Goal: Information Seeking & Learning: Learn about a topic

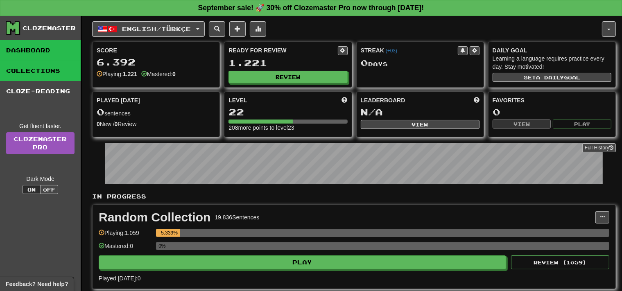
click at [37, 77] on link "Collections" at bounding box center [40, 71] width 81 height 20
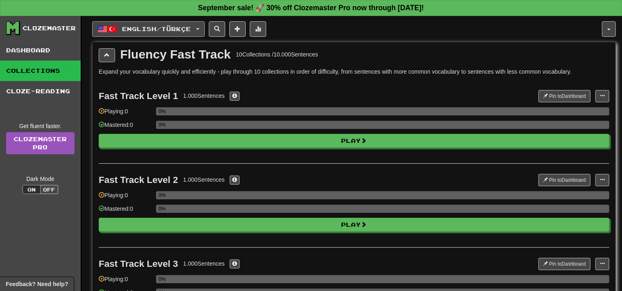
click at [191, 27] on span "English / Türkçe" at bounding box center [156, 28] width 69 height 7
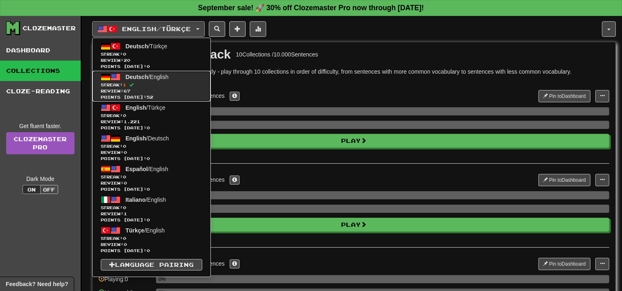
click at [176, 89] on span "Review: 67" at bounding box center [151, 91] width 101 height 6
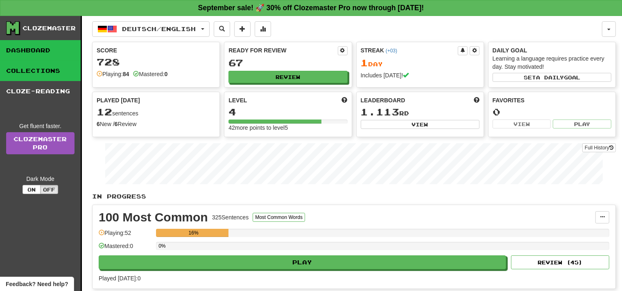
click at [61, 72] on link "Collections" at bounding box center [40, 71] width 81 height 20
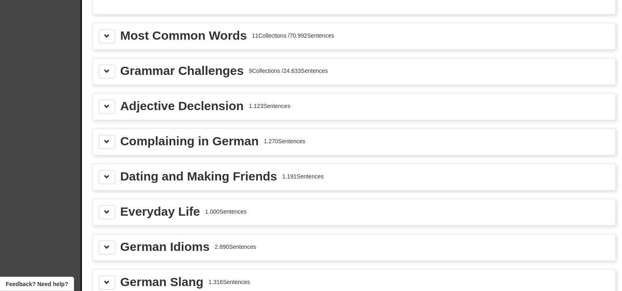
scroll to position [884, 0]
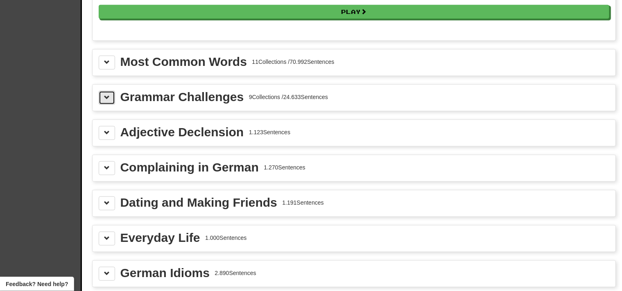
click at [107, 95] on span at bounding box center [107, 98] width 6 height 6
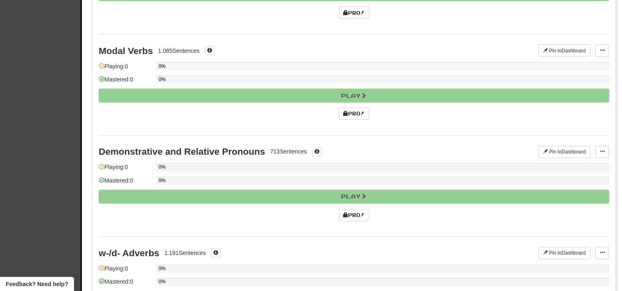
scroll to position [1454, 0]
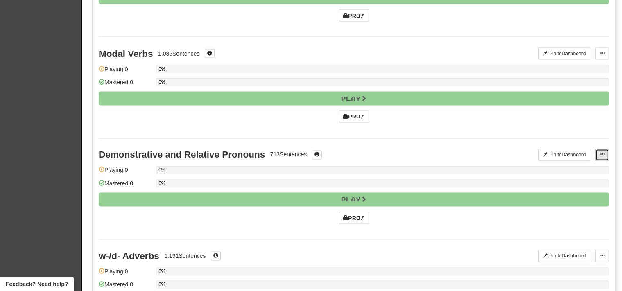
click at [600, 149] on button at bounding box center [602, 155] width 14 height 12
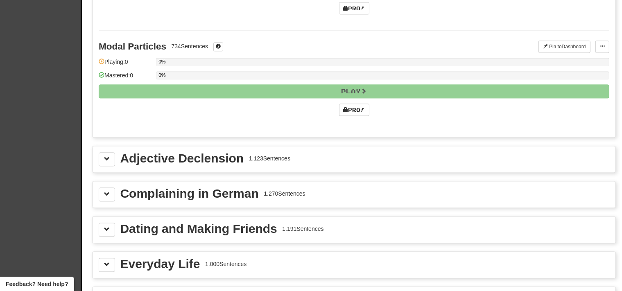
scroll to position [1776, 0]
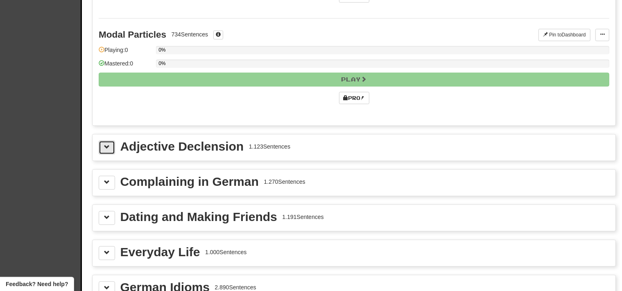
click at [103, 140] on button at bounding box center [107, 147] width 16 height 14
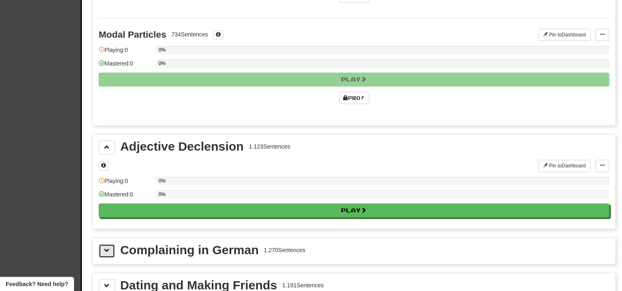
click at [105, 248] on span at bounding box center [107, 251] width 6 height 6
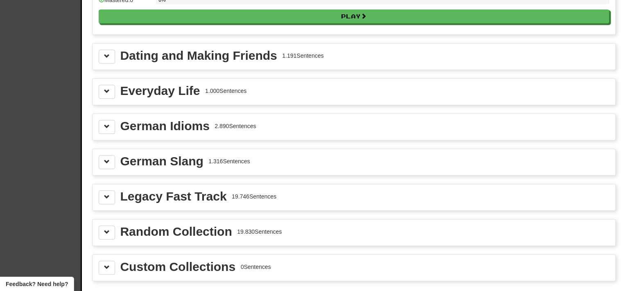
scroll to position [2077, 0]
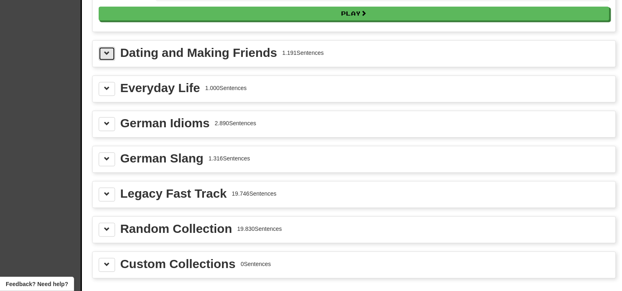
click at [101, 47] on button at bounding box center [107, 54] width 16 height 14
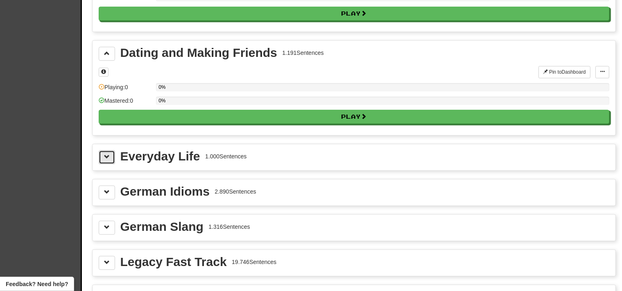
click at [100, 150] on button at bounding box center [107, 157] width 16 height 14
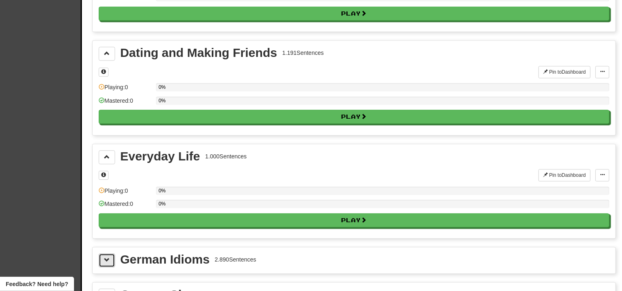
click at [109, 253] on button at bounding box center [107, 260] width 16 height 14
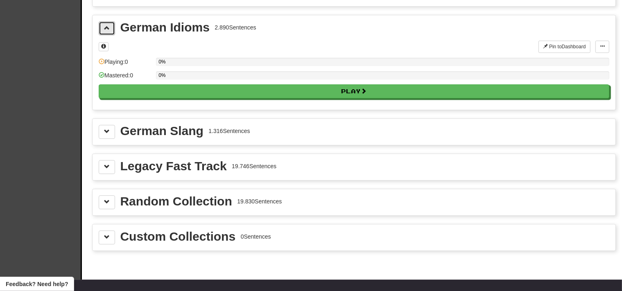
scroll to position [2315, 0]
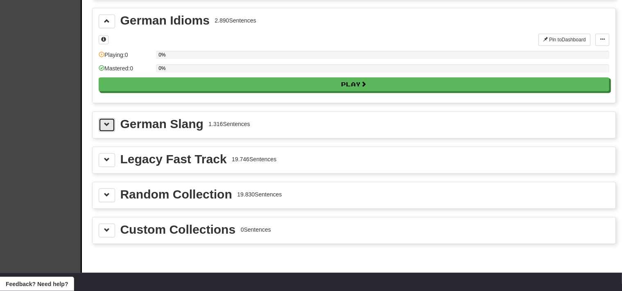
click at [104, 122] on span at bounding box center [107, 125] width 6 height 6
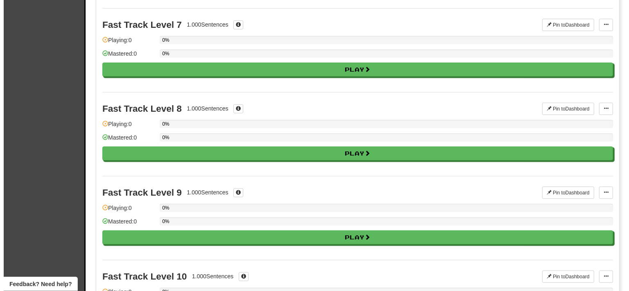
scroll to position [760, 0]
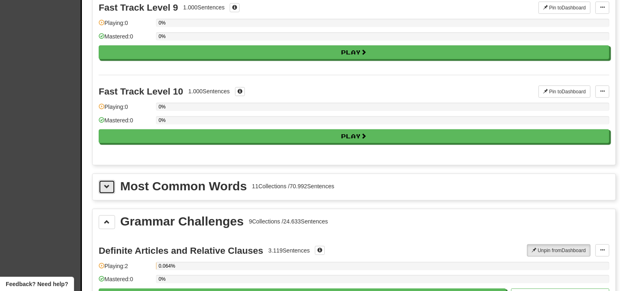
click at [106, 184] on span at bounding box center [107, 187] width 6 height 6
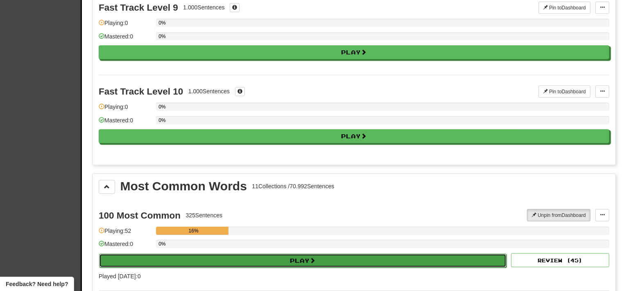
click at [358, 257] on button "Play" at bounding box center [302, 261] width 407 height 14
select select "**"
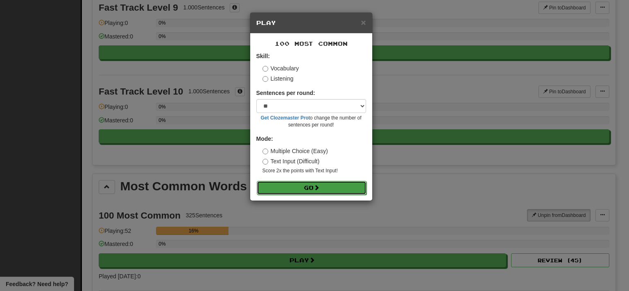
click at [319, 183] on button "Go" at bounding box center [312, 188] width 110 height 14
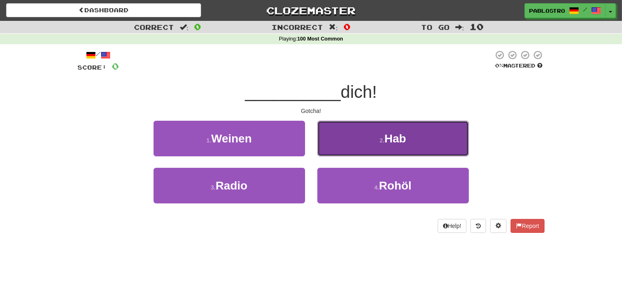
click at [338, 135] on button "2 . Hab" at bounding box center [392, 139] width 151 height 36
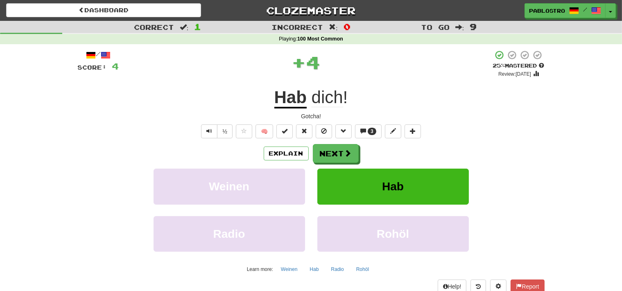
click at [317, 117] on div "Gotcha!" at bounding box center [311, 116] width 467 height 8
click at [328, 99] on span "dich" at bounding box center [327, 98] width 32 height 20
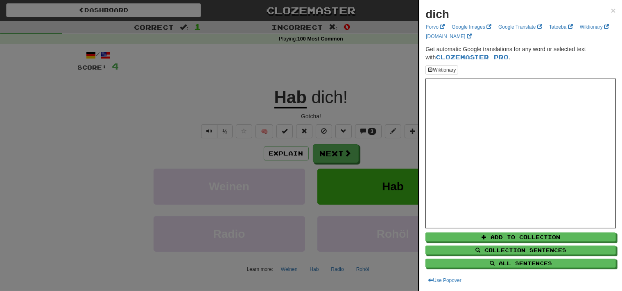
click at [257, 134] on div at bounding box center [311, 145] width 622 height 291
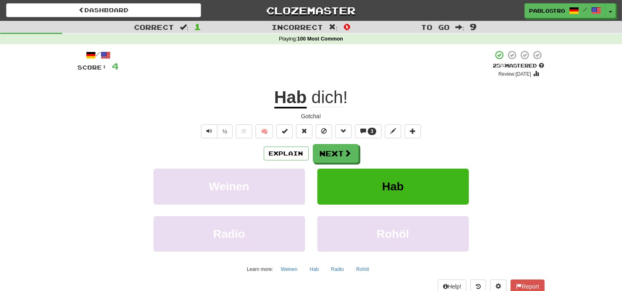
click at [307, 114] on div "Gotcha!" at bounding box center [311, 116] width 467 height 8
click at [287, 146] on div "Explain Next" at bounding box center [311, 153] width 467 height 19
click at [287, 158] on button "Explain" at bounding box center [286, 154] width 45 height 14
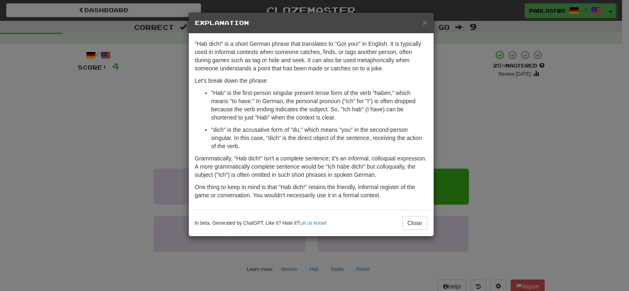
click at [458, 130] on div "× Explanation "Hab dich!" is a short German phrase that translates to "Got you!…" at bounding box center [314, 145] width 629 height 291
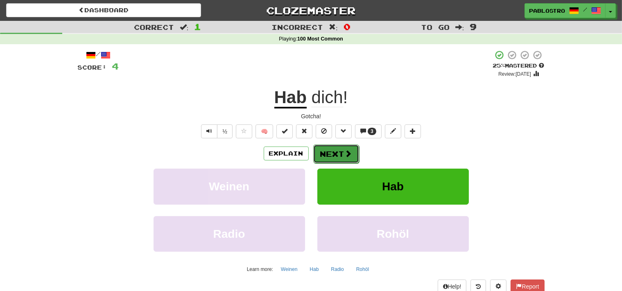
click at [351, 154] on span at bounding box center [348, 153] width 7 height 7
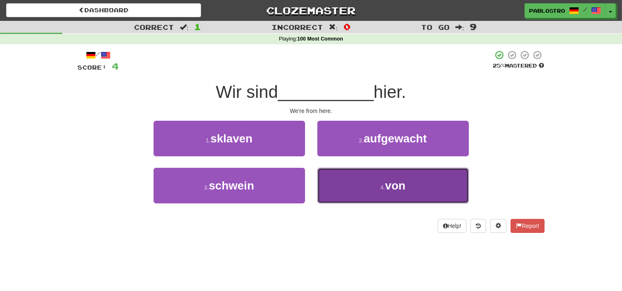
click at [354, 190] on button "4 . von" at bounding box center [392, 186] width 151 height 36
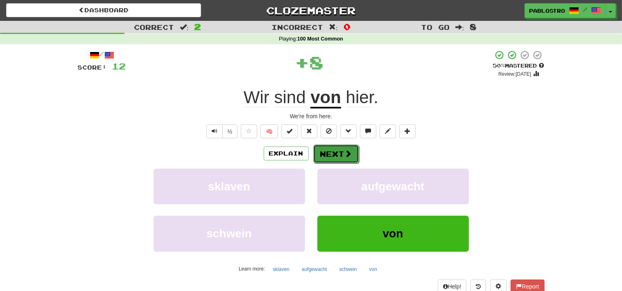
click at [325, 155] on button "Next" at bounding box center [336, 153] width 46 height 19
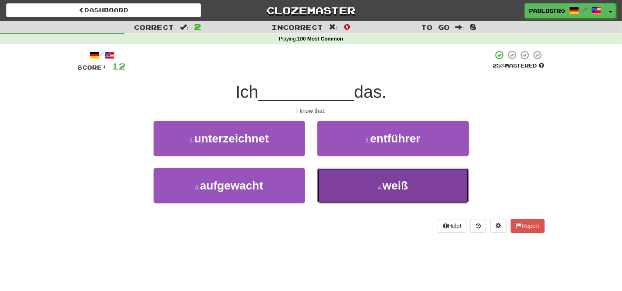
click at [358, 179] on button "4 . weiß" at bounding box center [392, 186] width 151 height 36
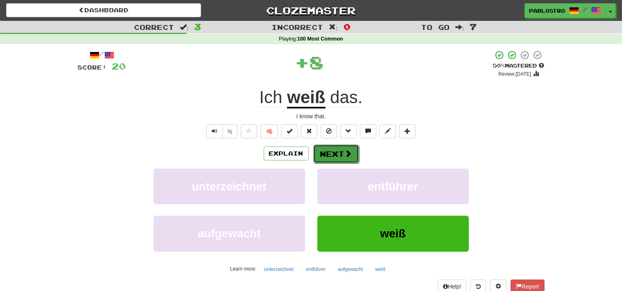
click at [332, 161] on button "Next" at bounding box center [336, 153] width 46 height 19
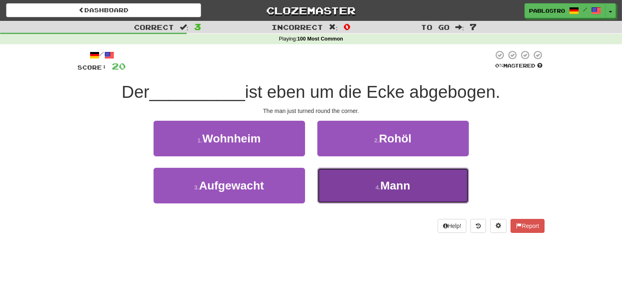
click at [345, 187] on button "4 . Mann" at bounding box center [392, 186] width 151 height 36
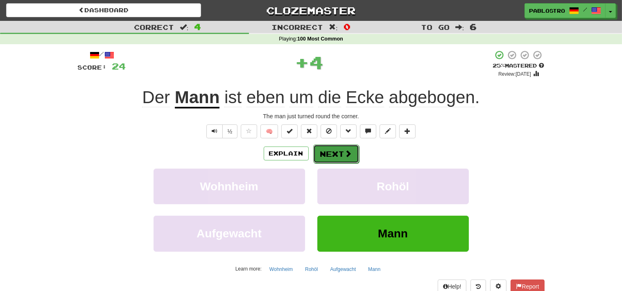
click at [343, 158] on button "Next" at bounding box center [336, 153] width 46 height 19
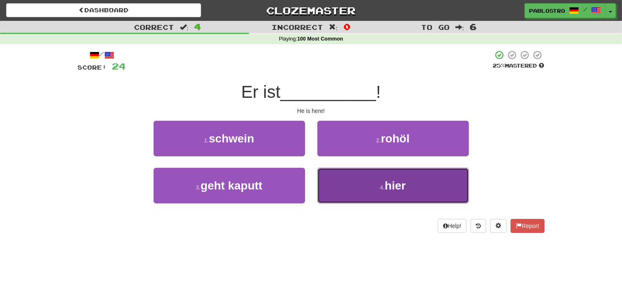
click at [343, 192] on button "4 . hier" at bounding box center [392, 186] width 151 height 36
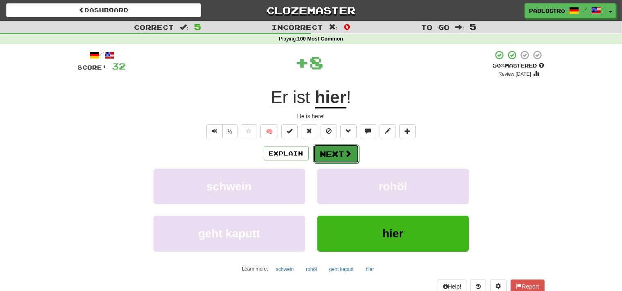
click at [328, 156] on button "Next" at bounding box center [336, 153] width 46 height 19
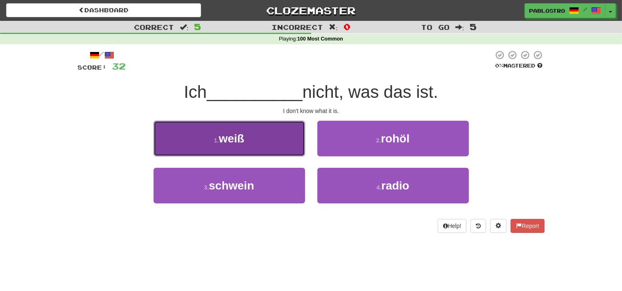
click at [286, 145] on button "1 . weiß" at bounding box center [228, 139] width 151 height 36
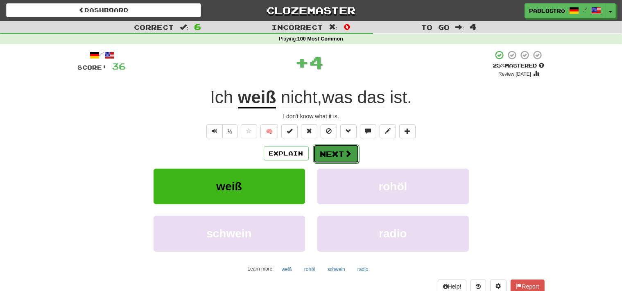
click at [336, 153] on button "Next" at bounding box center [336, 153] width 46 height 19
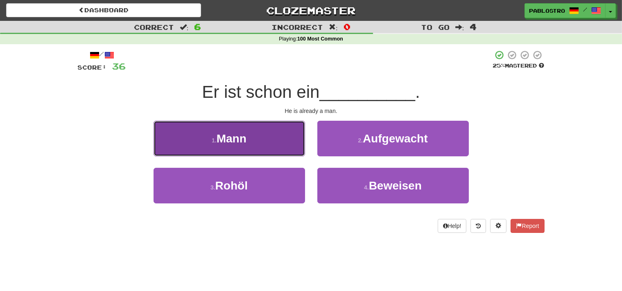
click at [286, 147] on button "1 . Mann" at bounding box center [228, 139] width 151 height 36
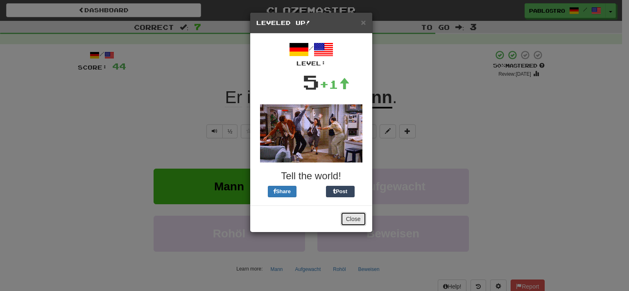
click at [357, 216] on button "Close" at bounding box center [352, 219] width 25 height 14
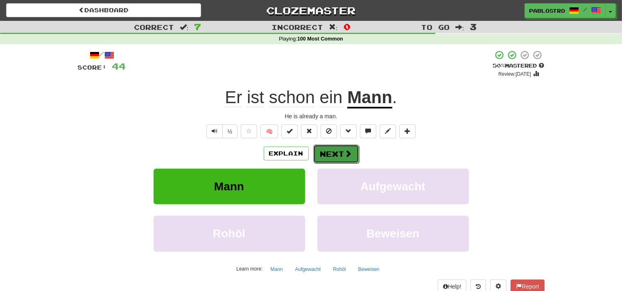
click at [342, 153] on button "Next" at bounding box center [336, 153] width 46 height 19
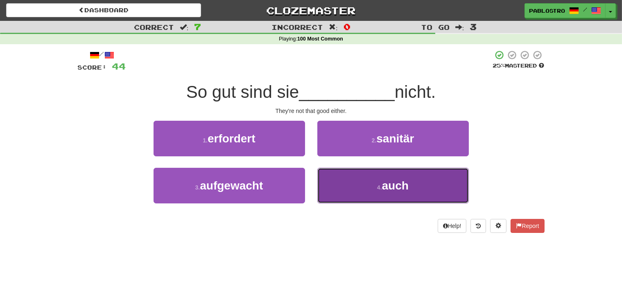
click at [339, 196] on button "4 . auch" at bounding box center [392, 186] width 151 height 36
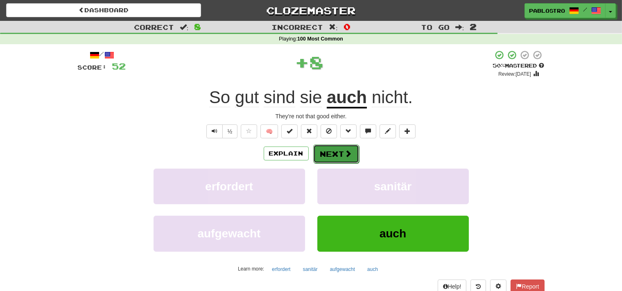
click at [334, 156] on button "Next" at bounding box center [336, 153] width 46 height 19
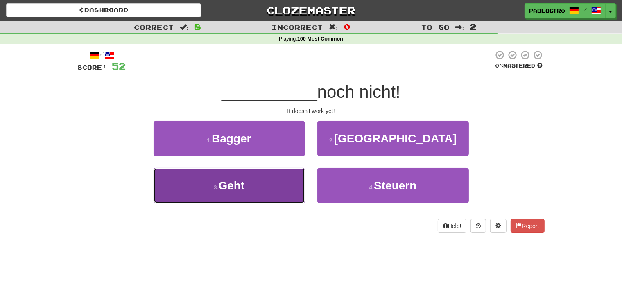
click at [286, 188] on button "3 . Geht" at bounding box center [228, 186] width 151 height 36
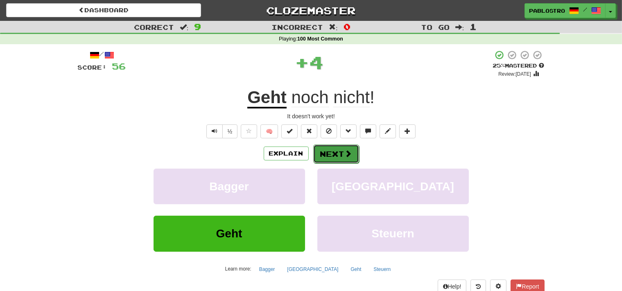
click at [335, 154] on button "Next" at bounding box center [336, 153] width 46 height 19
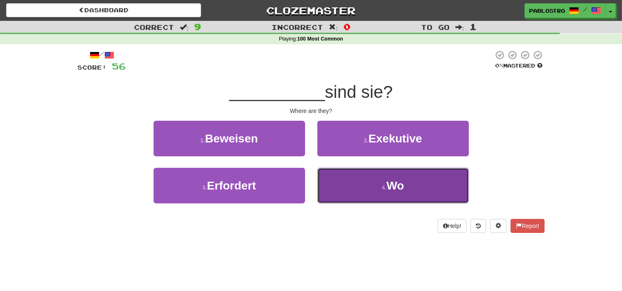
click at [329, 187] on button "4 . Wo" at bounding box center [392, 186] width 151 height 36
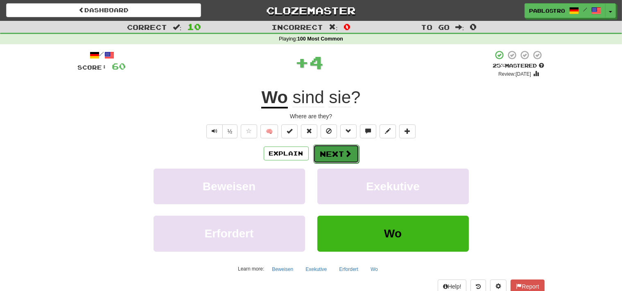
click at [334, 150] on button "Next" at bounding box center [336, 153] width 46 height 19
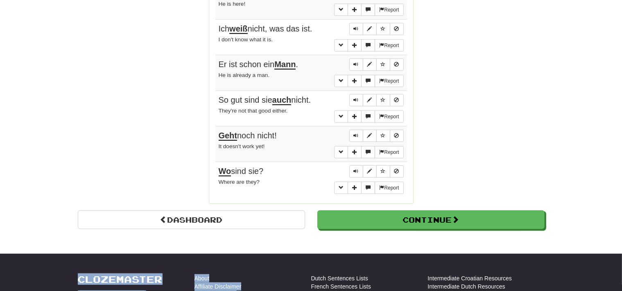
scroll to position [709, 0]
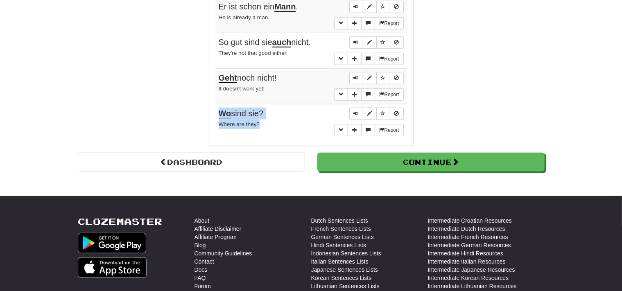
drag, startPoint x: 219, startPoint y: 85, endPoint x: 274, endPoint y: 115, distance: 63.0
copy td "Wo sind sie? Where are they?"
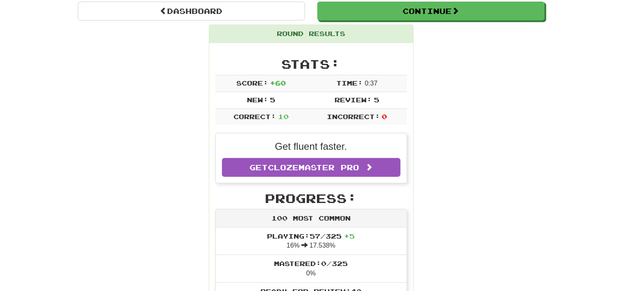
scroll to position [0, 0]
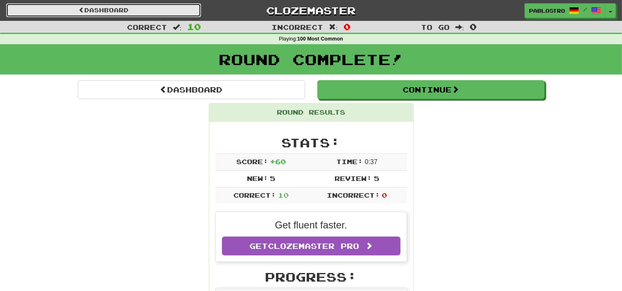
click at [128, 11] on link "Dashboard" at bounding box center [103, 10] width 195 height 14
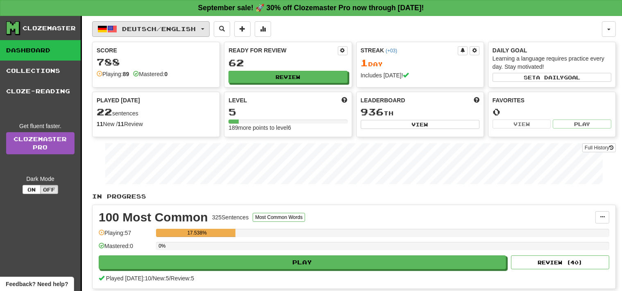
click at [196, 30] on span "Deutsch / English" at bounding box center [159, 28] width 74 height 7
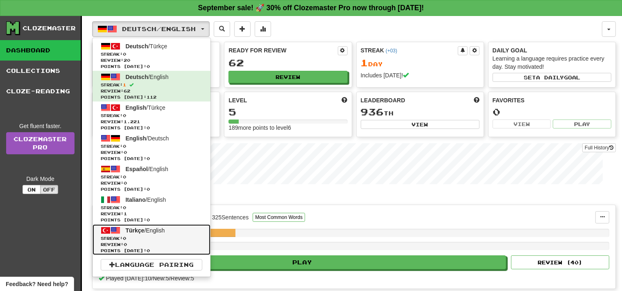
click at [189, 232] on link "Türkçe / English Streak: 0 Review: 0 Points today: 0" at bounding box center [151, 239] width 118 height 31
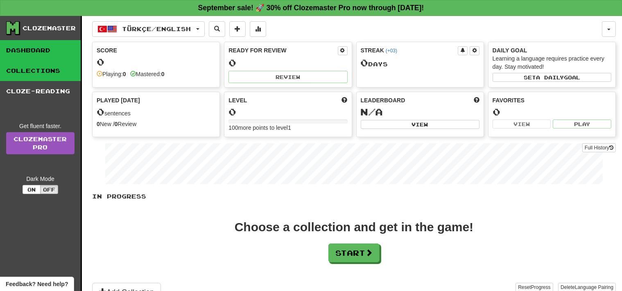
click at [63, 64] on link "Collections" at bounding box center [40, 71] width 81 height 20
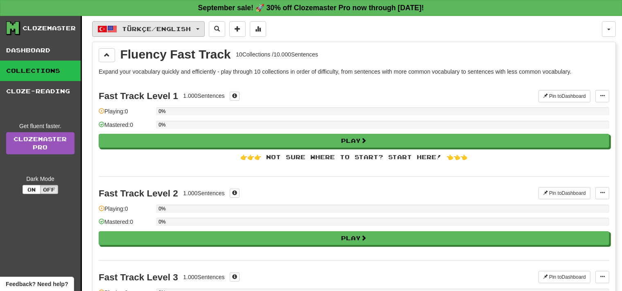
click at [144, 34] on button "Türkçe / English" at bounding box center [148, 29] width 113 height 16
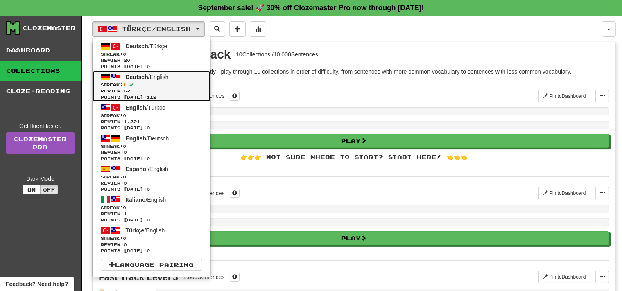
click at [180, 93] on span "Review: 62" at bounding box center [151, 91] width 101 height 6
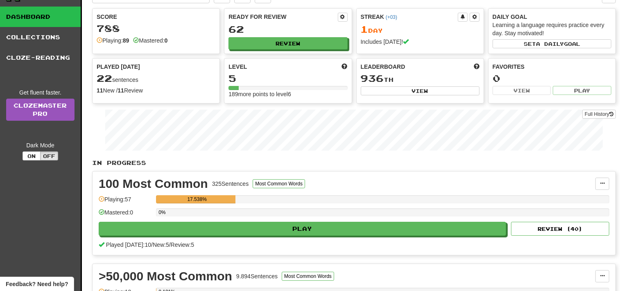
scroll to position [18, 0]
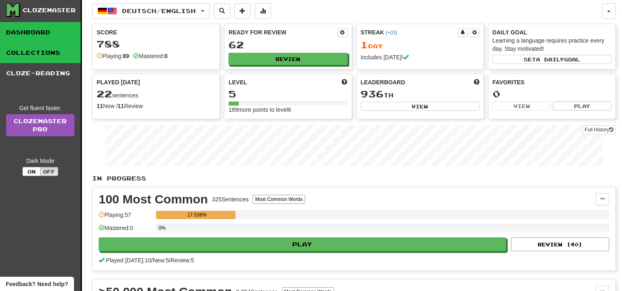
click at [33, 54] on link "Collections" at bounding box center [40, 53] width 81 height 20
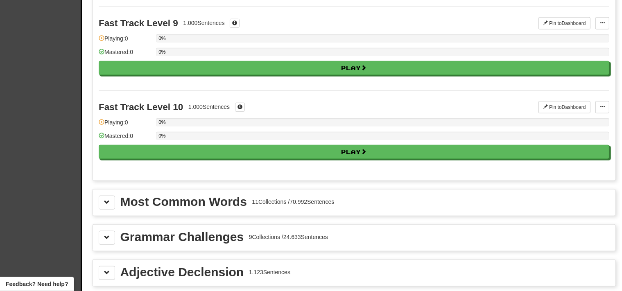
scroll to position [923, 0]
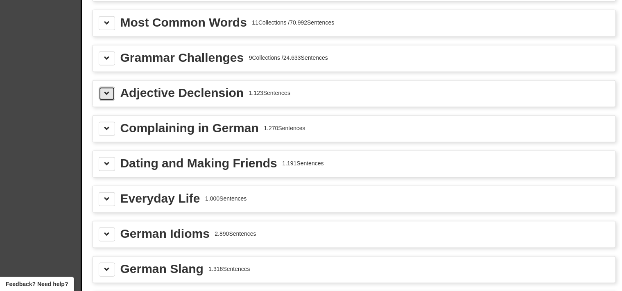
click at [113, 89] on button at bounding box center [107, 94] width 16 height 14
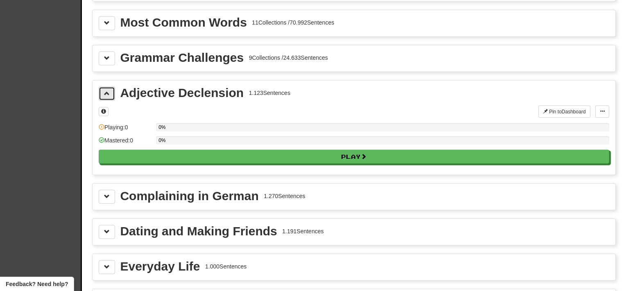
click at [113, 89] on button at bounding box center [107, 94] width 16 height 14
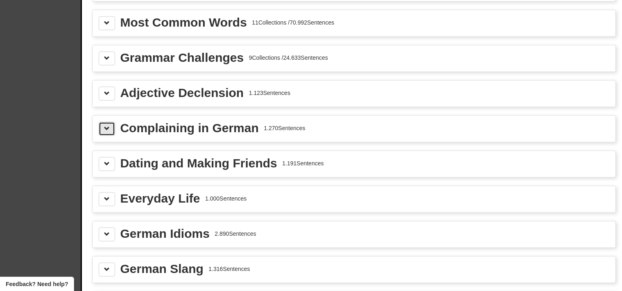
click at [102, 122] on button at bounding box center [107, 129] width 16 height 14
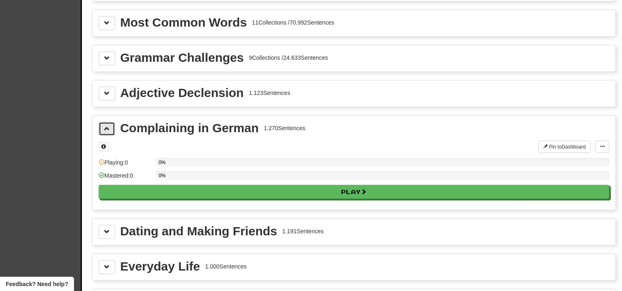
click at [102, 122] on button at bounding box center [107, 129] width 16 height 14
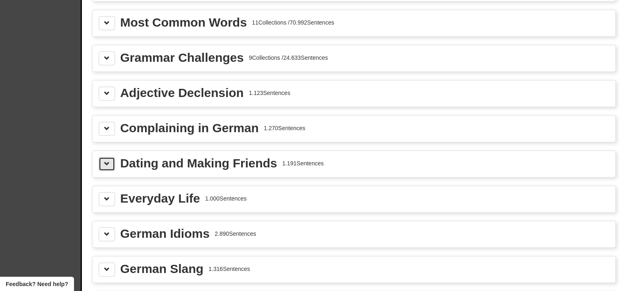
click at [104, 162] on button at bounding box center [107, 164] width 16 height 14
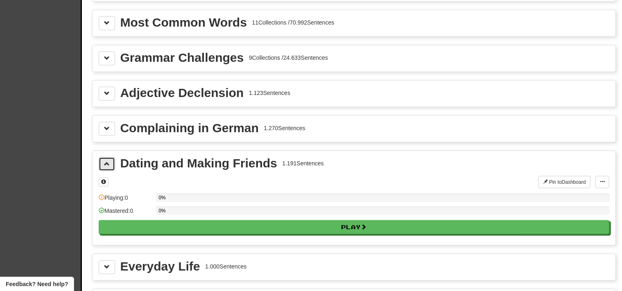
click at [104, 165] on button at bounding box center [107, 164] width 16 height 14
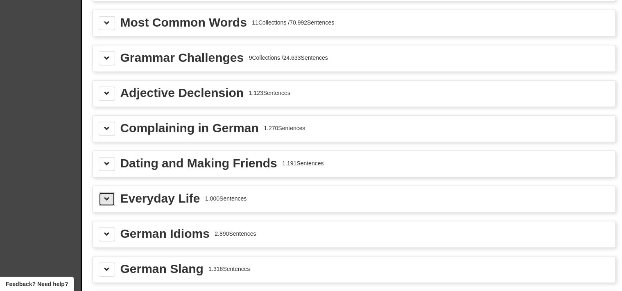
click at [106, 196] on span at bounding box center [107, 199] width 6 height 6
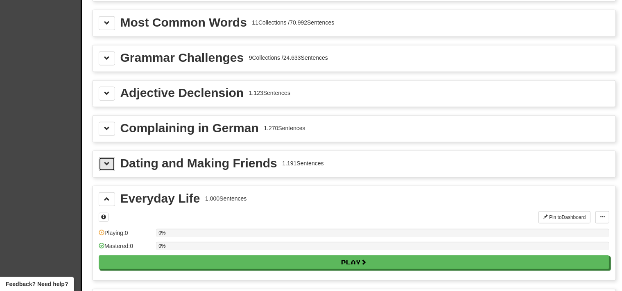
click at [107, 161] on span at bounding box center [107, 164] width 6 height 6
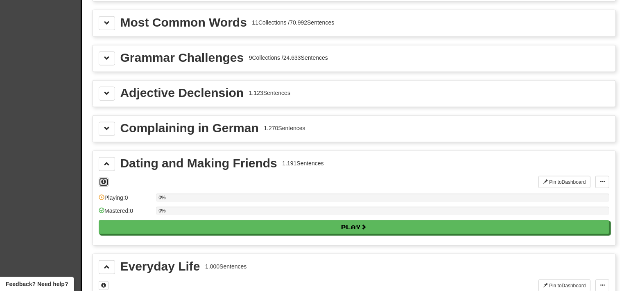
click at [105, 179] on span at bounding box center [103, 181] width 5 height 5
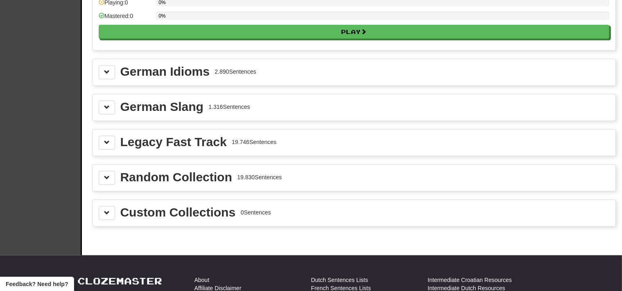
scroll to position [1224, 0]
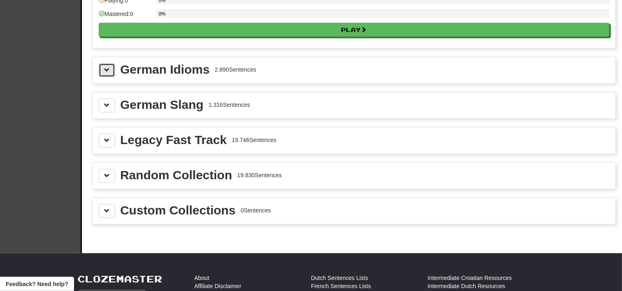
click at [105, 63] on button at bounding box center [107, 70] width 16 height 14
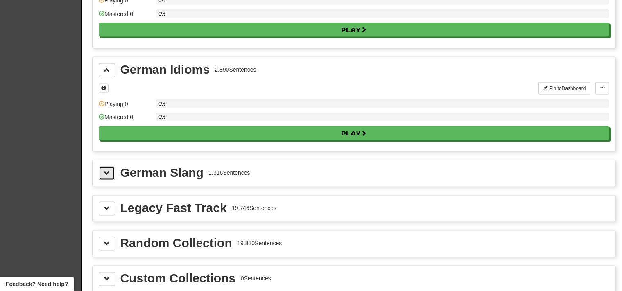
click at [104, 170] on span at bounding box center [107, 173] width 6 height 6
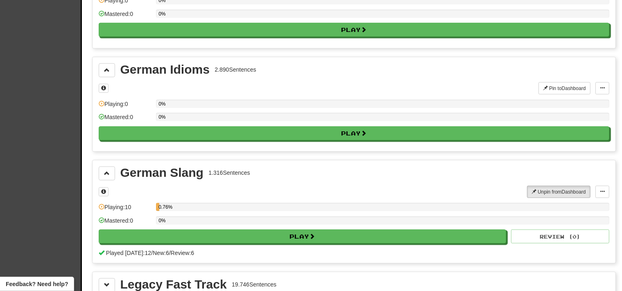
click at [107, 189] on div at bounding box center [313, 192] width 428 height 12
click at [106, 187] on button at bounding box center [104, 191] width 10 height 9
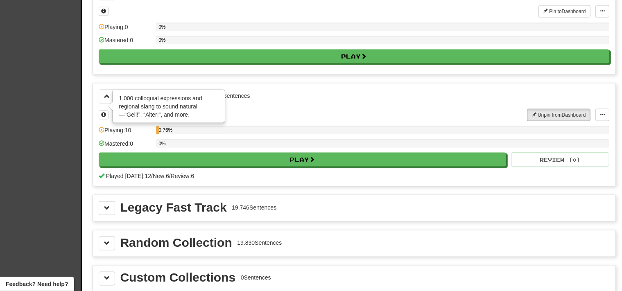
scroll to position [1325, 0]
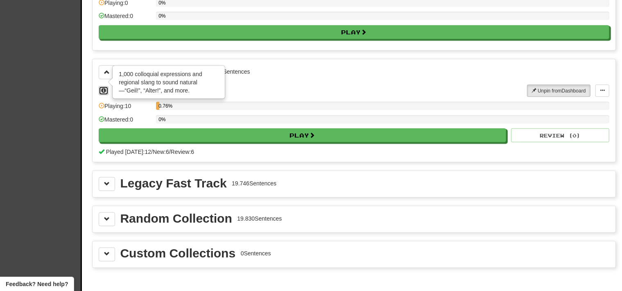
click at [104, 88] on span at bounding box center [103, 90] width 5 height 5
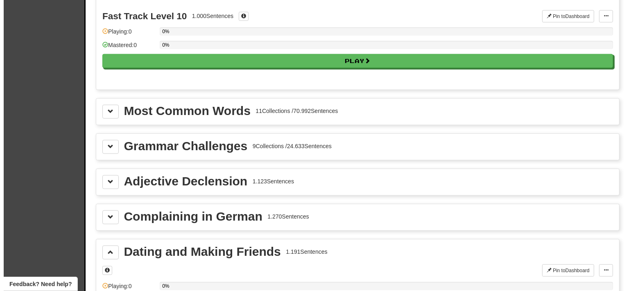
scroll to position [866, 0]
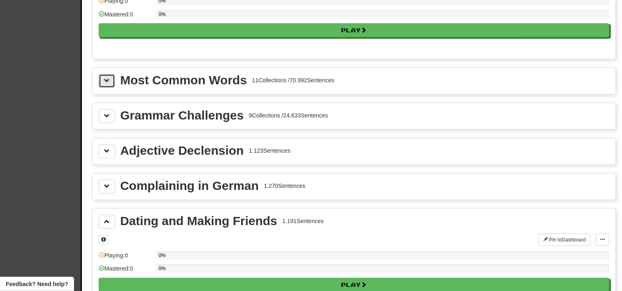
click at [102, 75] on button at bounding box center [107, 81] width 16 height 14
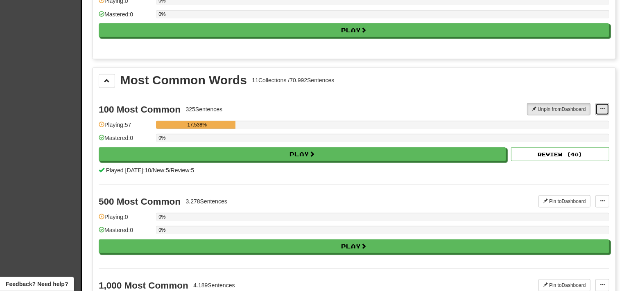
click at [602, 106] on span at bounding box center [602, 108] width 5 height 5
click at [595, 121] on span "Manage Sentences" at bounding box center [576, 124] width 50 height 7
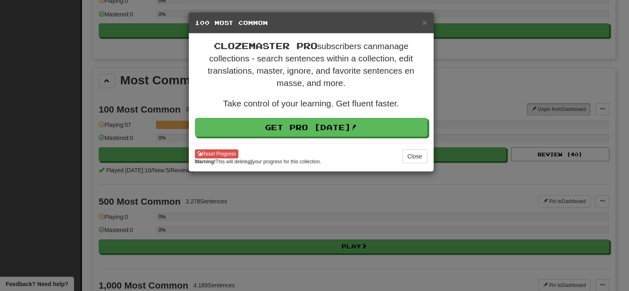
click at [112, 141] on div "× 100 Most Common Clozemaster Pro subscribers can manage collections - search s…" at bounding box center [314, 145] width 629 height 291
click at [123, 148] on div "× 100 Most Common Clozemaster Pro subscribers can manage collections - search s…" at bounding box center [314, 145] width 629 height 291
click at [407, 160] on button "Close" at bounding box center [414, 156] width 25 height 14
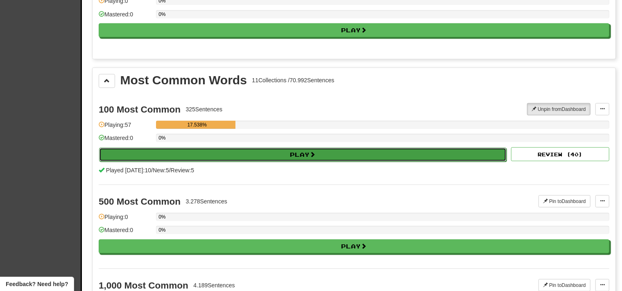
click at [413, 152] on button "Play" at bounding box center [302, 155] width 407 height 14
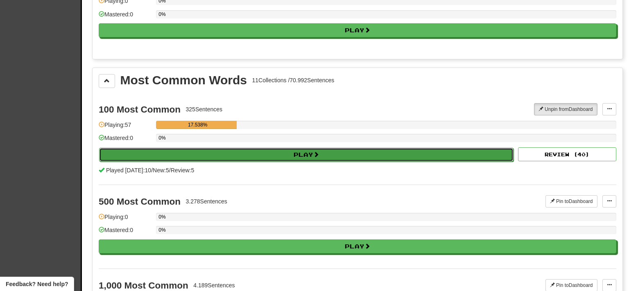
select select "**"
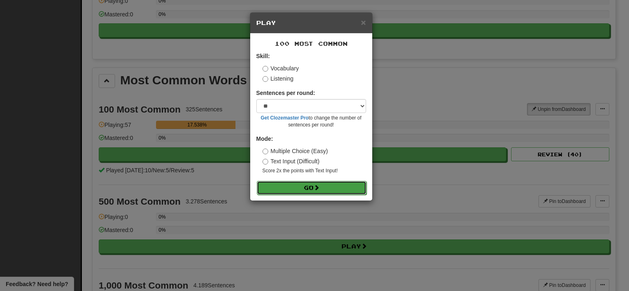
click at [334, 189] on button "Go" at bounding box center [312, 188] width 110 height 14
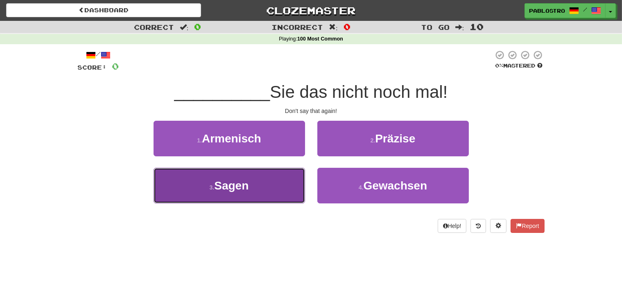
click at [289, 189] on button "3 . Sagen" at bounding box center [228, 186] width 151 height 36
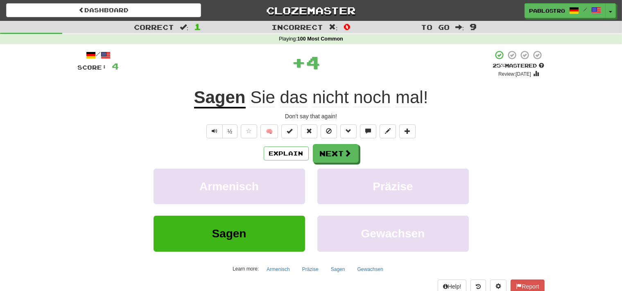
click at [342, 165] on div "Explain Next Armenisch Präzise Sagen Gewachsen Learn more: Armenisch Präzise Sa…" at bounding box center [311, 209] width 467 height 131
click at [342, 160] on button "Next" at bounding box center [336, 153] width 46 height 19
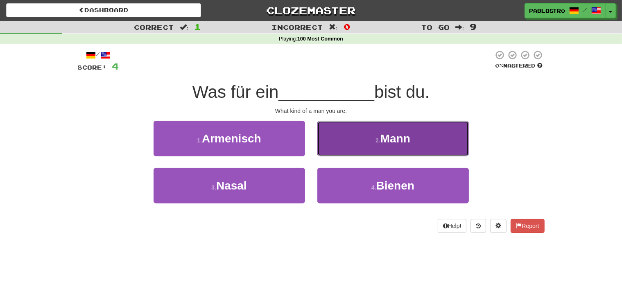
click at [356, 147] on button "2 . Mann" at bounding box center [392, 139] width 151 height 36
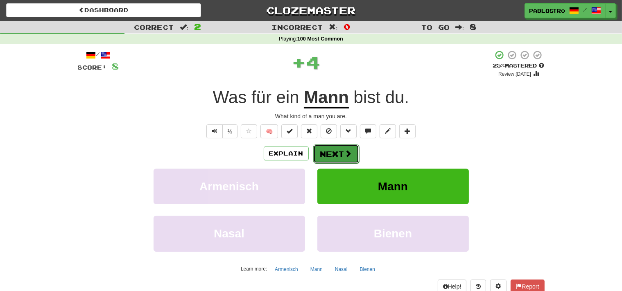
click at [346, 158] on button "Next" at bounding box center [336, 153] width 46 height 19
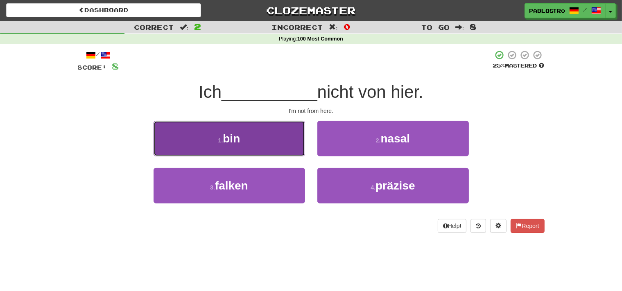
click at [291, 147] on button "1 . bin" at bounding box center [228, 139] width 151 height 36
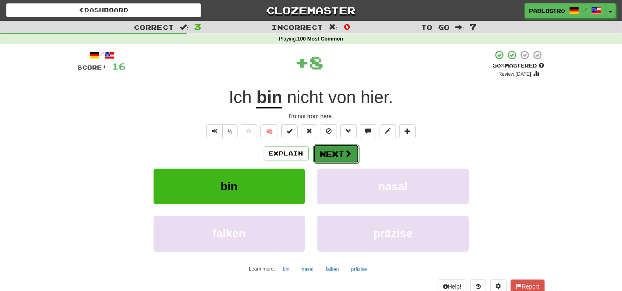
click at [342, 153] on button "Next" at bounding box center [336, 153] width 46 height 19
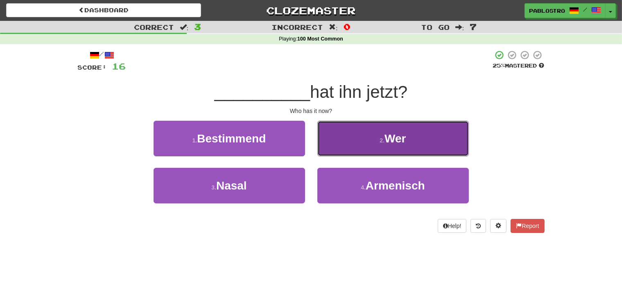
click at [348, 152] on button "2 . Wer" at bounding box center [392, 139] width 151 height 36
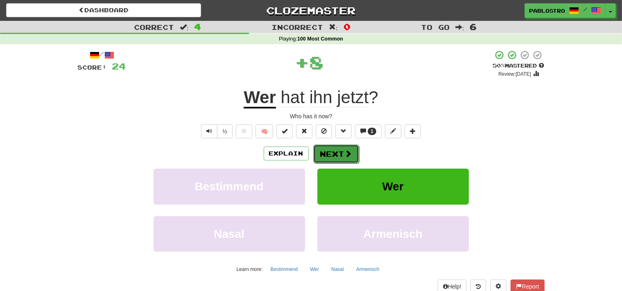
click at [348, 157] on span at bounding box center [348, 153] width 7 height 7
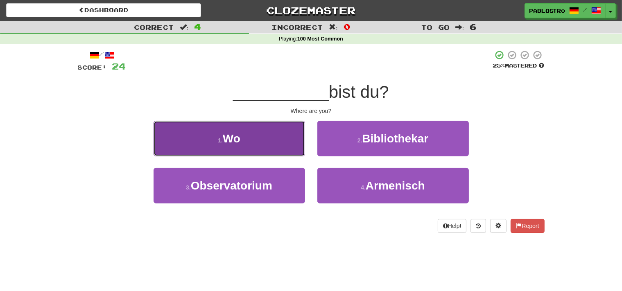
click at [288, 153] on button "1 . Wo" at bounding box center [228, 139] width 151 height 36
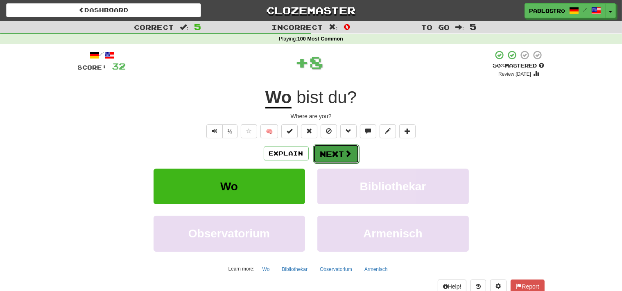
click at [336, 160] on button "Next" at bounding box center [336, 153] width 46 height 19
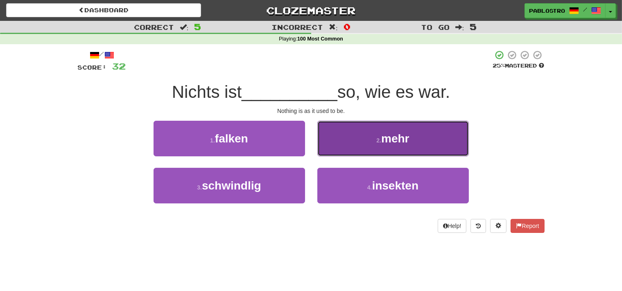
click at [352, 147] on button "2 . mehr" at bounding box center [392, 139] width 151 height 36
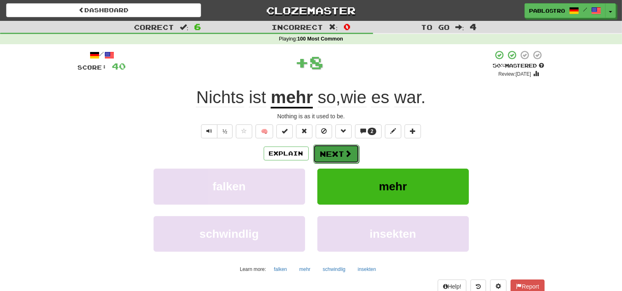
click at [338, 157] on button "Next" at bounding box center [336, 153] width 46 height 19
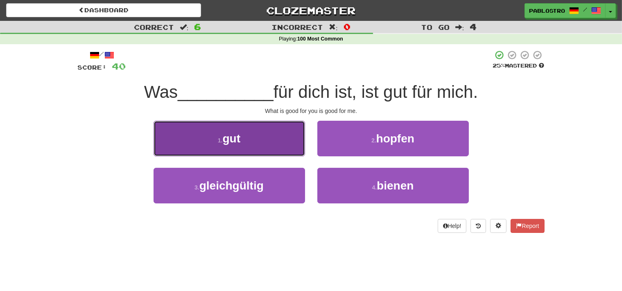
click at [300, 150] on button "1 . gut" at bounding box center [228, 139] width 151 height 36
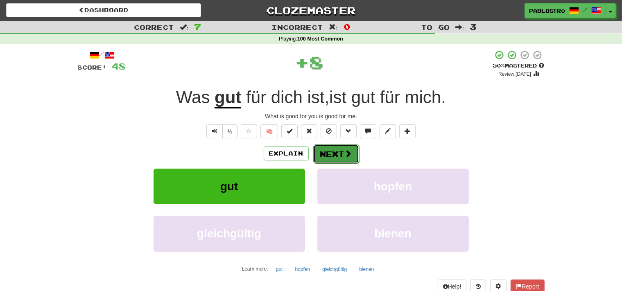
click at [330, 156] on button "Next" at bounding box center [336, 153] width 46 height 19
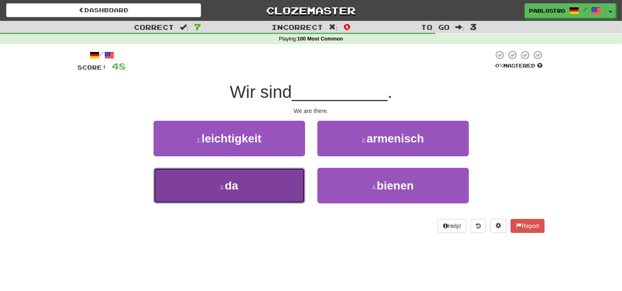
click at [294, 190] on button "3 . da" at bounding box center [228, 186] width 151 height 36
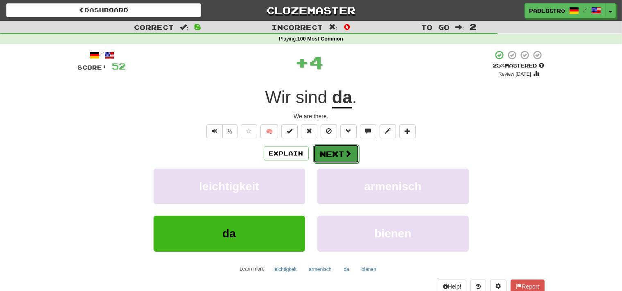
click at [338, 160] on button "Next" at bounding box center [336, 153] width 46 height 19
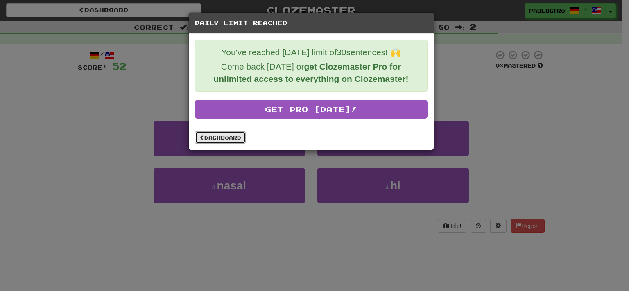
click at [230, 135] on link "Dashboard" at bounding box center [220, 137] width 51 height 12
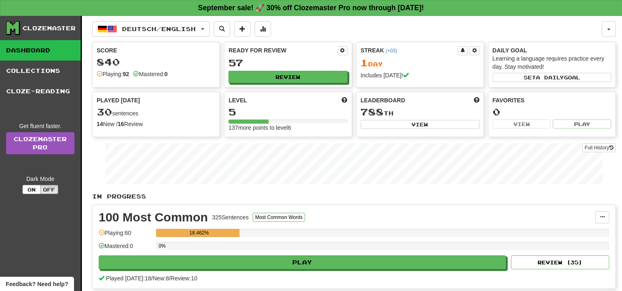
click at [49, 27] on div "Clozemaster" at bounding box center [49, 28] width 53 height 8
click at [19, 24] on icon at bounding box center [13, 28] width 12 height 12
click at [608, 27] on button "button" at bounding box center [609, 29] width 14 height 16
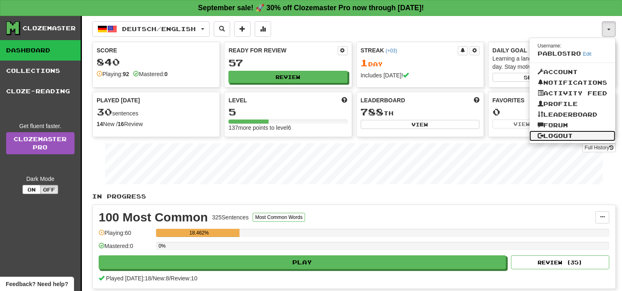
click at [557, 138] on link "Logout" at bounding box center [572, 136] width 86 height 11
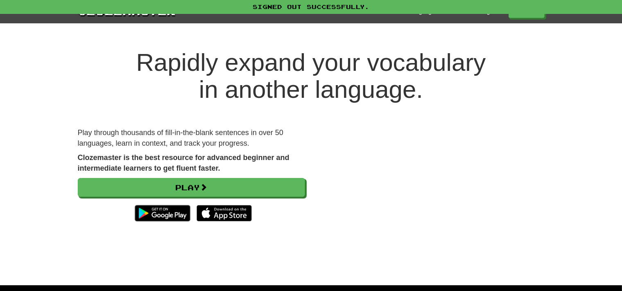
click at [279, 27] on div at bounding box center [311, 16] width 622 height 33
click at [143, 17] on link "Clozemaster" at bounding box center [127, 10] width 98 height 15
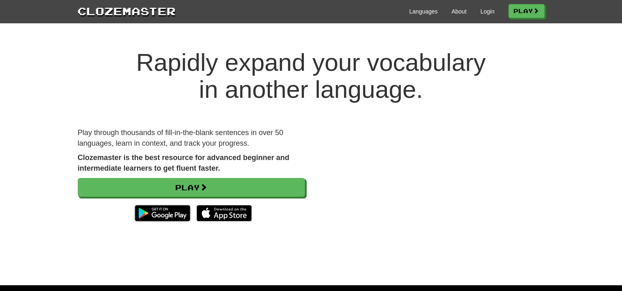
click at [447, 11] on div "Languages About Login Play" at bounding box center [360, 10] width 368 height 15
click at [459, 17] on div "Languages About Login Play" at bounding box center [360, 10] width 368 height 15
click at [461, 10] on link "About" at bounding box center [458, 11] width 15 height 8
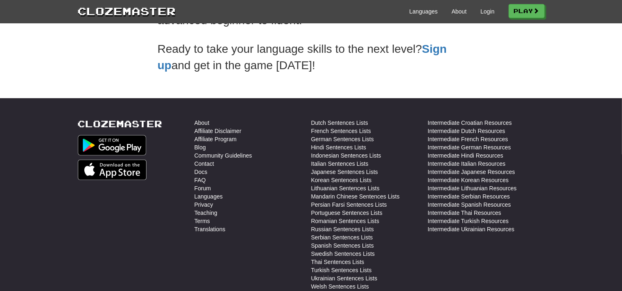
scroll to position [284, 0]
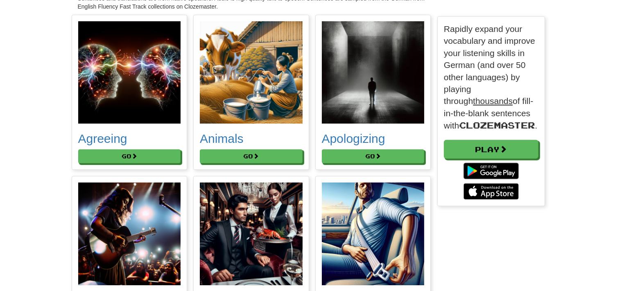
scroll to position [123, 0]
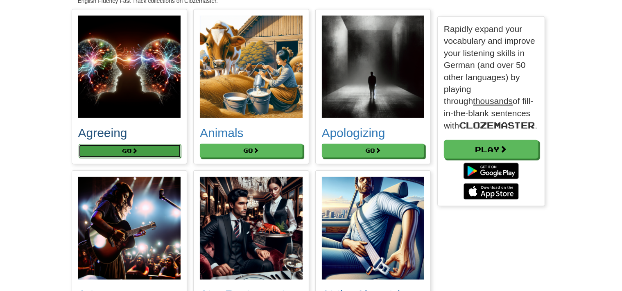
click at [158, 144] on button "Go" at bounding box center [130, 151] width 103 height 14
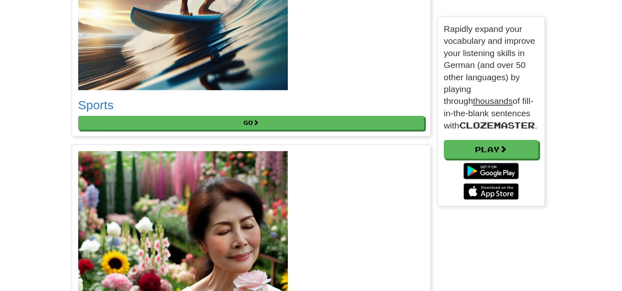
scroll to position [2136, 0]
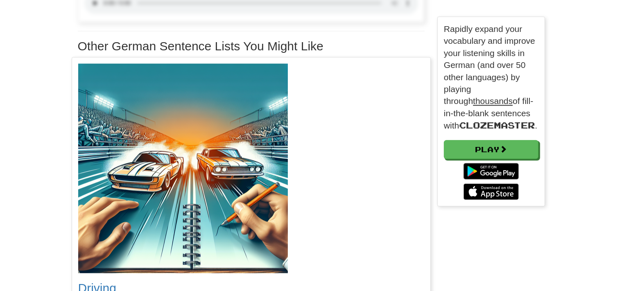
scroll to position [1676, 0]
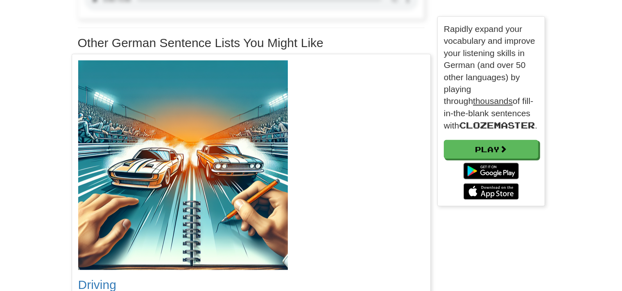
click at [412, 197] on div "Driving Go" at bounding box center [251, 185] width 358 height 262
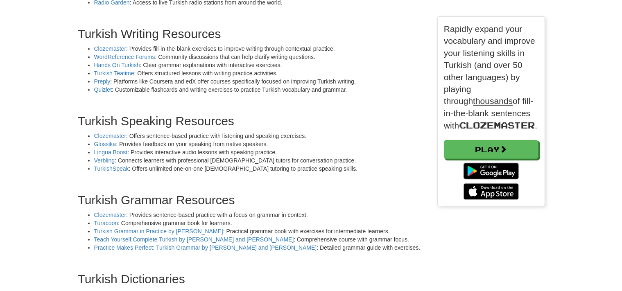
scroll to position [522, 0]
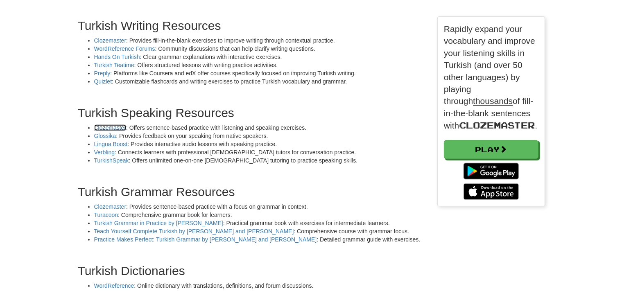
click at [114, 131] on link "Clozemaster" at bounding box center [110, 127] width 32 height 7
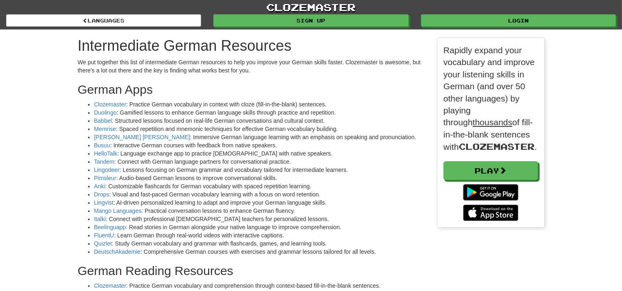
scroll to position [1322, 478]
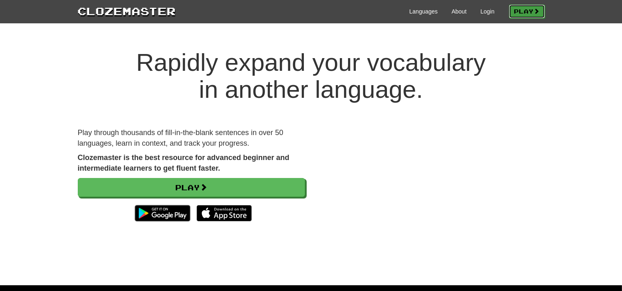
click at [516, 14] on link "Play" at bounding box center [527, 12] width 36 height 14
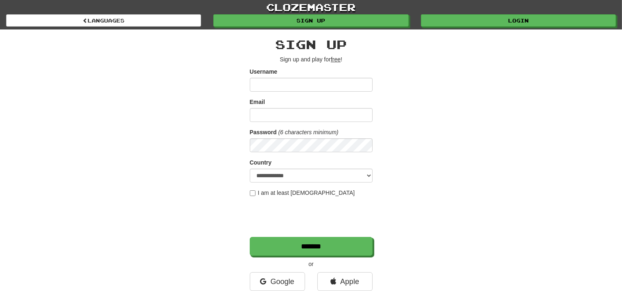
click at [330, 85] on input "Username" at bounding box center [311, 85] width 123 height 14
click at [340, 60] on u "free" at bounding box center [336, 59] width 10 height 7
click at [335, 59] on u "free" at bounding box center [336, 59] width 10 height 7
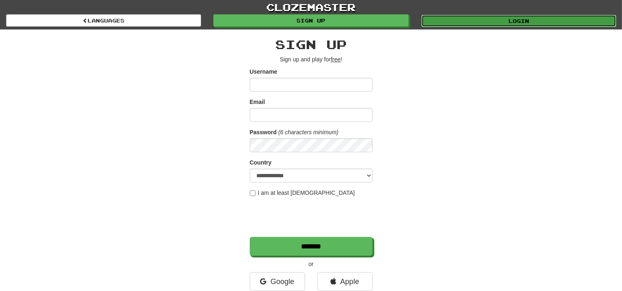
click at [453, 20] on link "Login" at bounding box center [518, 21] width 195 height 12
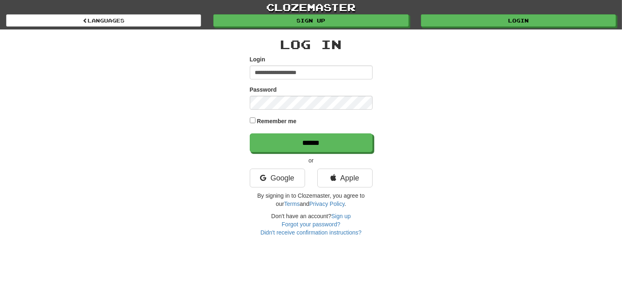
type input "**********"
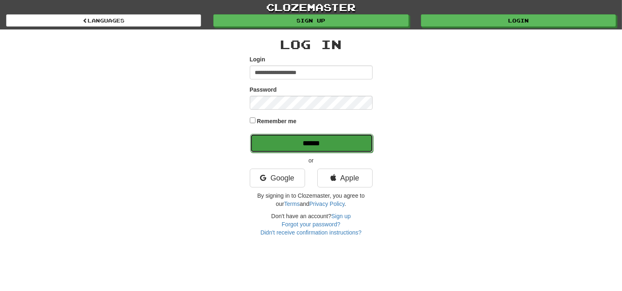
click at [315, 145] on input "******" at bounding box center [311, 143] width 123 height 19
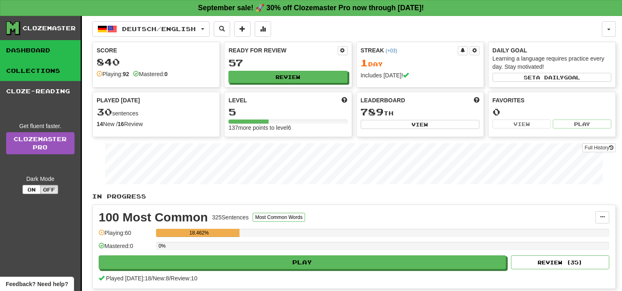
click at [49, 77] on link "Collections" at bounding box center [40, 71] width 81 height 20
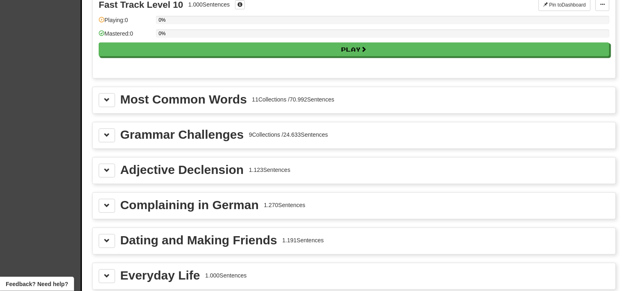
scroll to position [871, 0]
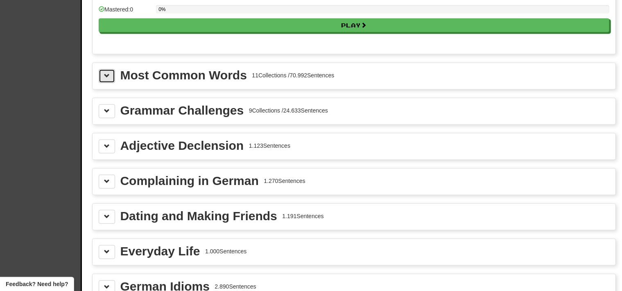
click at [111, 76] on button at bounding box center [107, 76] width 16 height 14
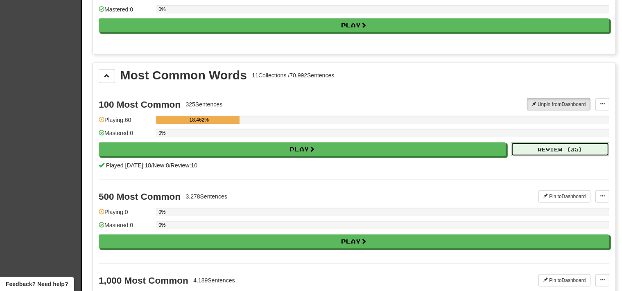
click at [548, 148] on button "Review ( 35 )" at bounding box center [560, 149] width 98 height 14
select select "**"
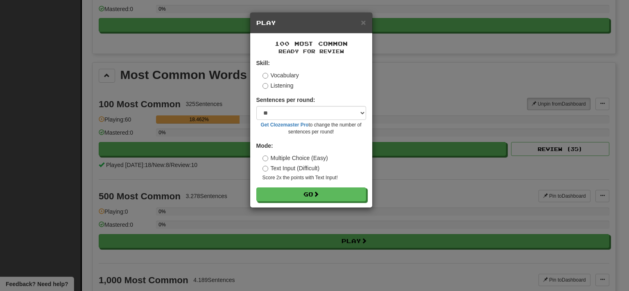
click at [462, 128] on div "× Play 100 Most Common Ready for Review Skill: Vocabulary Listening Sentences p…" at bounding box center [314, 145] width 629 height 291
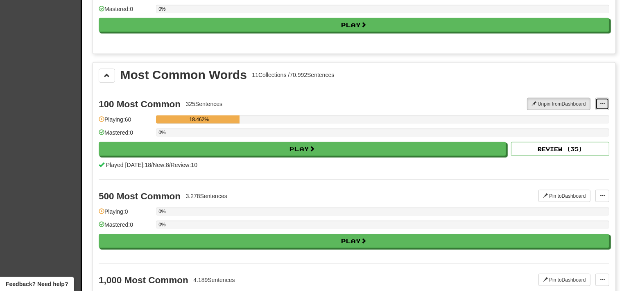
click at [606, 99] on button at bounding box center [602, 104] width 14 height 12
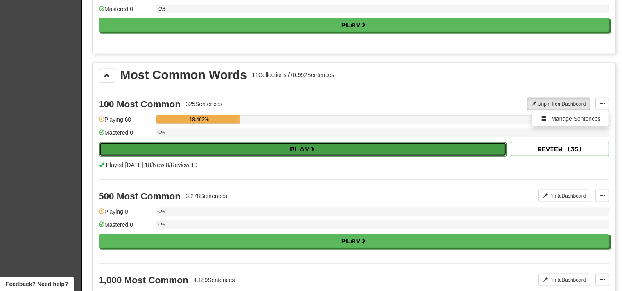
click at [471, 143] on button "Play" at bounding box center [302, 149] width 407 height 14
select select "**"
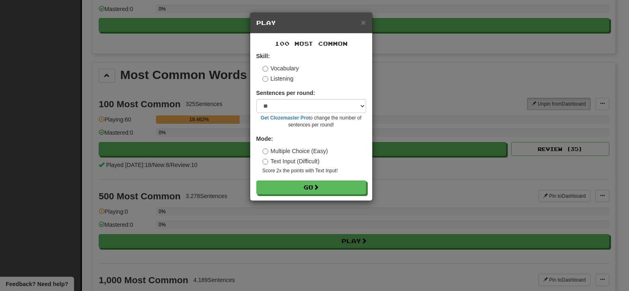
click at [291, 74] on div "Vocabulary Listening" at bounding box center [314, 73] width 104 height 18
click at [287, 76] on label "Listening" at bounding box center [277, 78] width 31 height 8
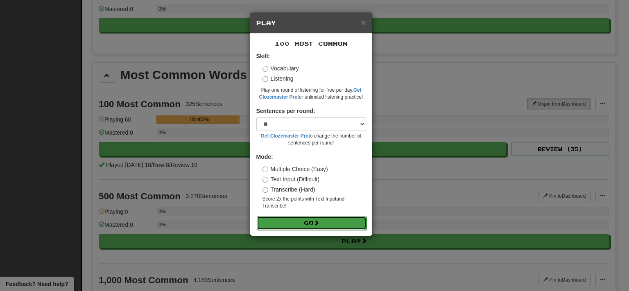
click at [307, 220] on button "Go" at bounding box center [312, 223] width 110 height 14
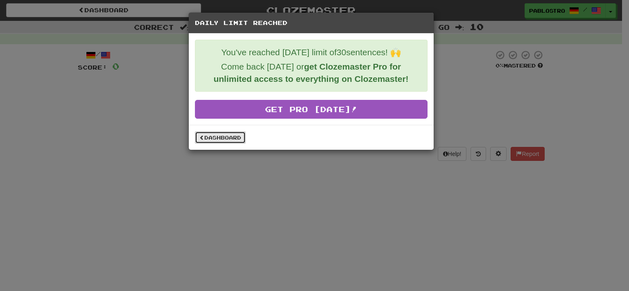
click at [235, 139] on link "Dashboard" at bounding box center [220, 137] width 51 height 12
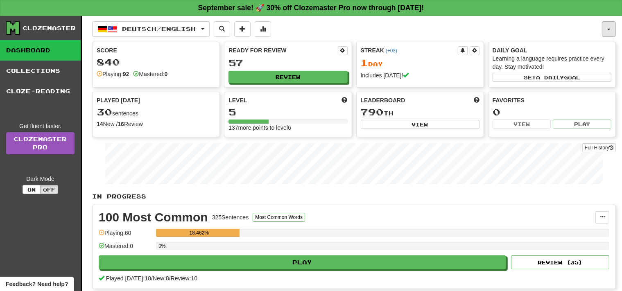
click at [605, 34] on button "button" at bounding box center [609, 29] width 14 height 16
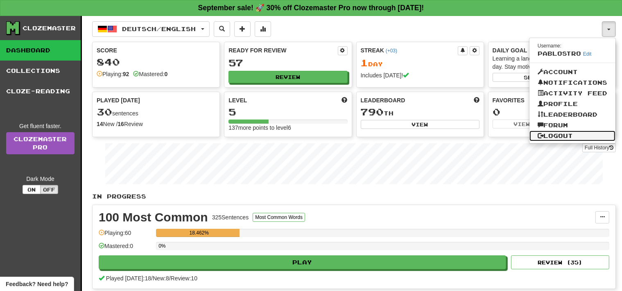
click at [564, 134] on link "Logout" at bounding box center [572, 136] width 86 height 11
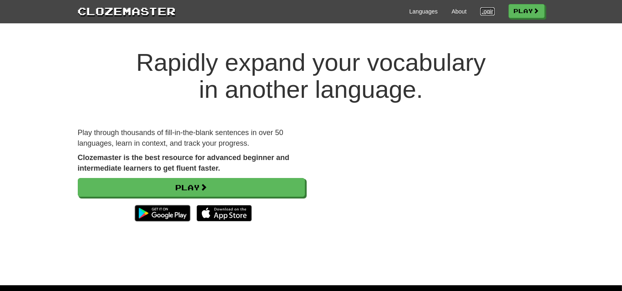
click at [480, 12] on link "Login" at bounding box center [487, 11] width 14 height 8
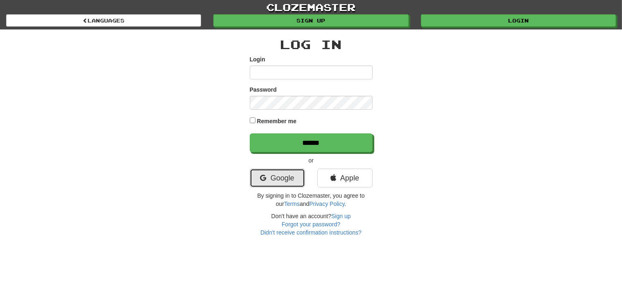
click at [302, 178] on link "Google" at bounding box center [277, 178] width 55 height 19
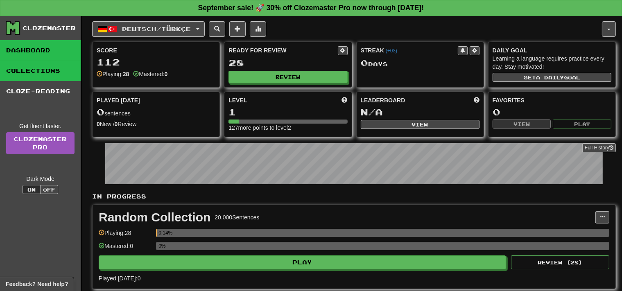
click at [56, 71] on link "Collections" at bounding box center [40, 71] width 81 height 20
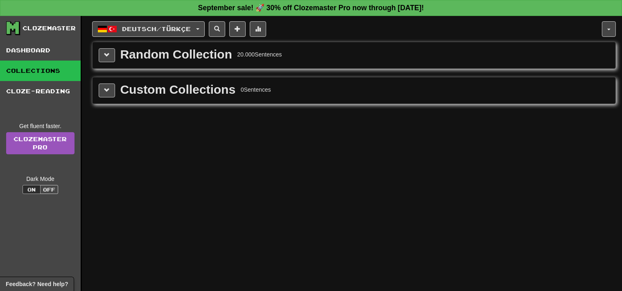
click at [66, 72] on link "Collections" at bounding box center [40, 71] width 81 height 20
click at [108, 87] on span at bounding box center [107, 90] width 6 height 6
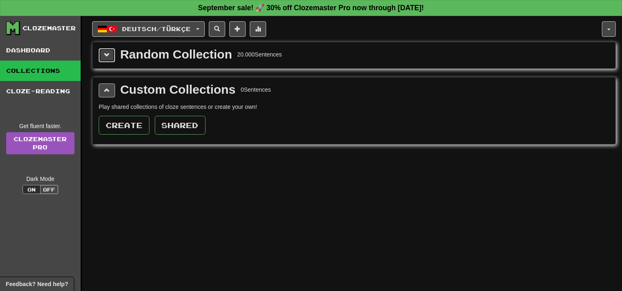
click at [106, 60] on button at bounding box center [107, 55] width 16 height 14
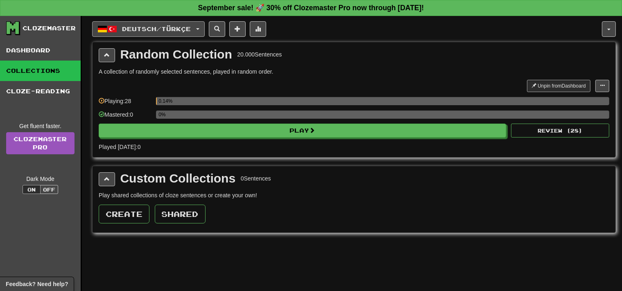
click at [151, 29] on span "Deutsch / Türkçe" at bounding box center [156, 28] width 69 height 7
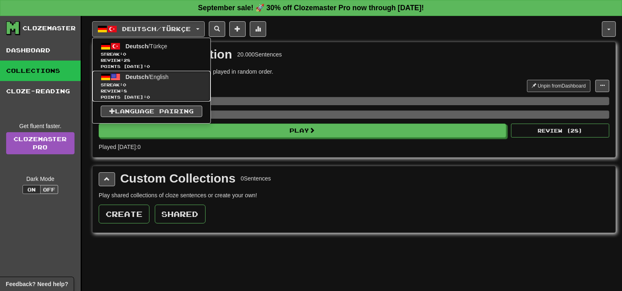
click at [155, 84] on span "Streak: 0" at bounding box center [151, 85] width 101 height 6
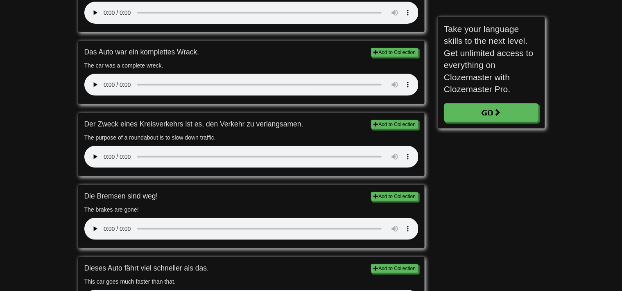
scroll to position [361, 0]
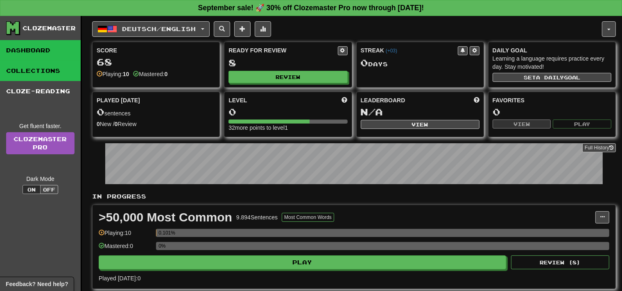
click at [47, 70] on link "Collections" at bounding box center [40, 71] width 81 height 20
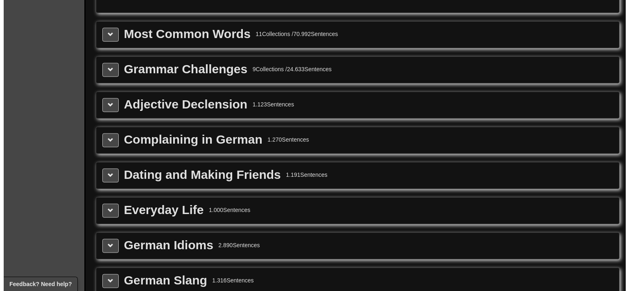
scroll to position [846, 0]
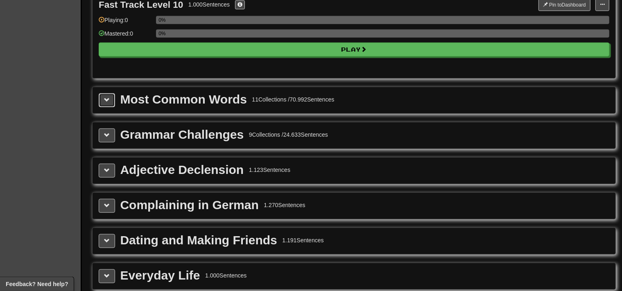
click at [109, 93] on button at bounding box center [107, 100] width 16 height 14
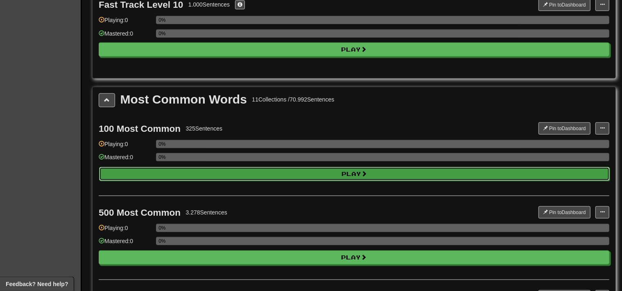
click at [331, 168] on button "Play" at bounding box center [354, 174] width 510 height 14
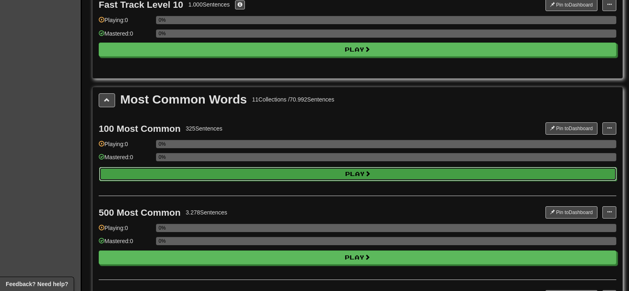
select select "**"
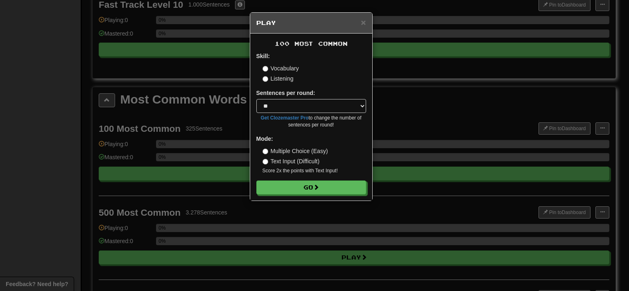
click at [283, 80] on label "Listening" at bounding box center [277, 78] width 31 height 8
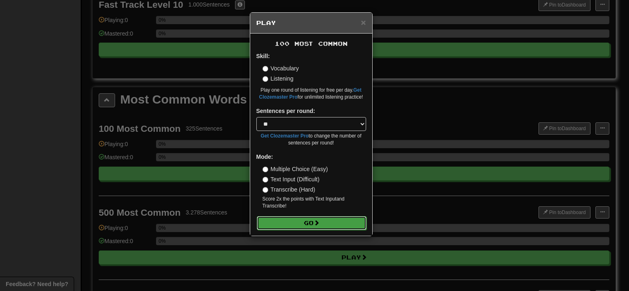
click at [328, 218] on button "Go" at bounding box center [312, 223] width 110 height 14
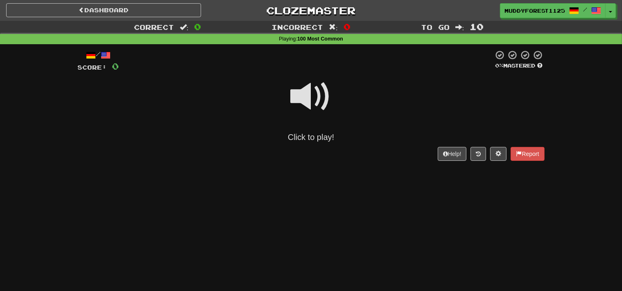
click at [330, 115] on span at bounding box center [311, 96] width 41 height 41
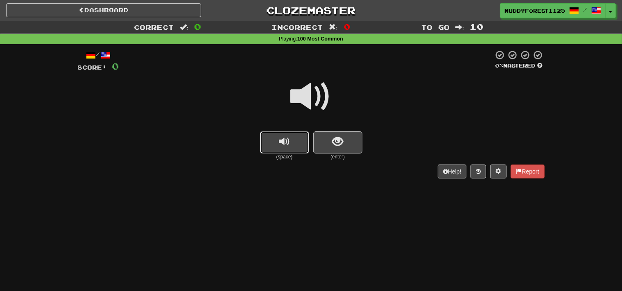
click at [297, 143] on button "replay audio" at bounding box center [284, 142] width 49 height 22
click at [341, 147] on span "show sentence" at bounding box center [337, 141] width 11 height 11
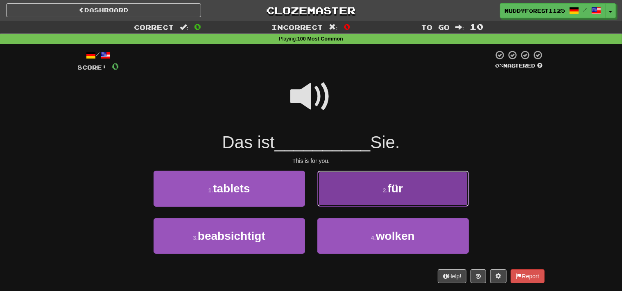
click at [400, 184] on span "für" at bounding box center [395, 188] width 15 height 13
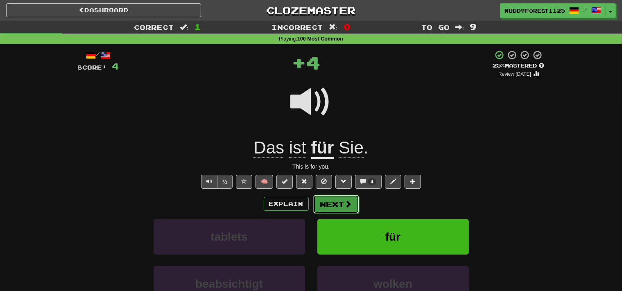
click at [343, 201] on button "Next" at bounding box center [336, 204] width 46 height 19
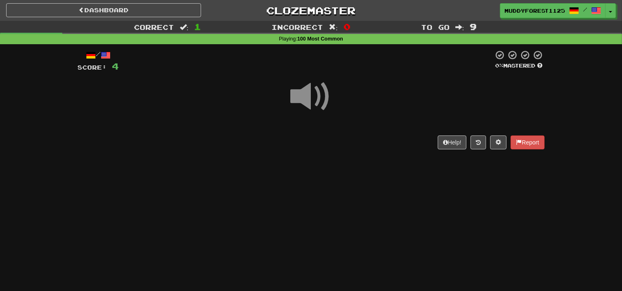
click at [317, 111] on span at bounding box center [311, 96] width 41 height 41
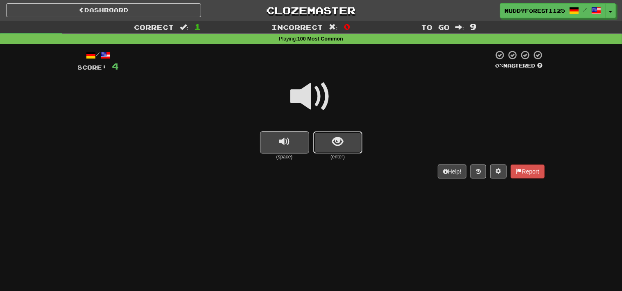
click at [343, 147] on span "show sentence" at bounding box center [337, 141] width 11 height 11
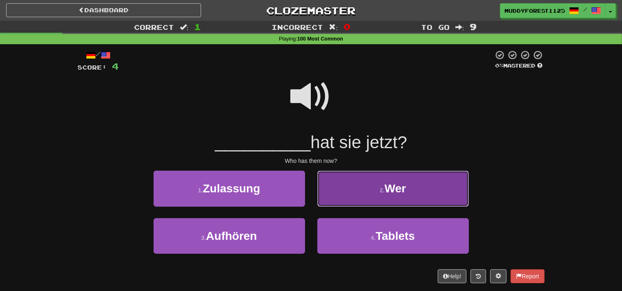
click at [365, 191] on button "2 . Wer" at bounding box center [392, 189] width 151 height 36
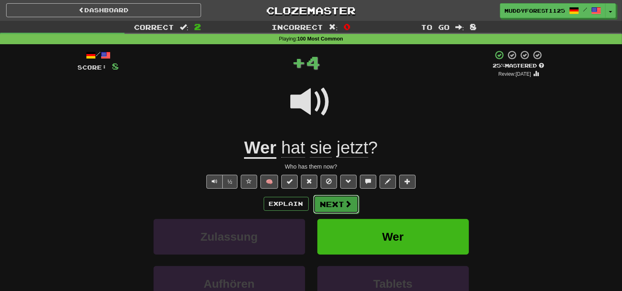
click at [343, 202] on button "Next" at bounding box center [336, 204] width 46 height 19
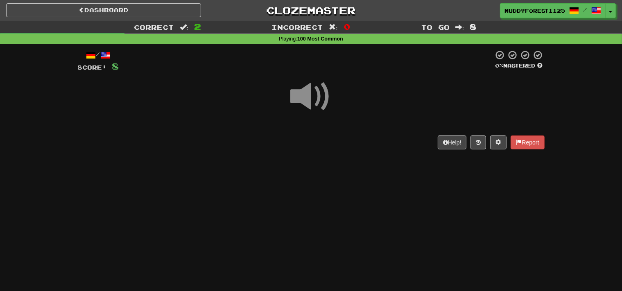
click at [318, 104] on span at bounding box center [311, 96] width 41 height 41
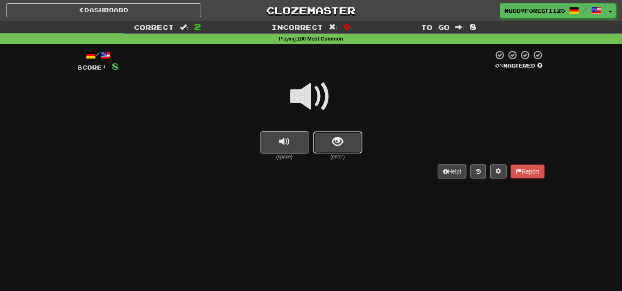
click at [340, 147] on span "show sentence" at bounding box center [337, 141] width 11 height 11
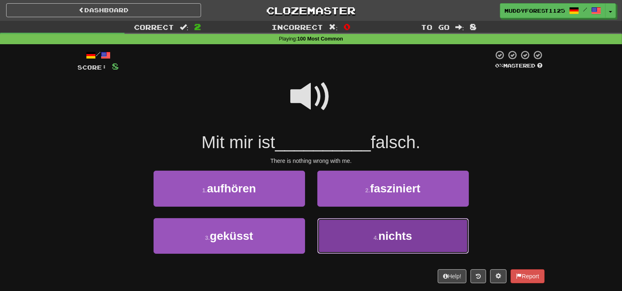
click at [340, 233] on button "4 . nichts" at bounding box center [392, 236] width 151 height 36
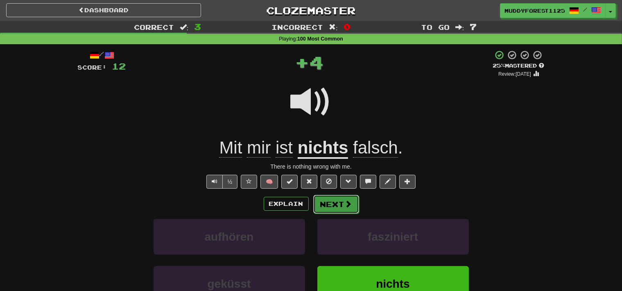
click at [328, 204] on button "Next" at bounding box center [336, 204] width 46 height 19
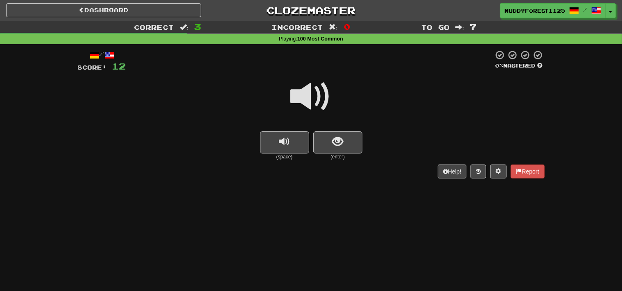
click at [328, 128] on div at bounding box center [311, 102] width 467 height 59
click at [327, 142] on button "show sentence" at bounding box center [337, 142] width 49 height 22
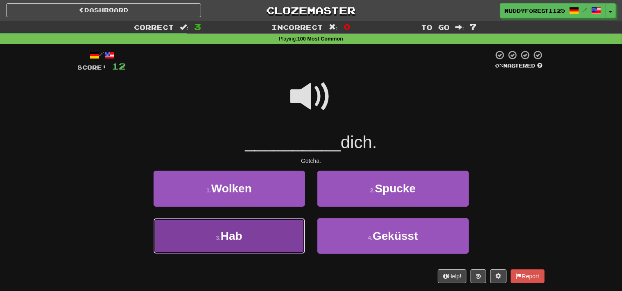
click at [286, 238] on button "3 . Hab" at bounding box center [228, 236] width 151 height 36
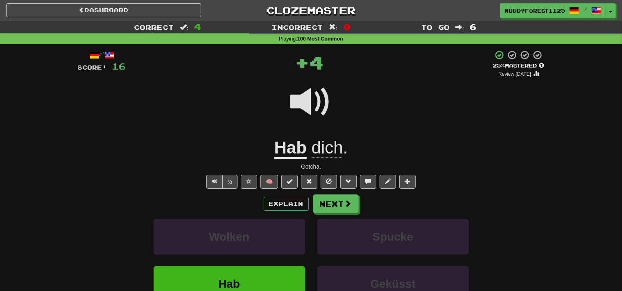
click at [335, 213] on div "Explain Next Wolken Spucke Hab Geküsst Learn more: Wolken Spucke Hab Geküsst" at bounding box center [311, 259] width 467 height 131
click at [336, 206] on button "Next" at bounding box center [336, 204] width 46 height 19
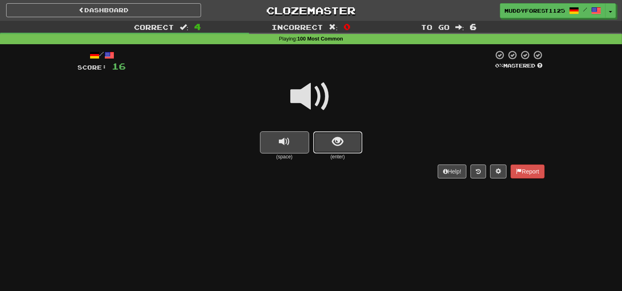
click at [329, 149] on button "show sentence" at bounding box center [337, 142] width 49 height 22
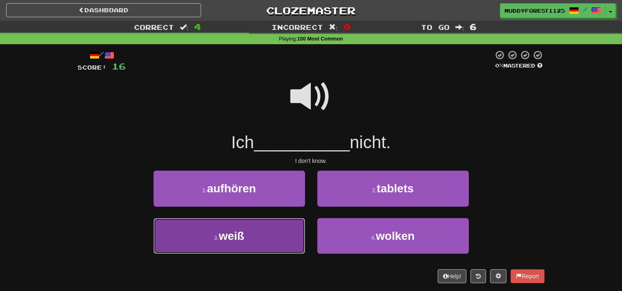
click at [283, 235] on button "3 . weiß" at bounding box center [228, 236] width 151 height 36
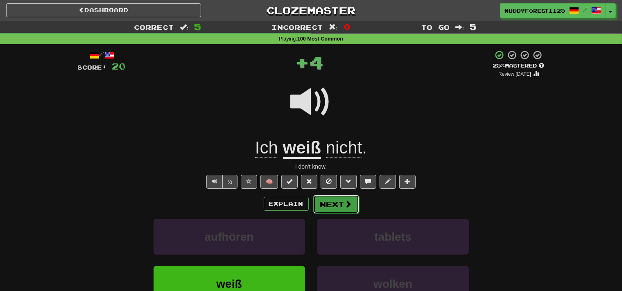
click at [329, 204] on button "Next" at bounding box center [336, 204] width 46 height 19
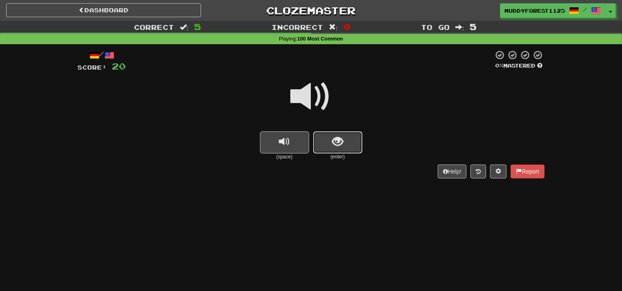
click at [336, 140] on span "show sentence" at bounding box center [337, 141] width 11 height 11
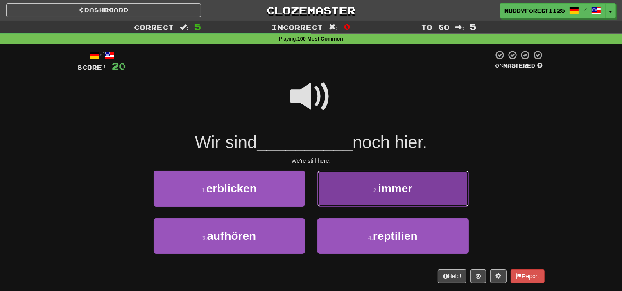
click at [355, 191] on button "2 . immer" at bounding box center [392, 189] width 151 height 36
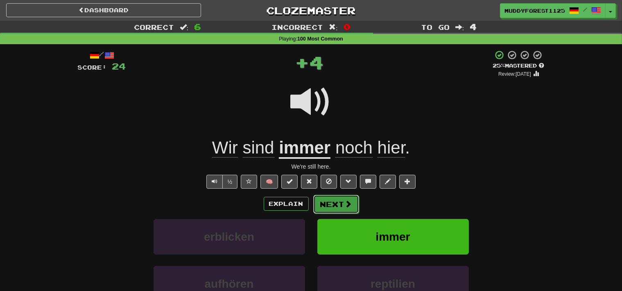
click at [334, 209] on button "Next" at bounding box center [336, 204] width 46 height 19
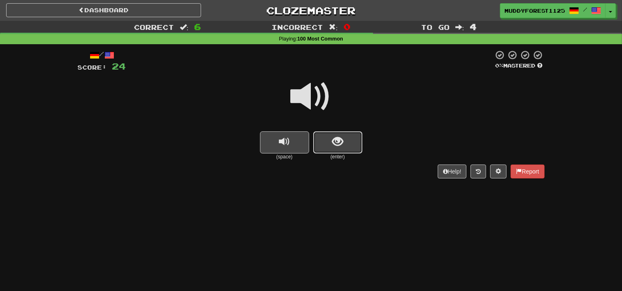
click at [330, 147] on button "show sentence" at bounding box center [337, 142] width 49 height 22
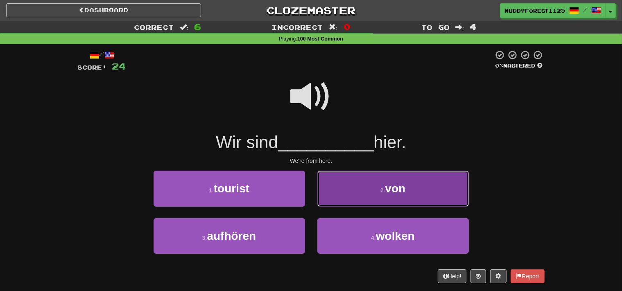
click at [338, 203] on button "2 . von" at bounding box center [392, 189] width 151 height 36
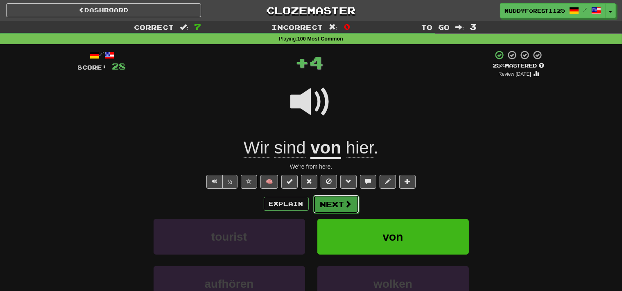
click at [341, 202] on button "Next" at bounding box center [336, 204] width 46 height 19
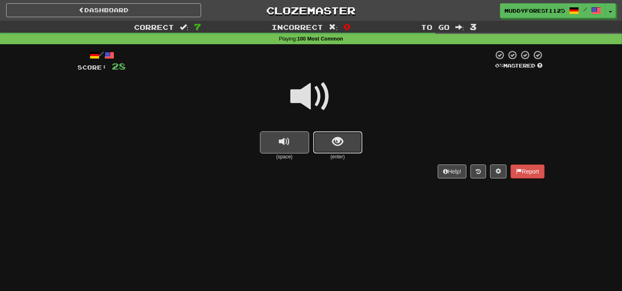
click at [333, 150] on button "show sentence" at bounding box center [337, 142] width 49 height 22
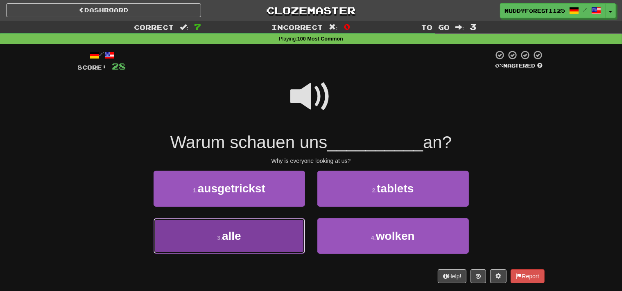
click at [288, 239] on button "3 . alle" at bounding box center [228, 236] width 151 height 36
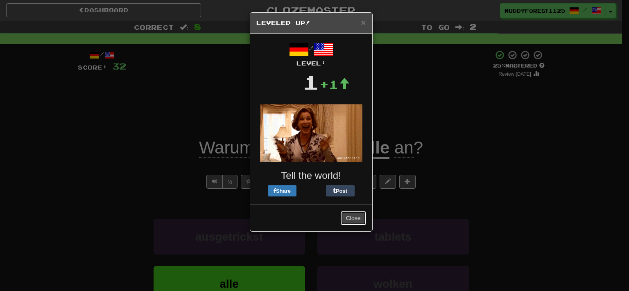
click at [351, 214] on button "Close" at bounding box center [352, 218] width 25 height 14
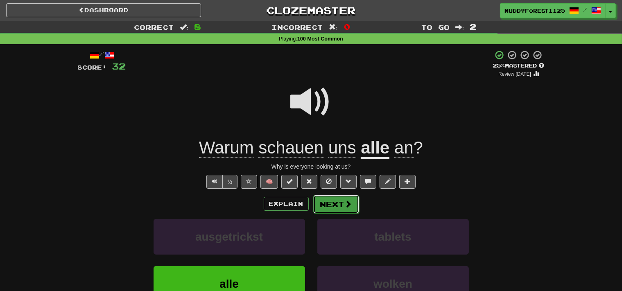
click at [341, 205] on button "Next" at bounding box center [336, 204] width 46 height 19
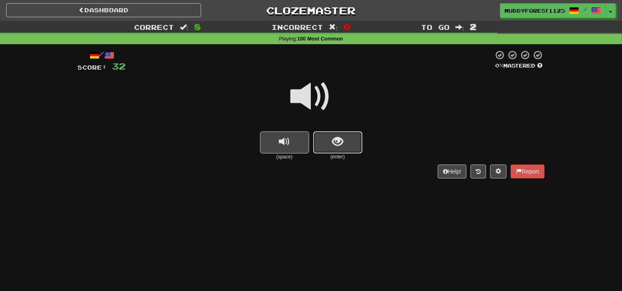
click at [339, 140] on span "show sentence" at bounding box center [337, 141] width 11 height 11
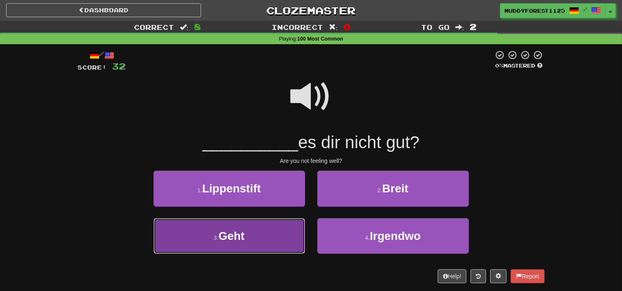
click at [290, 237] on button "3 . Geht" at bounding box center [228, 236] width 151 height 36
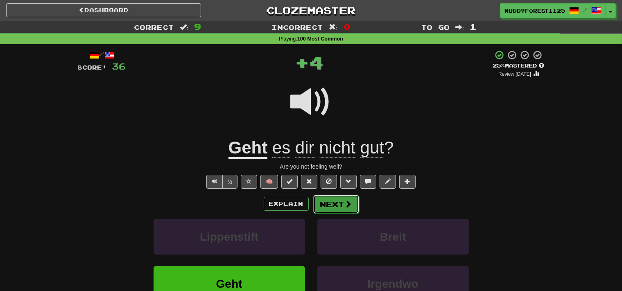
click at [351, 207] on span at bounding box center [348, 203] width 7 height 7
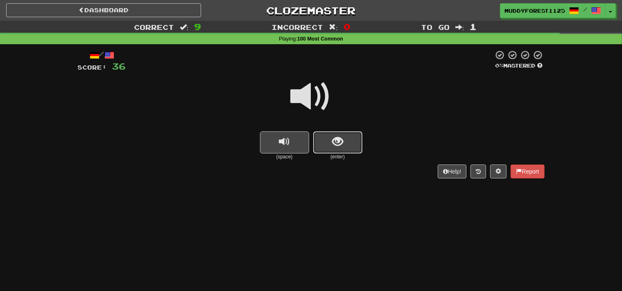
click at [345, 152] on button "show sentence" at bounding box center [337, 142] width 49 height 22
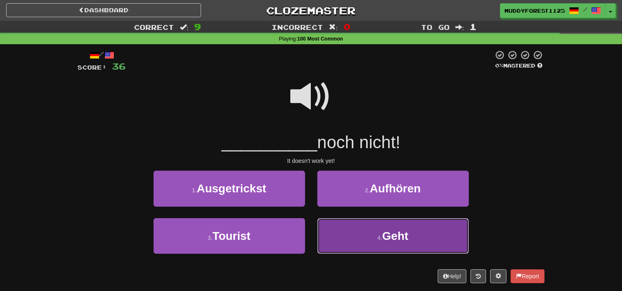
click at [345, 240] on button "4 . Geht" at bounding box center [392, 236] width 151 height 36
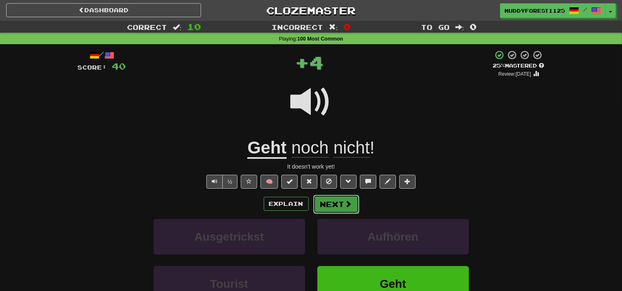
click at [345, 209] on button "Next" at bounding box center [336, 204] width 46 height 19
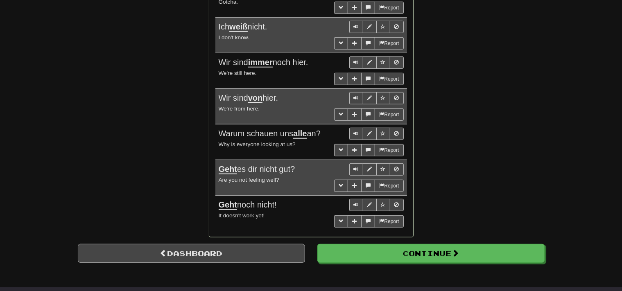
scroll to position [635, 0]
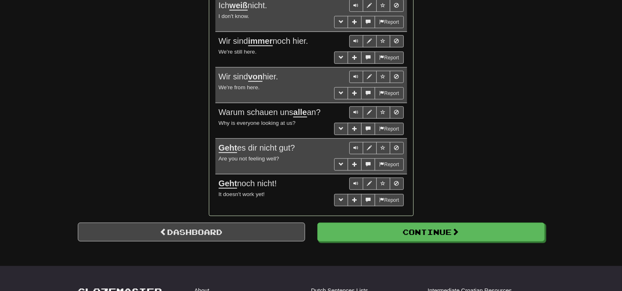
drag, startPoint x: 628, startPoint y: 59, endPoint x: 613, endPoint y: 223, distance: 164.4
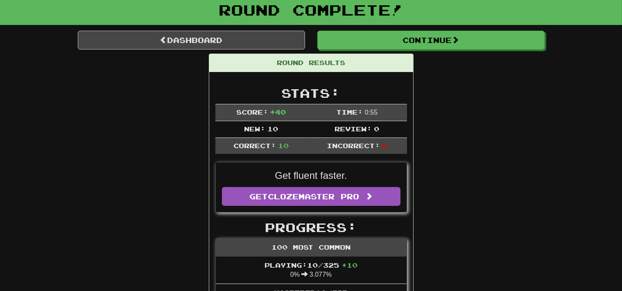
scroll to position [0, 0]
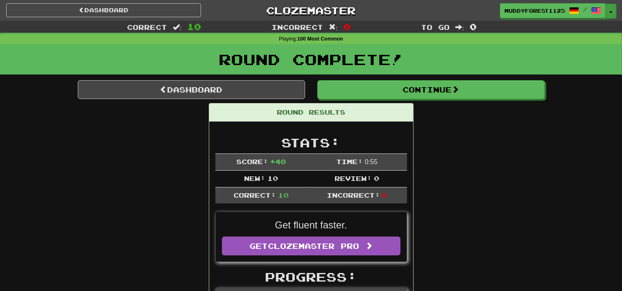
click at [608, 12] on button "Toggle Dropdown" at bounding box center [610, 11] width 11 height 15
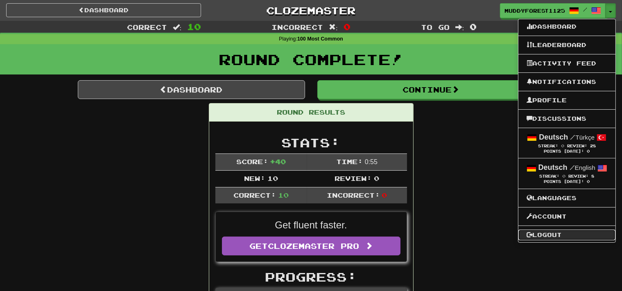
click at [537, 235] on link "Logout" at bounding box center [566, 235] width 97 height 11
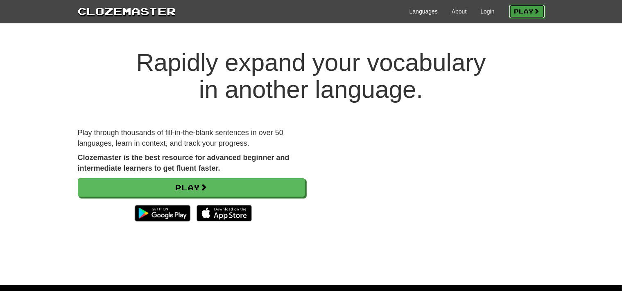
click at [529, 14] on link "Play" at bounding box center [527, 12] width 36 height 14
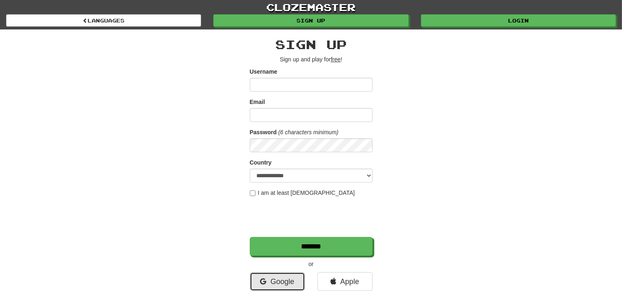
click at [289, 282] on link "Google" at bounding box center [277, 281] width 55 height 19
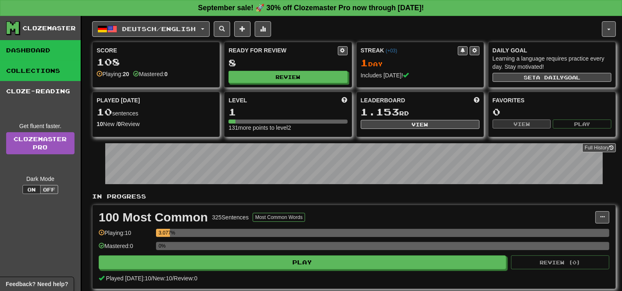
click at [46, 68] on link "Collections" at bounding box center [40, 71] width 81 height 20
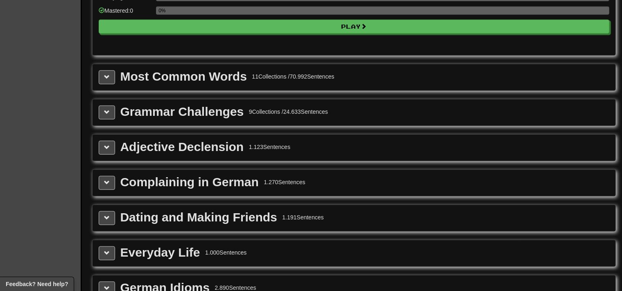
scroll to position [877, 0]
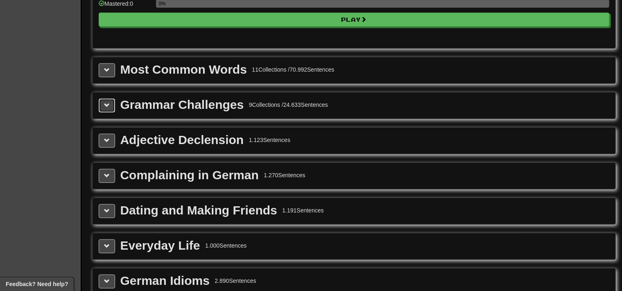
click at [113, 101] on button at bounding box center [107, 105] width 16 height 14
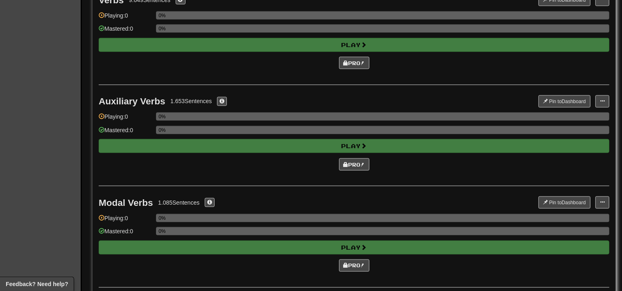
scroll to position [1329, 0]
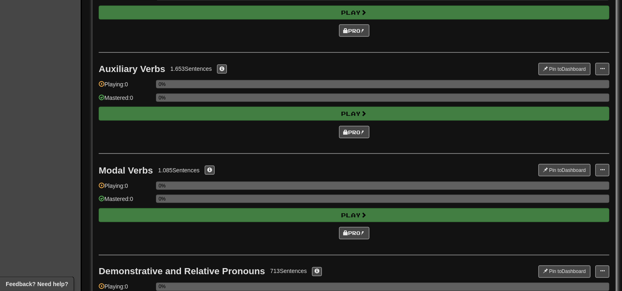
click at [110, 64] on div "Auxiliary Verbs" at bounding box center [132, 69] width 67 height 10
drag, startPoint x: 110, startPoint y: 59, endPoint x: 147, endPoint y: 59, distance: 36.0
click at [147, 64] on div "Auxiliary Verbs" at bounding box center [132, 69] width 67 height 10
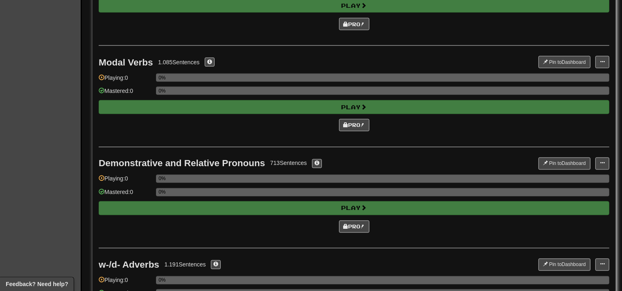
scroll to position [1428, 0]
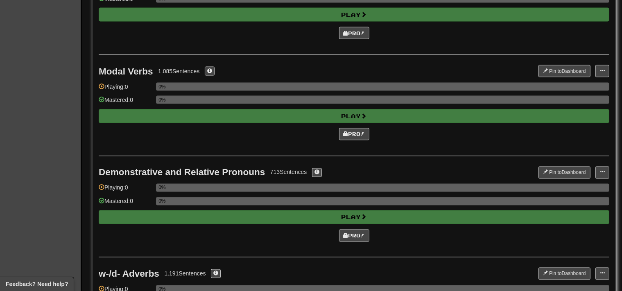
click at [118, 66] on div "Modal Verbs" at bounding box center [126, 71] width 54 height 10
drag, startPoint x: 118, startPoint y: 63, endPoint x: 131, endPoint y: 63, distance: 12.7
click at [131, 66] on div "Modal Verbs" at bounding box center [126, 71] width 54 height 10
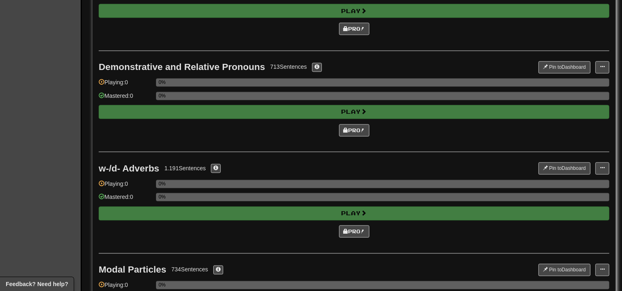
scroll to position [1536, 0]
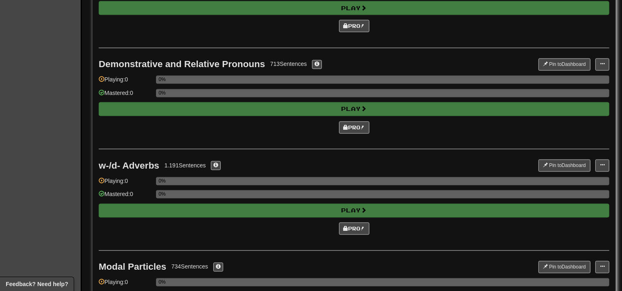
click at [124, 59] on div "Demonstrative and Relative Pronouns" at bounding box center [182, 64] width 166 height 10
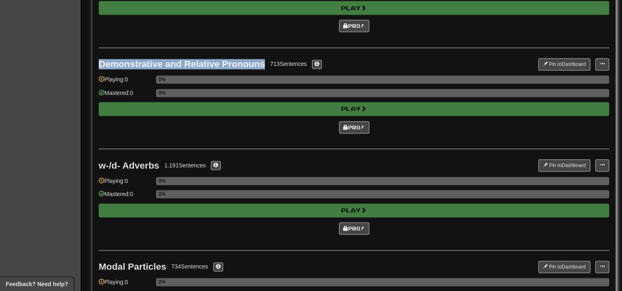
drag, startPoint x: 124, startPoint y: 56, endPoint x: 232, endPoint y: 55, distance: 108.1
click at [232, 59] on div "Demonstrative and Relative Pronouns" at bounding box center [182, 64] width 166 height 10
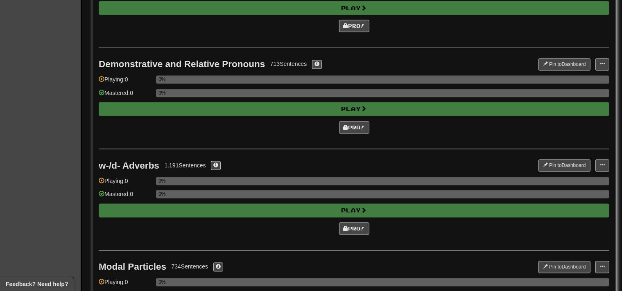
click at [103, 160] on div "w-/d- Adverbs" at bounding box center [129, 165] width 61 height 10
drag, startPoint x: 103, startPoint y: 156, endPoint x: 134, endPoint y: 156, distance: 31.5
click at [134, 160] on div "w-/d- Adverbs" at bounding box center [129, 165] width 61 height 10
drag, startPoint x: 97, startPoint y: 155, endPoint x: 143, endPoint y: 155, distance: 46.2
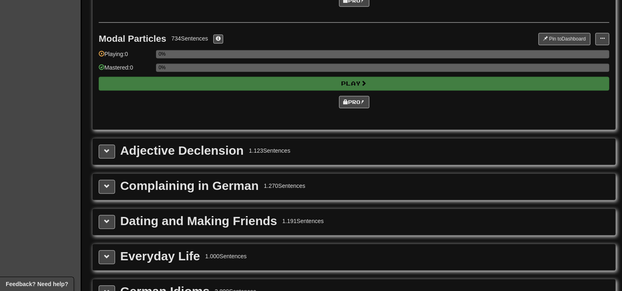
scroll to position [1776, 0]
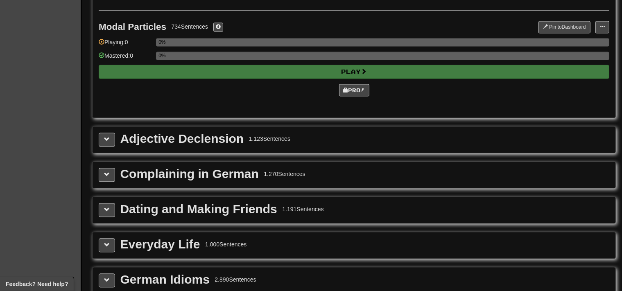
click at [117, 22] on div "Modal Particles" at bounding box center [133, 27] width 68 height 10
drag, startPoint x: 117, startPoint y: 18, endPoint x: 135, endPoint y: 18, distance: 18.0
click at [135, 22] on div "Modal Particles" at bounding box center [133, 27] width 68 height 10
click at [286, 135] on div "1.123 Sentences" at bounding box center [269, 139] width 41 height 8
click at [102, 133] on button at bounding box center [107, 140] width 16 height 14
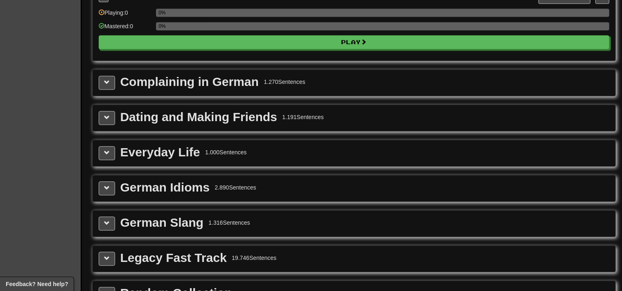
scroll to position [1943, 0]
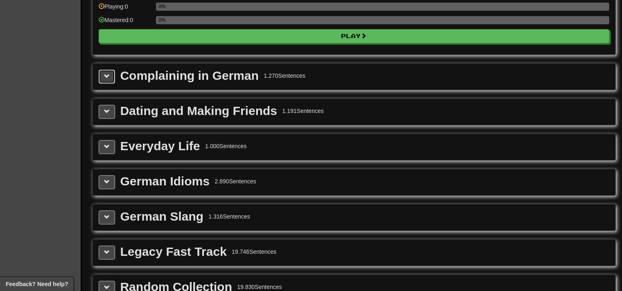
click at [100, 70] on button at bounding box center [107, 77] width 16 height 14
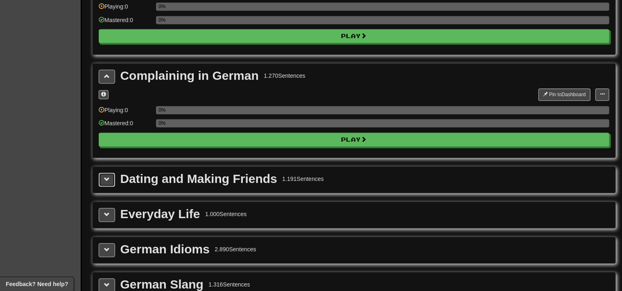
click at [108, 176] on span at bounding box center [107, 179] width 6 height 6
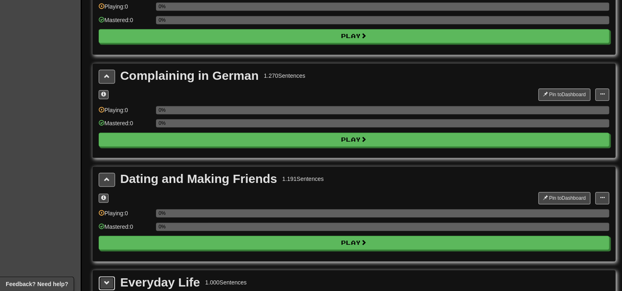
click at [108, 280] on span at bounding box center [107, 283] width 6 height 6
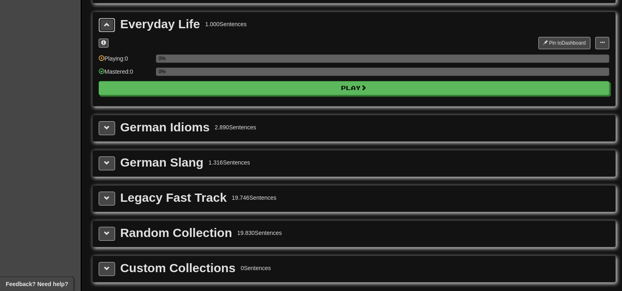
scroll to position [2210, 0]
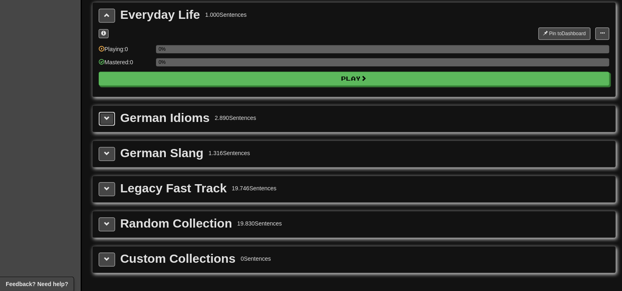
click at [102, 112] on button at bounding box center [107, 119] width 16 height 14
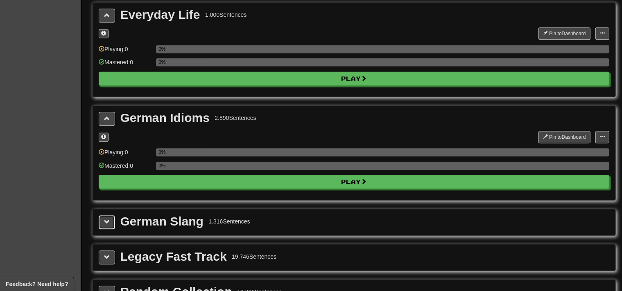
click at [104, 219] on span at bounding box center [107, 222] width 6 height 6
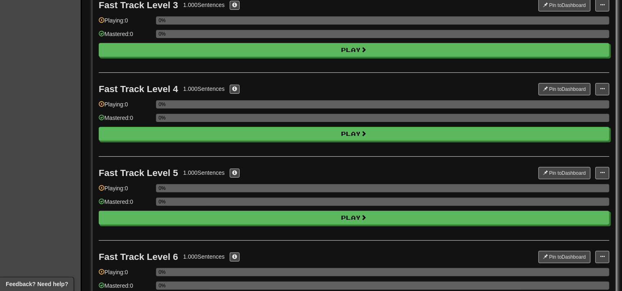
scroll to position [0, 0]
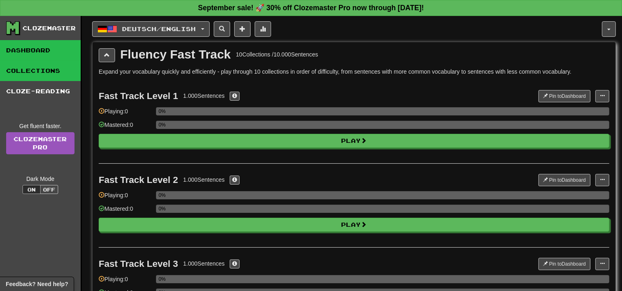
click at [22, 51] on link "Dashboard" at bounding box center [40, 50] width 81 height 20
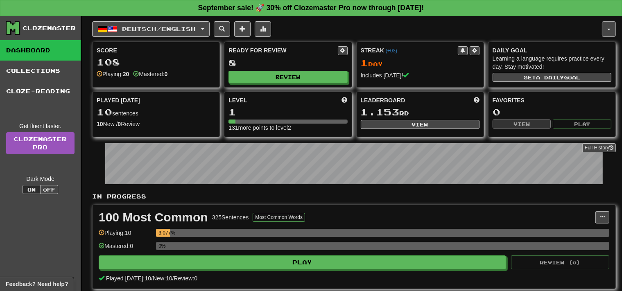
click at [606, 32] on button "button" at bounding box center [609, 29] width 14 height 16
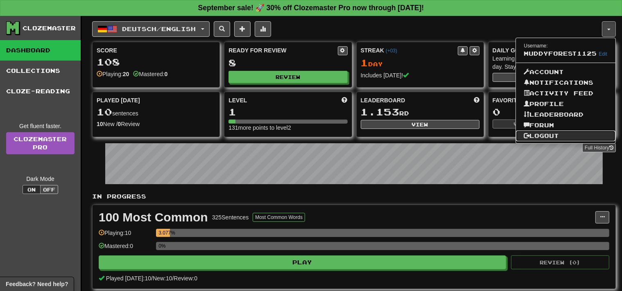
click at [555, 133] on link "Logout" at bounding box center [566, 136] width 100 height 11
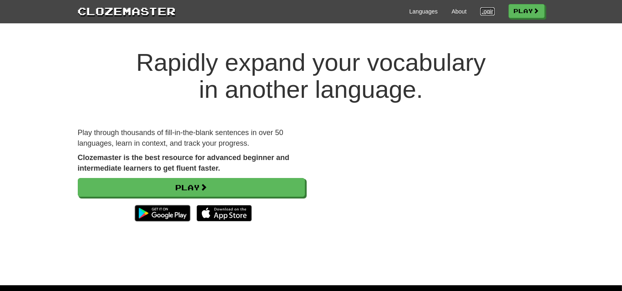
click at [487, 11] on link "Login" at bounding box center [487, 11] width 14 height 8
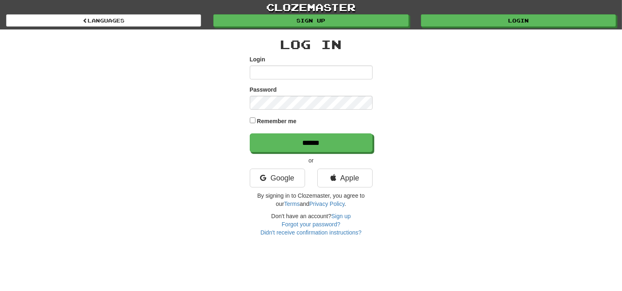
click at [361, 69] on input "Login" at bounding box center [311, 72] width 123 height 14
type input "**********"
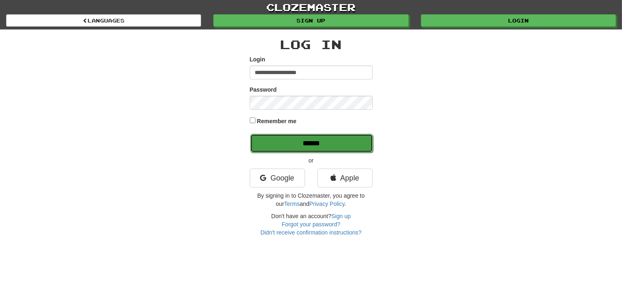
click at [350, 140] on input "******" at bounding box center [311, 143] width 123 height 19
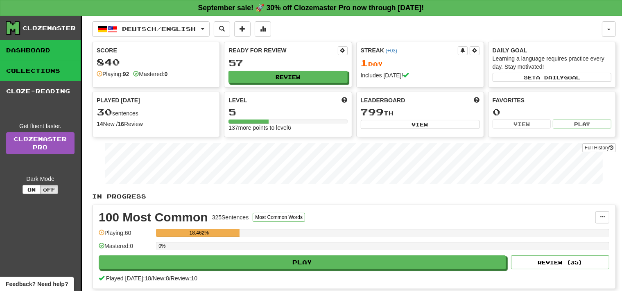
click at [35, 74] on link "Collections" at bounding box center [40, 71] width 81 height 20
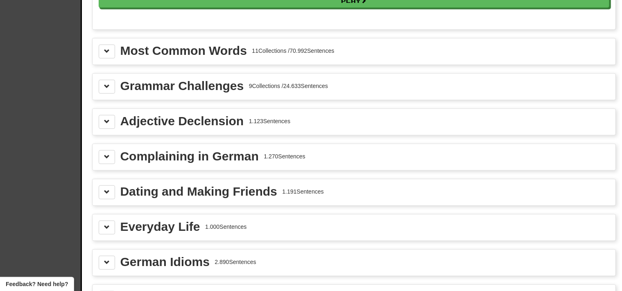
scroll to position [904, 0]
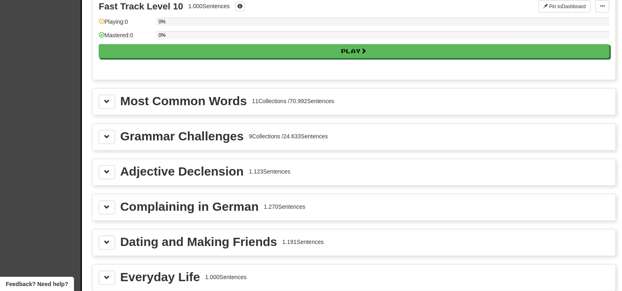
scroll to position [852, 0]
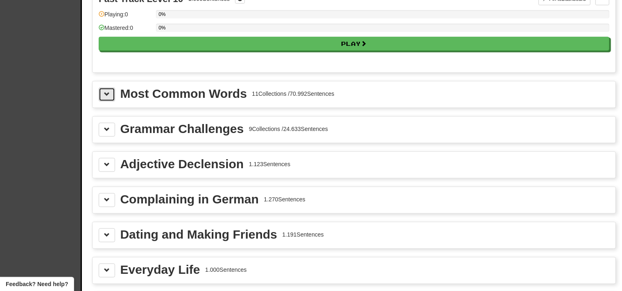
click at [112, 87] on button at bounding box center [107, 94] width 16 height 14
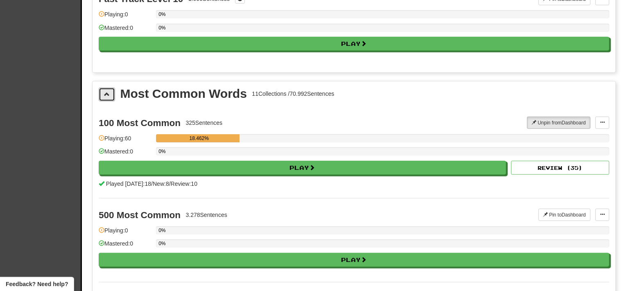
scroll to position [0, 0]
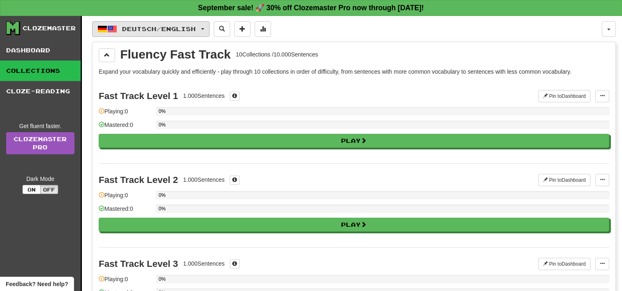
click at [156, 32] on span "Deutsch / English" at bounding box center [159, 28] width 74 height 7
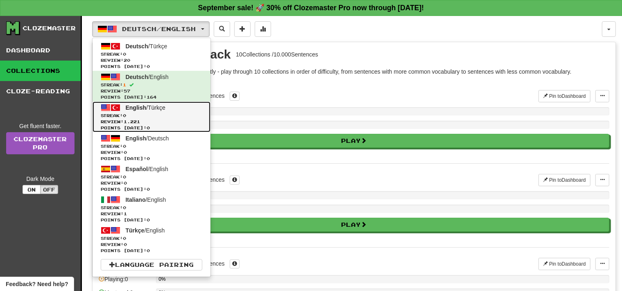
click at [168, 114] on span "Streak: 0" at bounding box center [151, 116] width 101 height 6
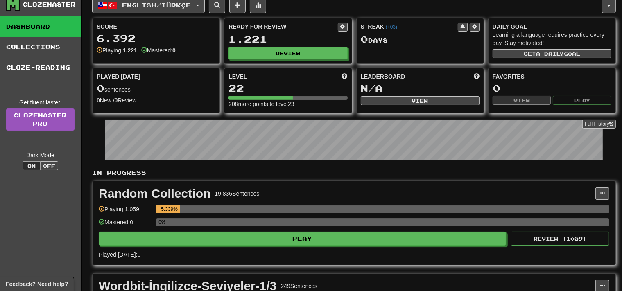
scroll to position [16, 0]
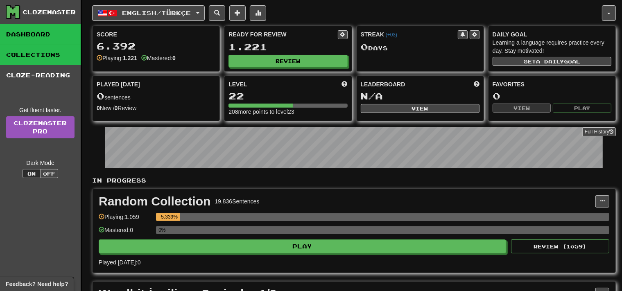
click at [55, 64] on link "Collections" at bounding box center [40, 55] width 81 height 20
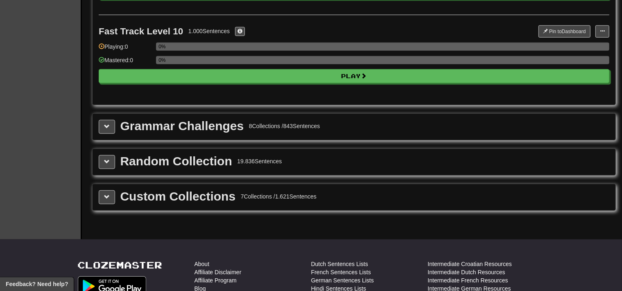
scroll to position [866, 0]
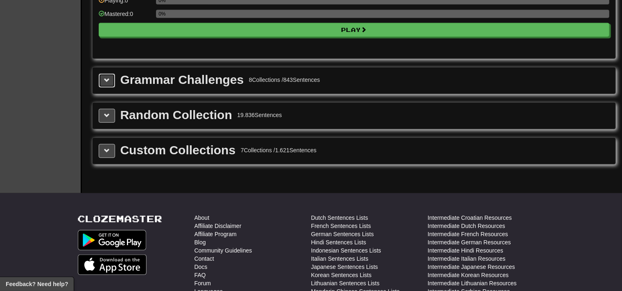
click at [103, 77] on button at bounding box center [107, 81] width 16 height 14
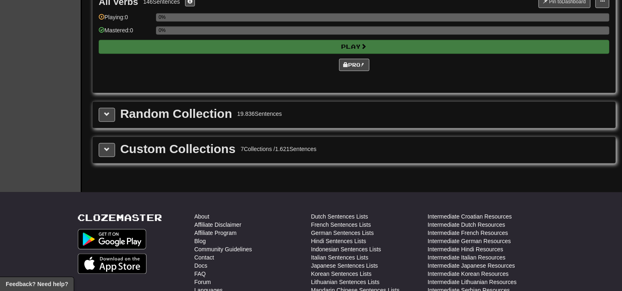
scroll to position [0, 0]
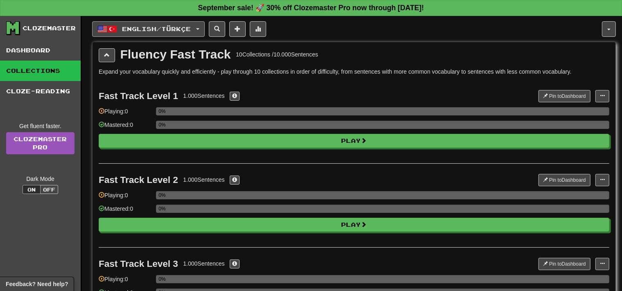
click at [157, 33] on button "English / Türkçe" at bounding box center [148, 29] width 113 height 16
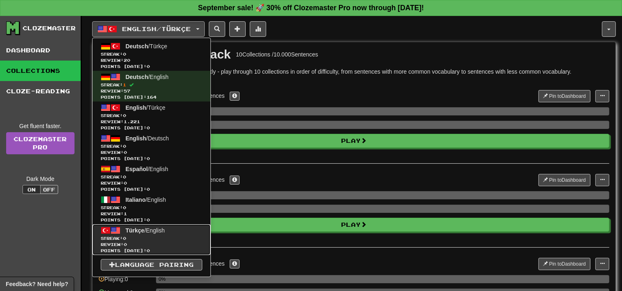
click at [176, 233] on link "Türkçe / English Streak: 0 Review: 0 Points today: 0" at bounding box center [151, 239] width 118 height 31
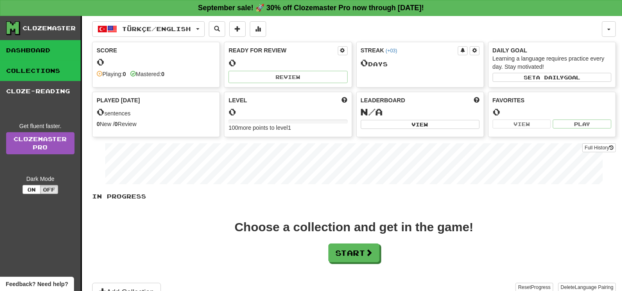
click at [50, 74] on link "Collections" at bounding box center [40, 71] width 81 height 20
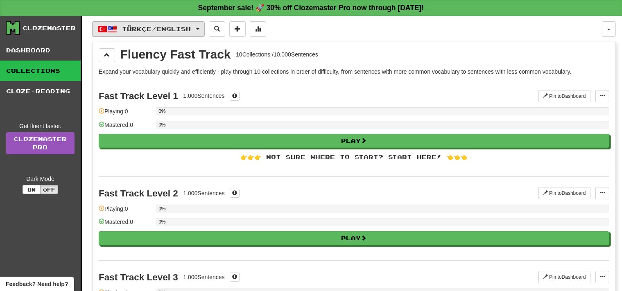
click at [199, 32] on button "Türkçe / English" at bounding box center [148, 29] width 113 height 16
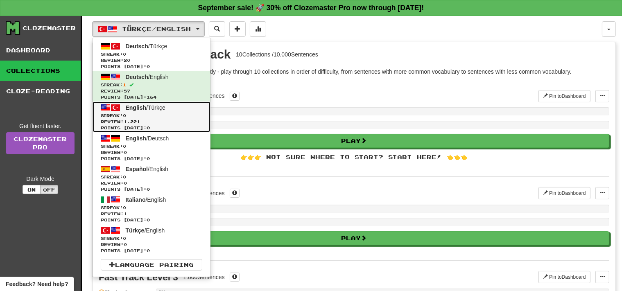
click at [181, 109] on link "English / Türkçe Streak: 0 Review: 1.221 Points today: 0" at bounding box center [151, 116] width 118 height 31
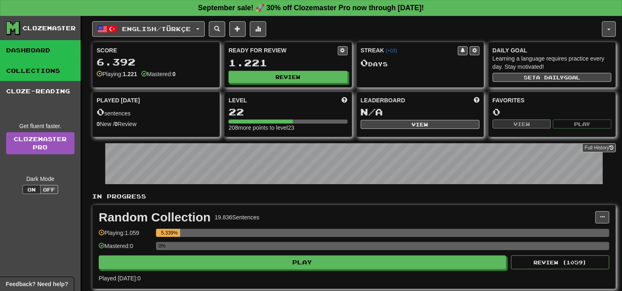
click at [54, 71] on link "Collections" at bounding box center [40, 71] width 81 height 20
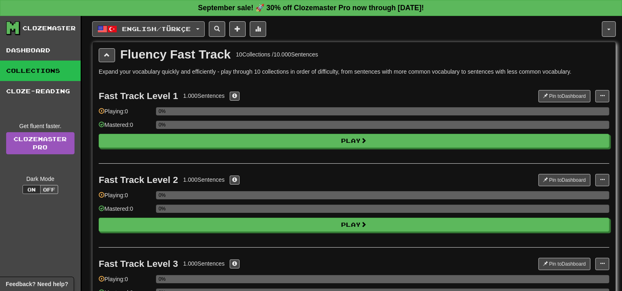
click at [167, 29] on span "English / Türkçe" at bounding box center [156, 28] width 69 height 7
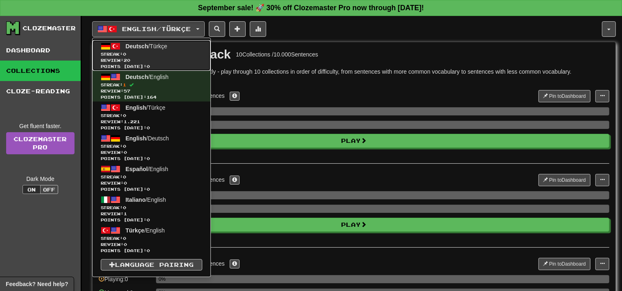
click at [182, 59] on span "Review: 20" at bounding box center [151, 60] width 101 height 6
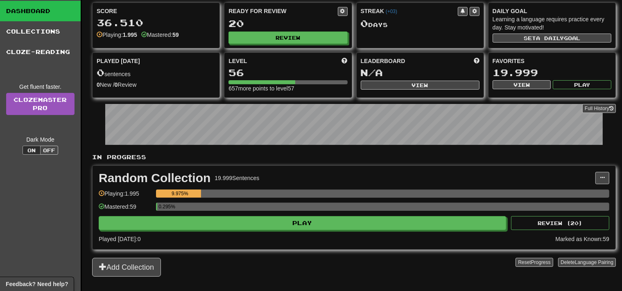
scroll to position [25, 0]
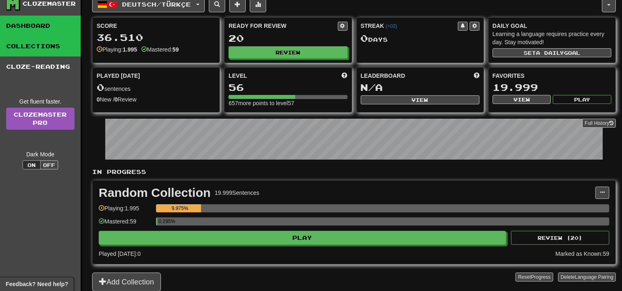
click at [35, 50] on link "Collections" at bounding box center [40, 46] width 81 height 20
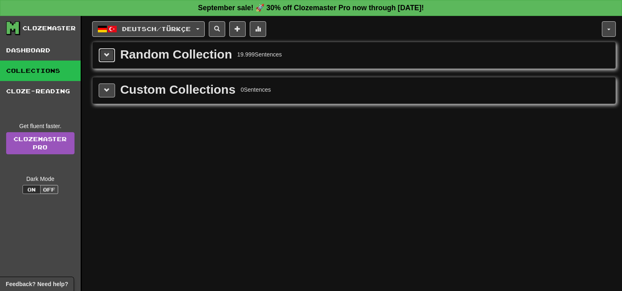
click at [114, 53] on button at bounding box center [107, 55] width 16 height 14
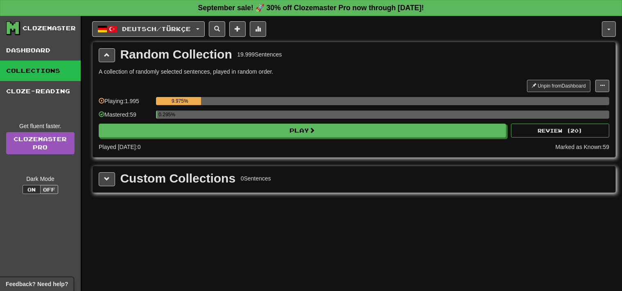
click at [165, 36] on div "Deutsch / Türkçe Deutsch / Türkçe Streak: 0 Review: 20 Points today: 0 Deutsch …" at bounding box center [353, 163] width 523 height 295
click at [174, 32] on span "Deutsch / Türkçe" at bounding box center [156, 28] width 69 height 7
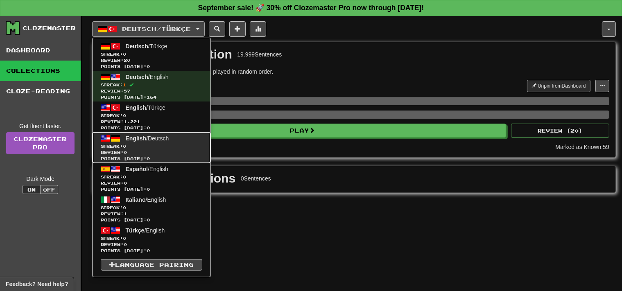
click at [169, 138] on span "English / Deutsch" at bounding box center [147, 138] width 43 height 7
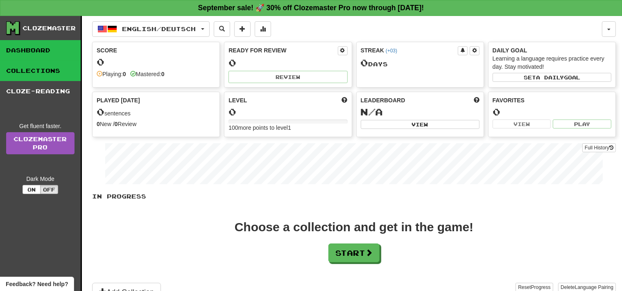
click at [61, 72] on link "Collections" at bounding box center [40, 71] width 81 height 20
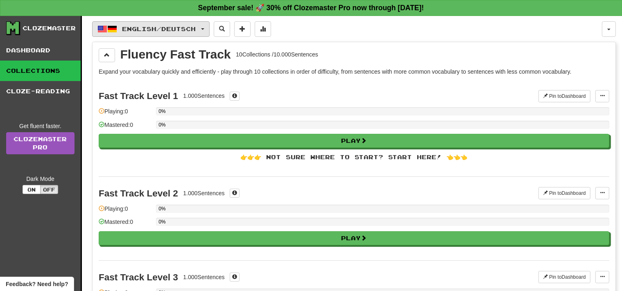
click at [131, 30] on span "English / Deutsch" at bounding box center [159, 28] width 74 height 7
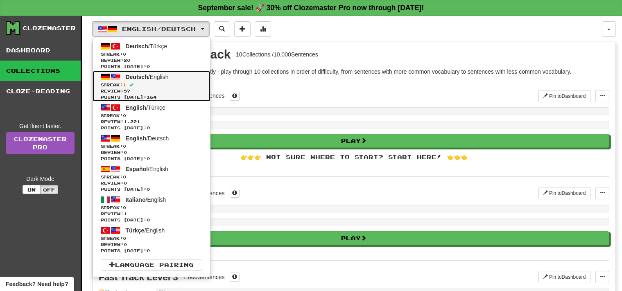
click at [179, 83] on span "Streak: 1" at bounding box center [151, 85] width 101 height 6
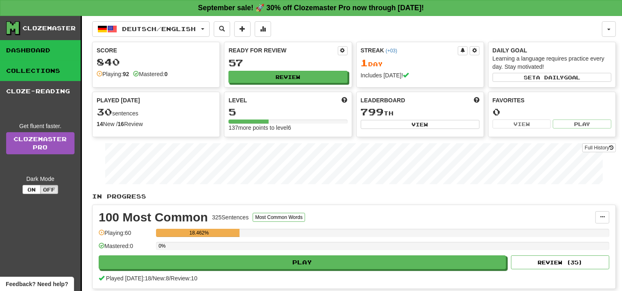
click at [63, 73] on link "Collections" at bounding box center [40, 71] width 81 height 20
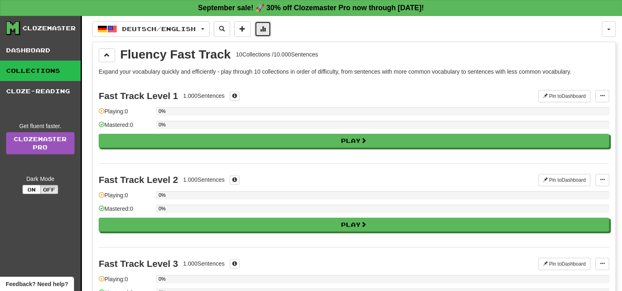
click at [271, 34] on button at bounding box center [263, 29] width 16 height 16
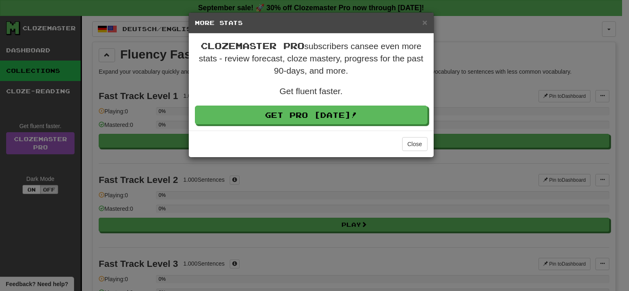
click at [431, 88] on div "Clozemaster Pro subscribers can see even more stats - review forecast, cloze ma…" at bounding box center [311, 82] width 245 height 97
click at [425, 25] on span "×" at bounding box center [424, 22] width 5 height 9
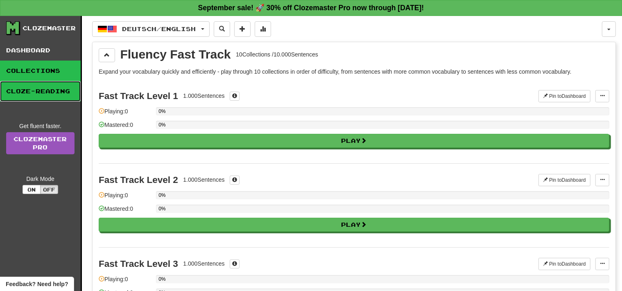
click at [73, 89] on link "Cloze-Reading" at bounding box center [40, 91] width 81 height 20
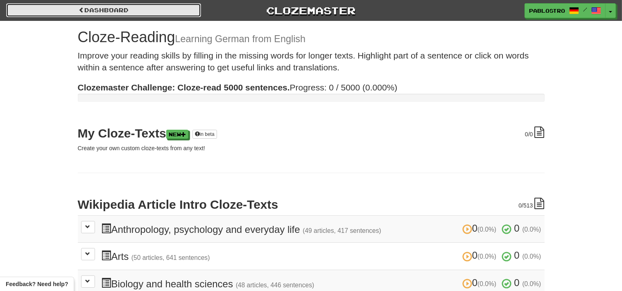
click at [80, 14] on link "Dashboard" at bounding box center [103, 10] width 195 height 14
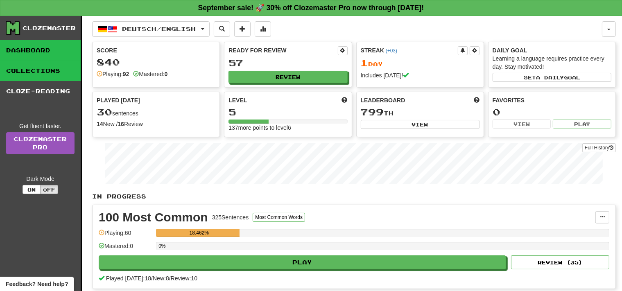
click at [58, 67] on link "Collections" at bounding box center [40, 71] width 81 height 20
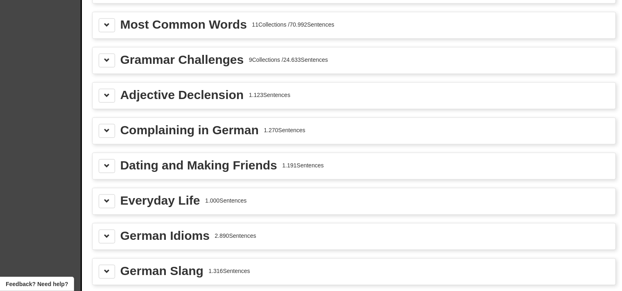
scroll to position [923, 0]
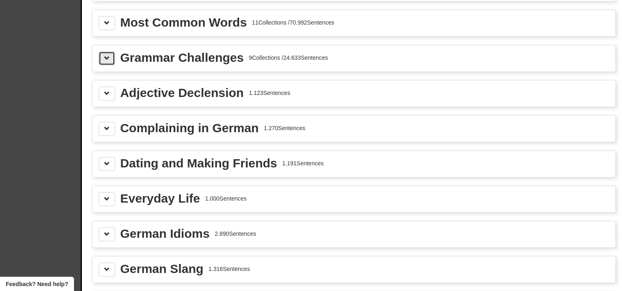
click at [109, 55] on span at bounding box center [107, 58] width 6 height 6
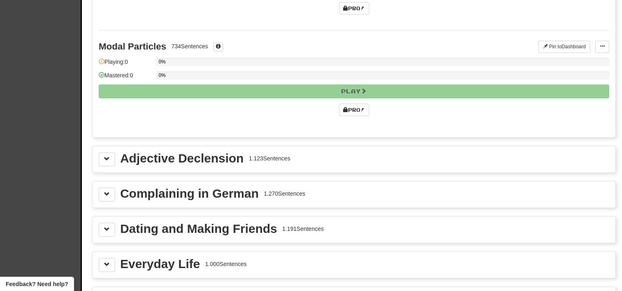
scroll to position [1820, 0]
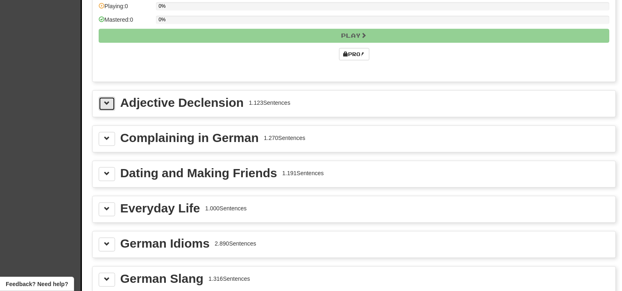
click at [109, 100] on span at bounding box center [107, 103] width 6 height 6
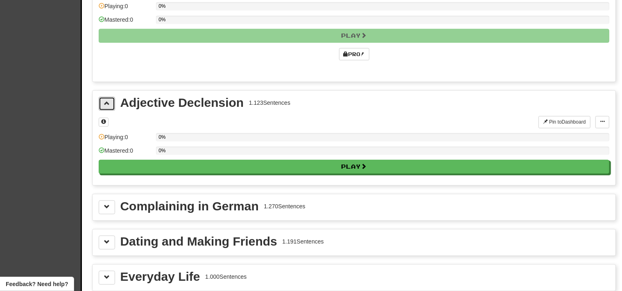
scroll to position [1983, 0]
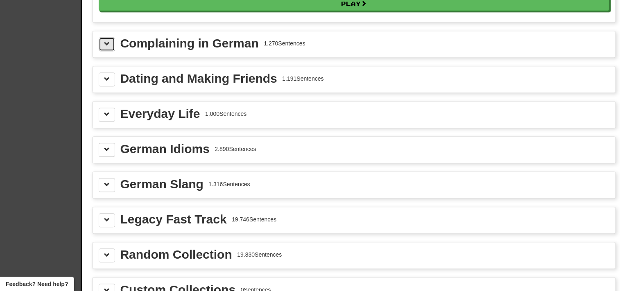
click at [109, 37] on button at bounding box center [107, 44] width 16 height 14
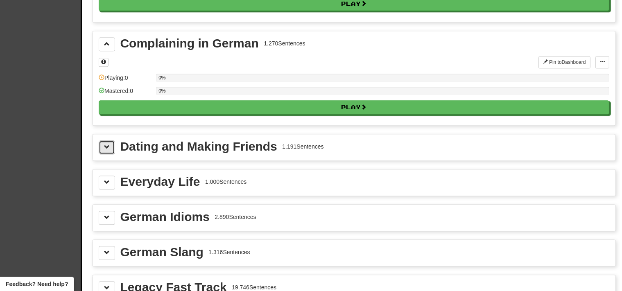
click at [110, 140] on button at bounding box center [107, 147] width 16 height 14
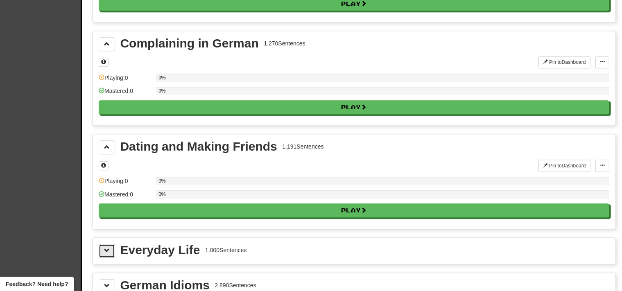
click at [109, 248] on span at bounding box center [107, 251] width 6 height 6
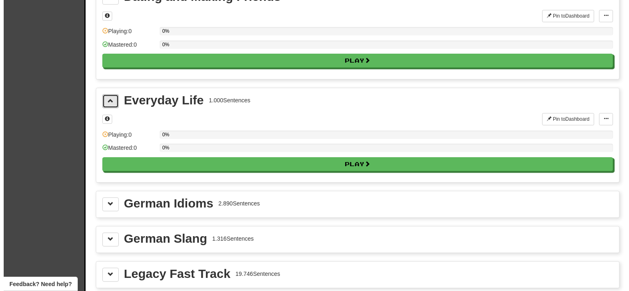
scroll to position [2166, 0]
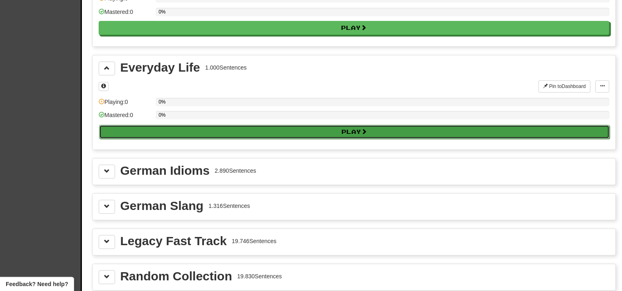
click at [457, 125] on button "Play" at bounding box center [354, 132] width 510 height 14
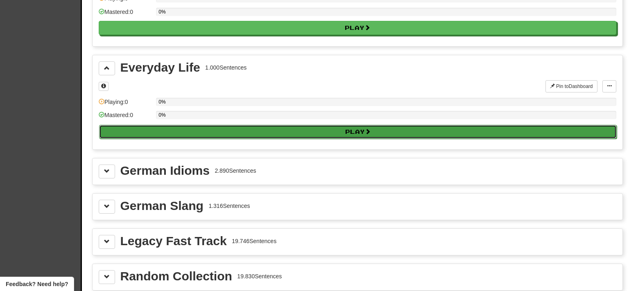
select select "**"
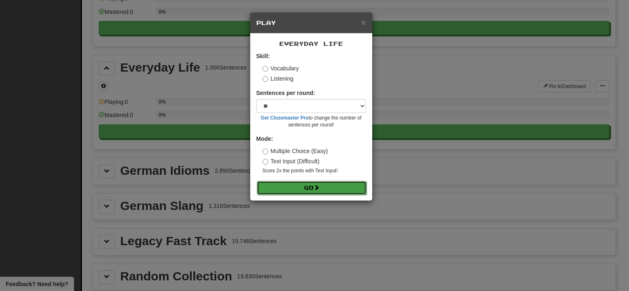
click at [350, 192] on button "Go" at bounding box center [312, 188] width 110 height 14
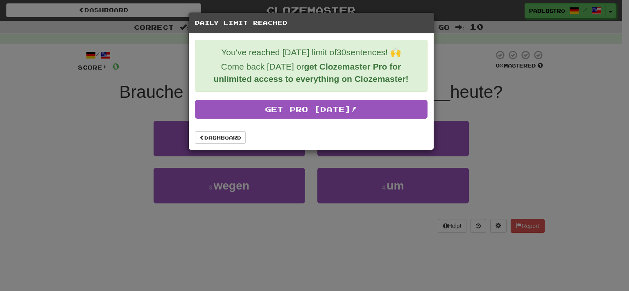
click at [487, 111] on div "Daily Limit Reached You've reached [DATE] limit of 30 sentences! 🙌 Come back [D…" at bounding box center [314, 145] width 629 height 291
click at [601, 23] on div "Daily Limit Reached You've reached [DATE] limit of 30 sentences! 🙌 Come back [D…" at bounding box center [314, 145] width 629 height 291
click at [210, 138] on link "Dashboard" at bounding box center [220, 137] width 51 height 12
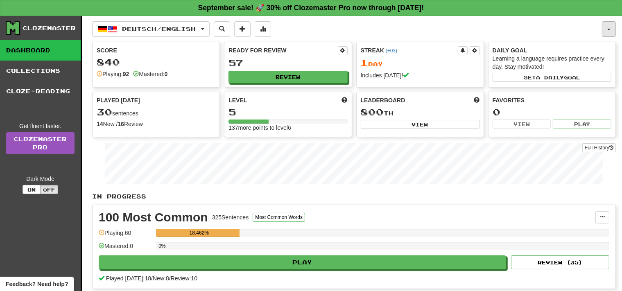
click at [613, 23] on button "button" at bounding box center [609, 29] width 14 height 16
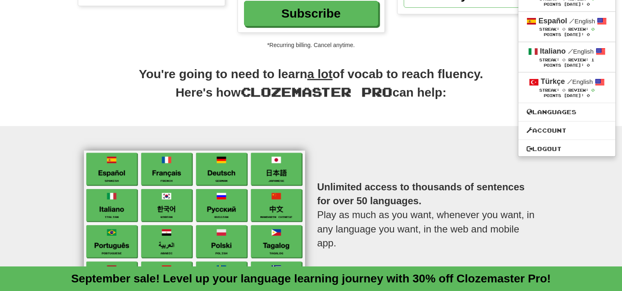
scroll to position [244, 0]
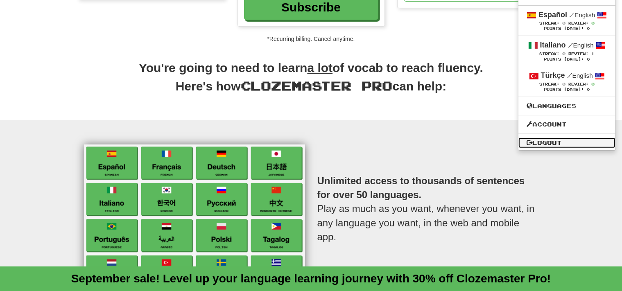
click at [558, 140] on link "Logout" at bounding box center [566, 143] width 97 height 11
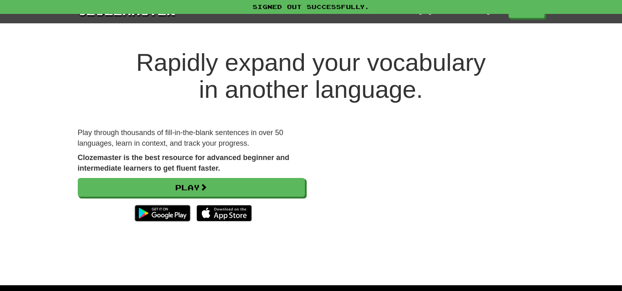
click at [441, 8] on div "Signed out successfully." at bounding box center [311, 7] width 622 height 14
click at [252, 60] on h1 "Rapidly expand your vocabulary in another language." at bounding box center [311, 76] width 622 height 54
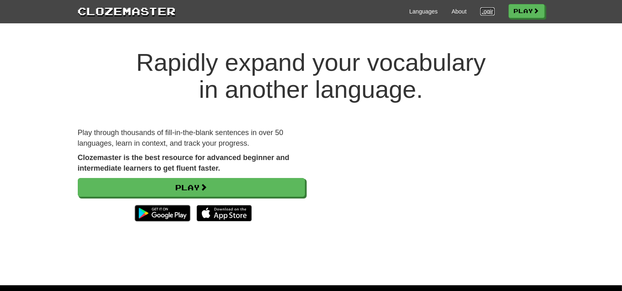
click at [480, 11] on link "Login" at bounding box center [487, 11] width 14 height 8
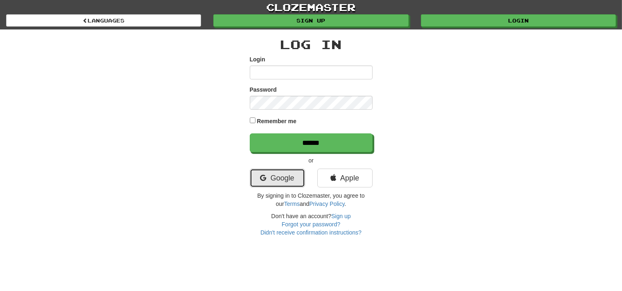
click at [269, 183] on link "Google" at bounding box center [277, 178] width 55 height 19
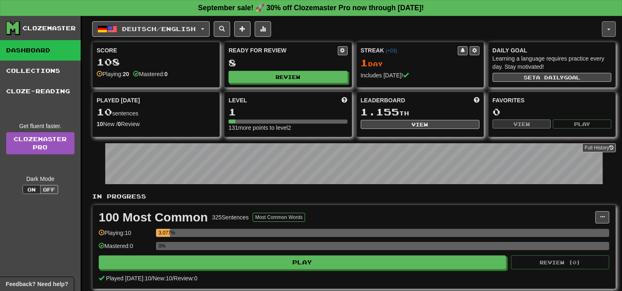
click at [606, 29] on button "button" at bounding box center [609, 29] width 14 height 16
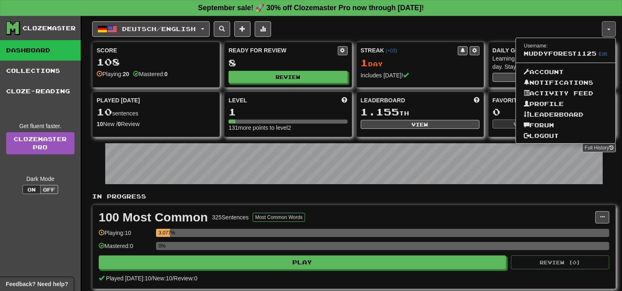
click at [138, 71] on span at bounding box center [136, 74] width 6 height 6
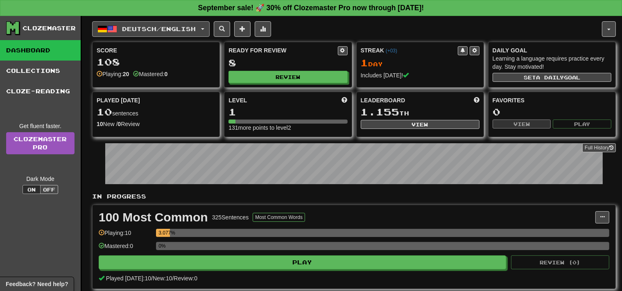
click at [196, 33] on button "Deutsch / English" at bounding box center [150, 29] width 117 height 16
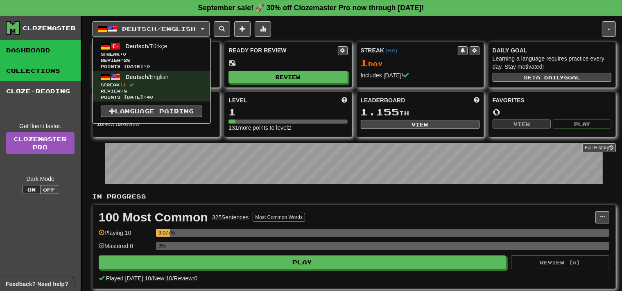
click at [51, 76] on link "Collections" at bounding box center [40, 71] width 81 height 20
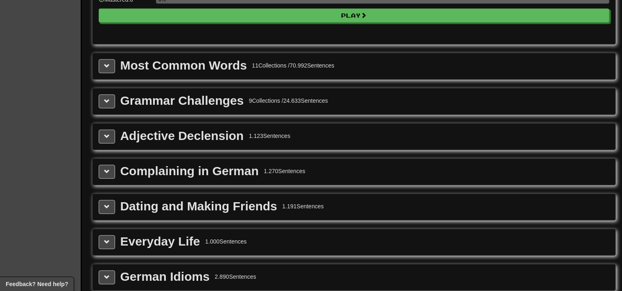
scroll to position [875, 0]
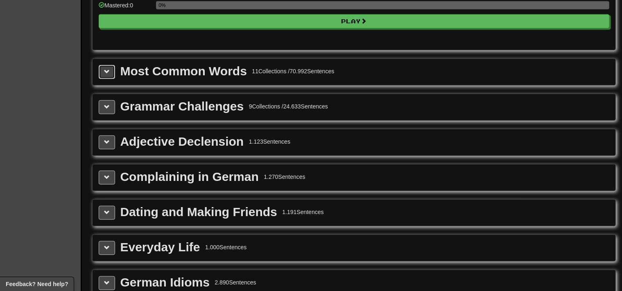
click at [106, 69] on span at bounding box center [107, 72] width 6 height 6
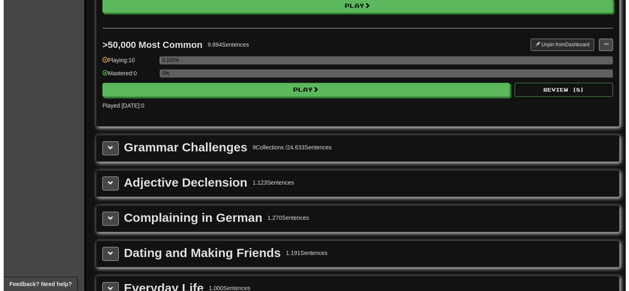
scroll to position [1768, 0]
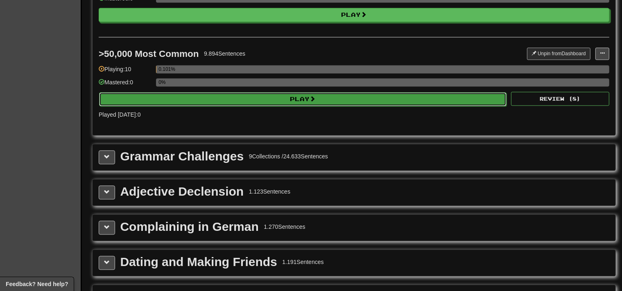
click at [492, 92] on button "Play" at bounding box center [302, 99] width 407 height 14
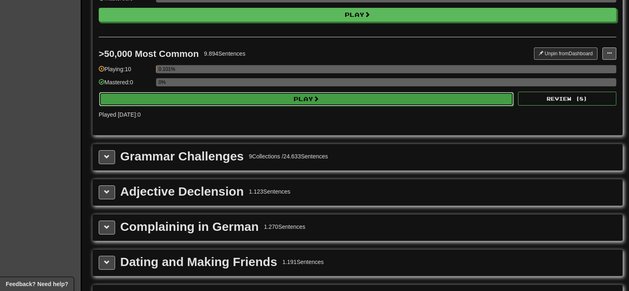
select select "**"
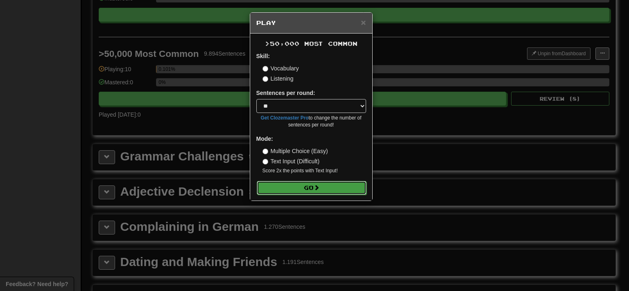
click at [345, 187] on button "Go" at bounding box center [312, 188] width 110 height 14
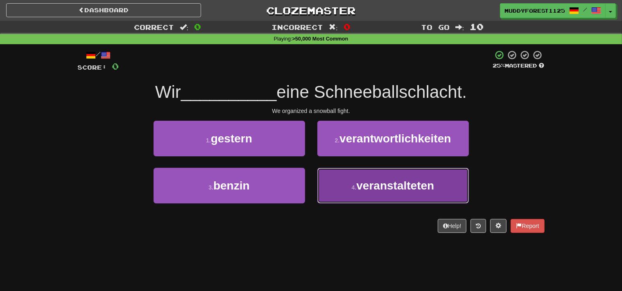
click at [352, 193] on button "4 . veranstalteten" at bounding box center [392, 186] width 151 height 36
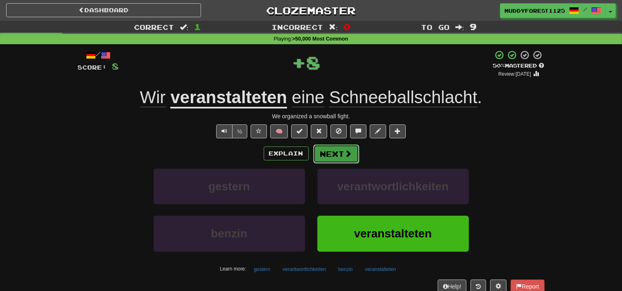
click at [334, 157] on button "Next" at bounding box center [336, 153] width 46 height 19
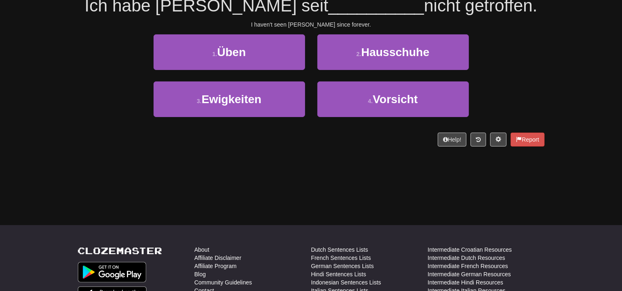
scroll to position [40, 0]
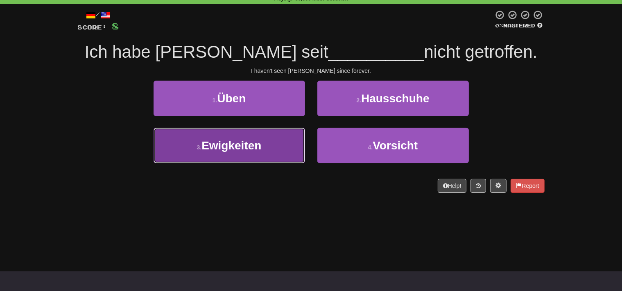
click at [279, 153] on button "3 . Ewigkeiten" at bounding box center [228, 146] width 151 height 36
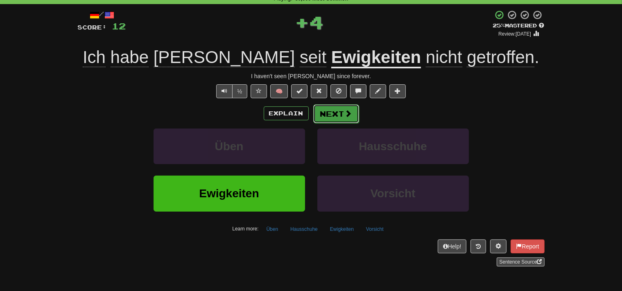
click at [336, 115] on button "Next" at bounding box center [336, 113] width 46 height 19
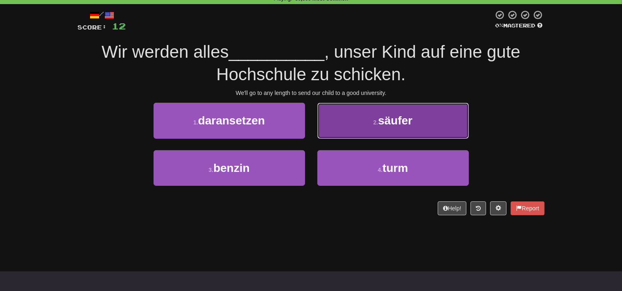
click at [348, 138] on button "2 . säufer" at bounding box center [392, 121] width 151 height 36
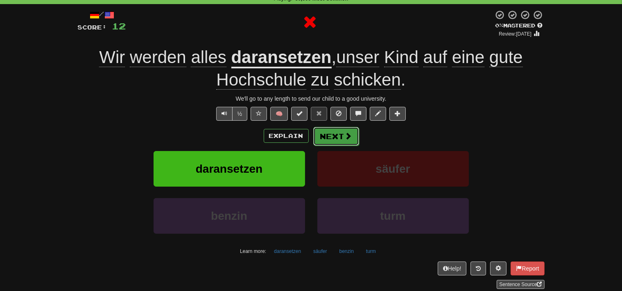
click at [334, 140] on button "Next" at bounding box center [336, 136] width 46 height 19
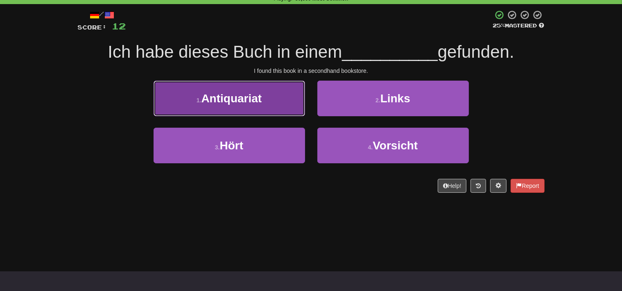
click at [295, 113] on button "1 . Antiquariat" at bounding box center [228, 99] width 151 height 36
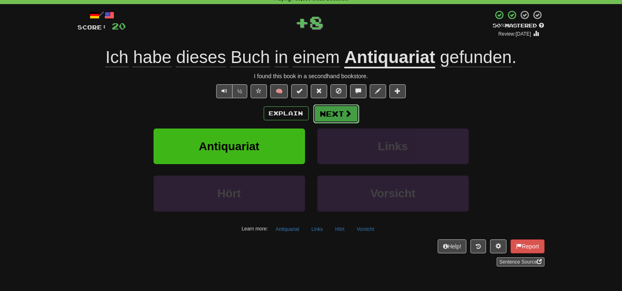
click at [348, 110] on span at bounding box center [348, 113] width 7 height 7
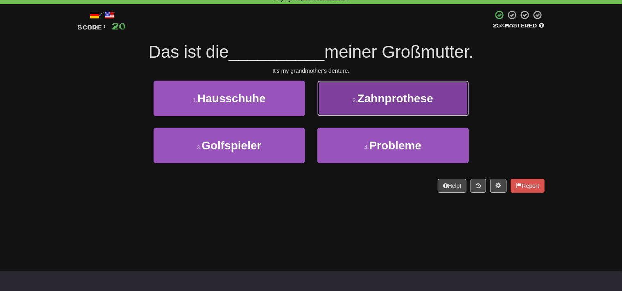
click at [343, 113] on button "2 . Zahnprothese" at bounding box center [392, 99] width 151 height 36
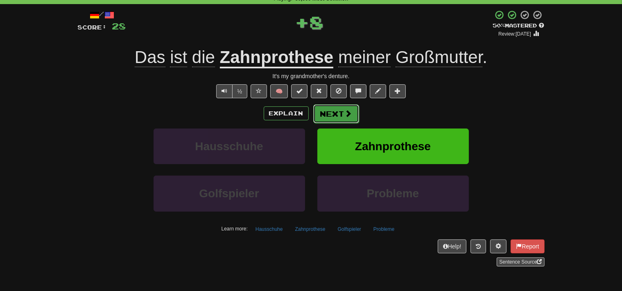
click at [331, 122] on button "Next" at bounding box center [336, 113] width 46 height 19
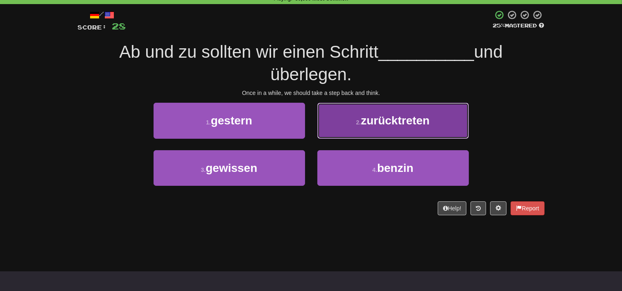
click at [351, 125] on button "2 . zurücktreten" at bounding box center [392, 121] width 151 height 36
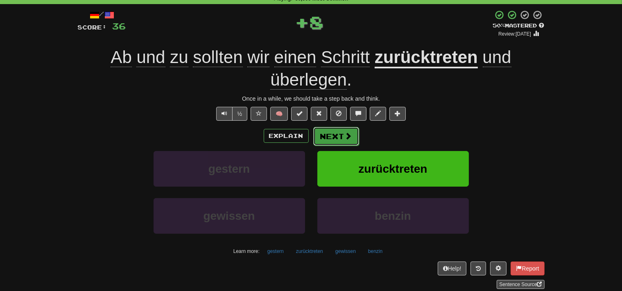
click at [329, 137] on button "Next" at bounding box center [336, 136] width 46 height 19
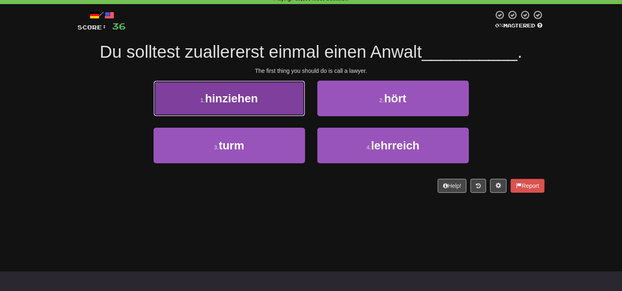
click at [295, 111] on button "1 . hinziehen" at bounding box center [228, 99] width 151 height 36
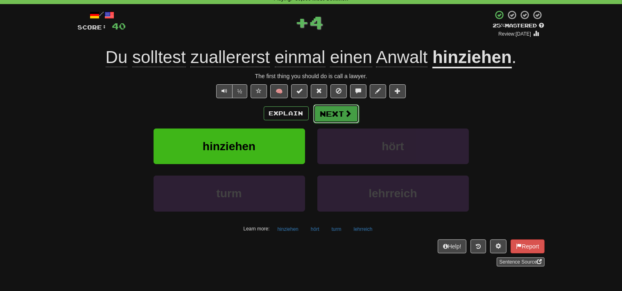
click at [336, 115] on button "Next" at bounding box center [336, 113] width 46 height 19
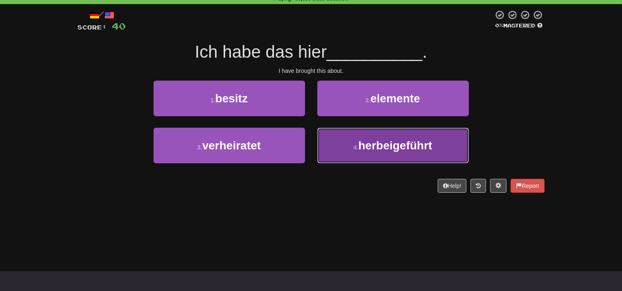
click at [336, 148] on button "4 . herbeigeführt" at bounding box center [392, 146] width 151 height 36
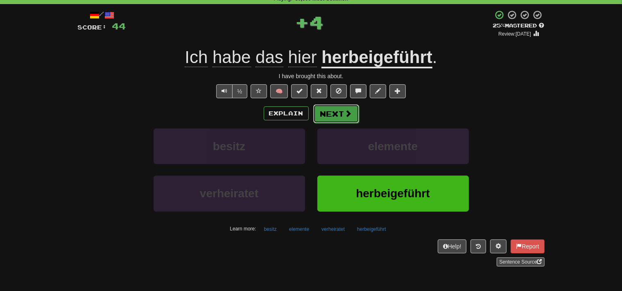
click at [345, 117] on span at bounding box center [348, 113] width 7 height 7
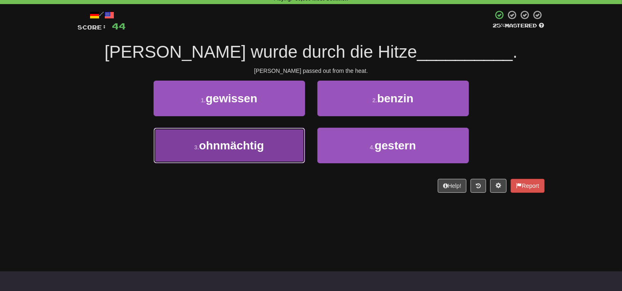
click at [300, 147] on button "3 . ohnmächtig" at bounding box center [228, 146] width 151 height 36
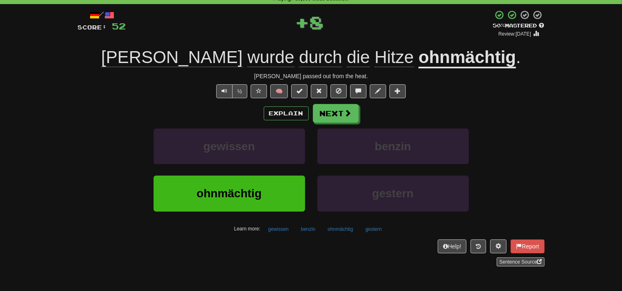
click at [331, 126] on div "Explain Next gewissen benzin ohnmächtig gestern Learn more: gewissen benzin ohn…" at bounding box center [311, 169] width 467 height 131
click at [330, 118] on button "Next" at bounding box center [336, 113] width 46 height 19
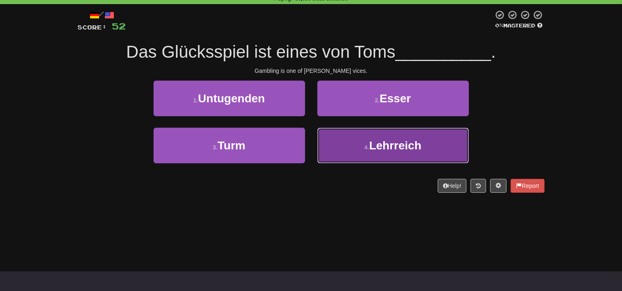
click at [334, 140] on button "4 . Lehrreich" at bounding box center [392, 146] width 151 height 36
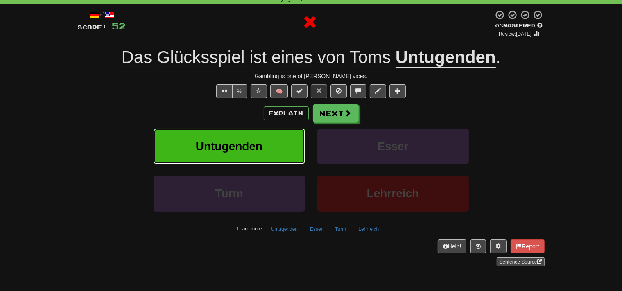
click at [280, 144] on button "Untugenden" at bounding box center [228, 146] width 151 height 36
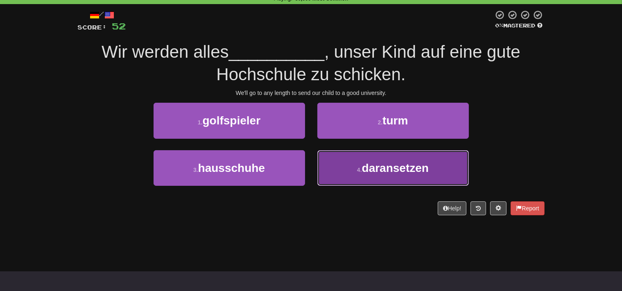
click at [331, 170] on button "4 . daransetzen" at bounding box center [392, 168] width 151 height 36
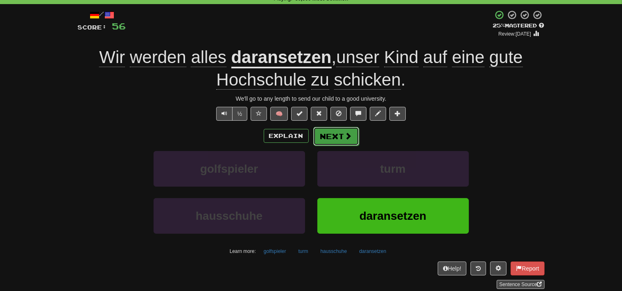
click at [331, 137] on button "Next" at bounding box center [336, 136] width 46 height 19
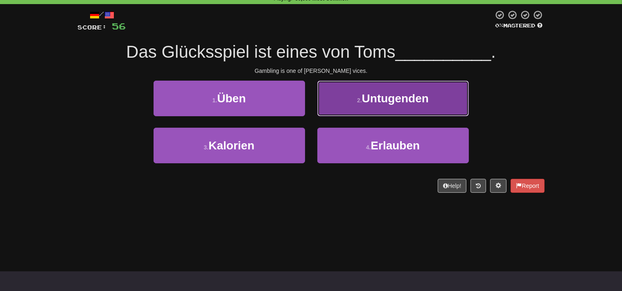
click at [344, 105] on button "2 . Untugenden" at bounding box center [392, 99] width 151 height 36
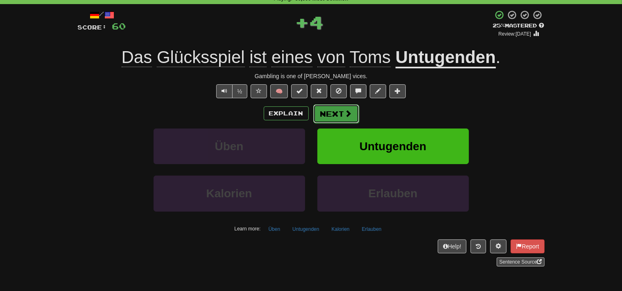
click at [345, 115] on span at bounding box center [348, 113] width 7 height 7
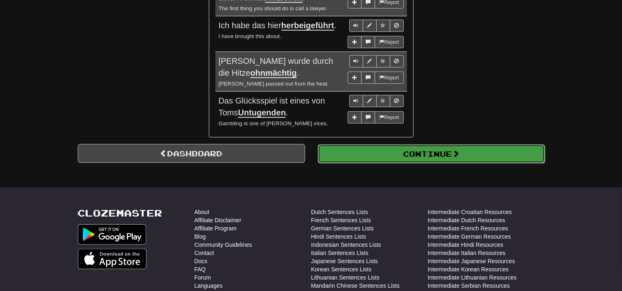
click at [500, 153] on button "Continue" at bounding box center [431, 153] width 227 height 19
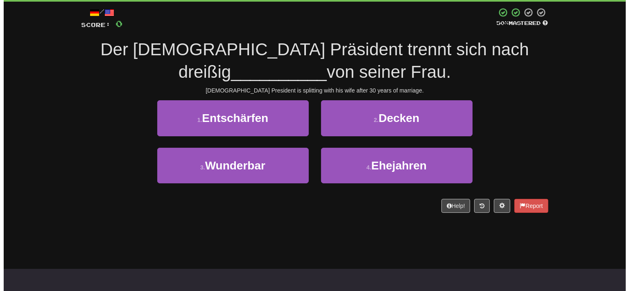
scroll to position [47, 0]
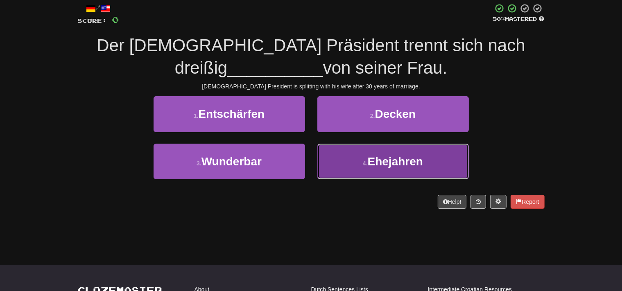
click at [327, 167] on button "4 . Ehejahren" at bounding box center [392, 162] width 151 height 36
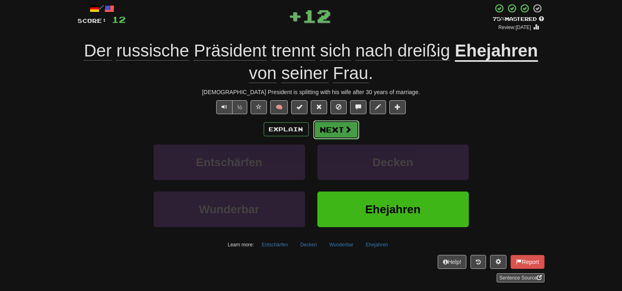
click at [330, 134] on button "Next" at bounding box center [336, 129] width 46 height 19
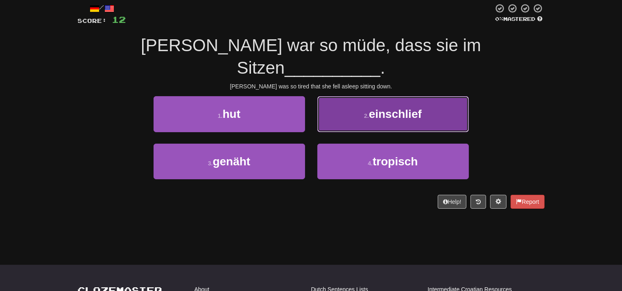
click at [339, 108] on button "2 . einschlief" at bounding box center [392, 114] width 151 height 36
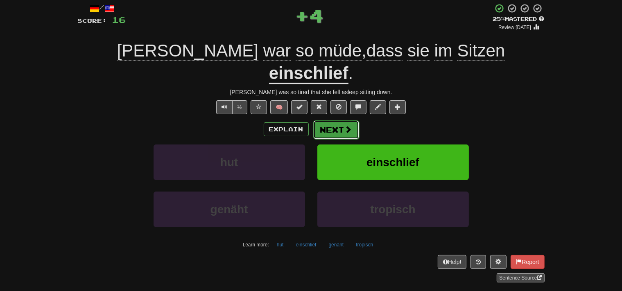
click at [343, 120] on button "Next" at bounding box center [336, 129] width 46 height 19
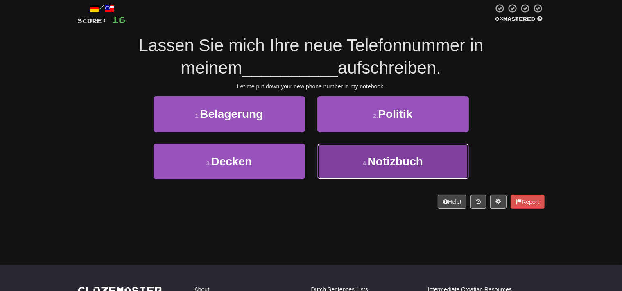
click at [323, 172] on button "4 . Notizbuch" at bounding box center [392, 162] width 151 height 36
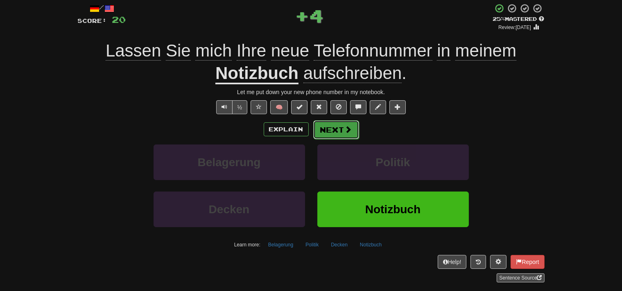
click at [345, 135] on button "Next" at bounding box center [336, 129] width 46 height 19
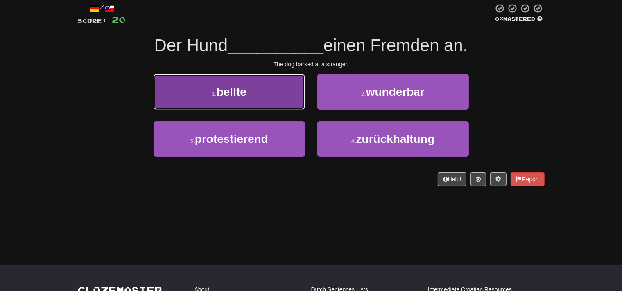
click at [289, 103] on button "1 . bellte" at bounding box center [228, 92] width 151 height 36
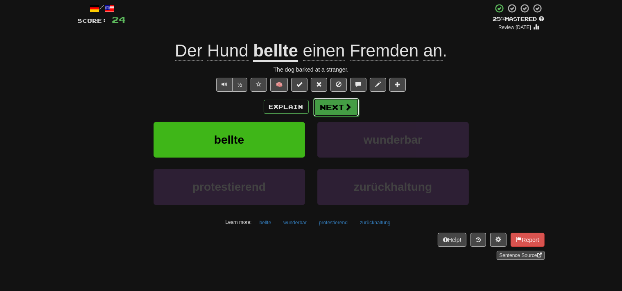
click at [328, 110] on button "Next" at bounding box center [336, 107] width 46 height 19
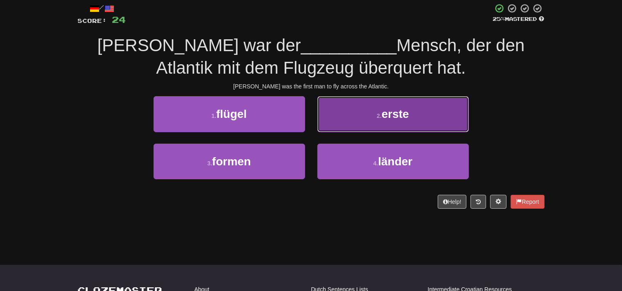
click at [354, 127] on button "2 . erste" at bounding box center [392, 114] width 151 height 36
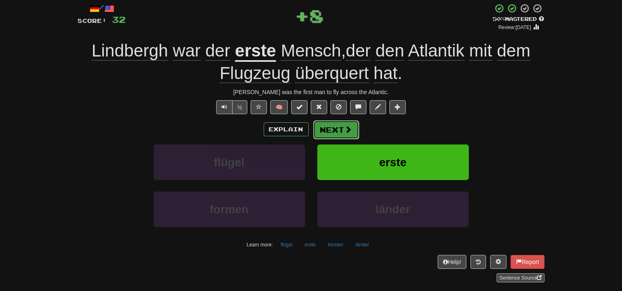
click at [338, 132] on button "Next" at bounding box center [336, 129] width 46 height 19
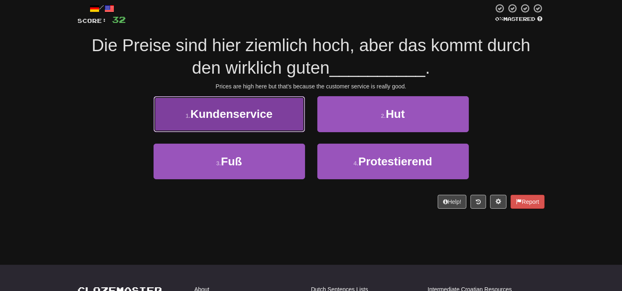
click at [291, 128] on button "1 . Kundenservice" at bounding box center [228, 114] width 151 height 36
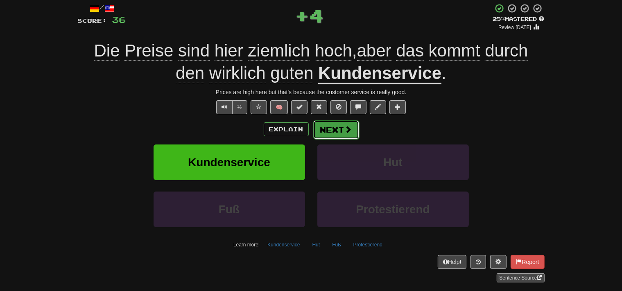
click at [327, 131] on button "Next" at bounding box center [336, 129] width 46 height 19
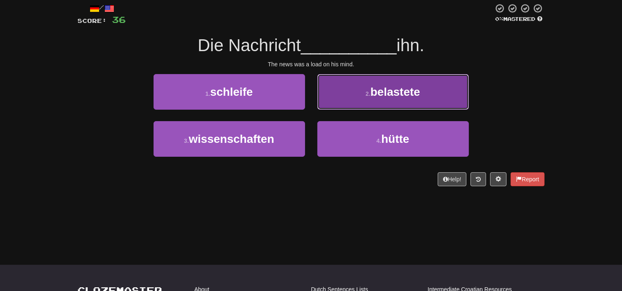
click at [352, 107] on button "2 . belastete" at bounding box center [392, 92] width 151 height 36
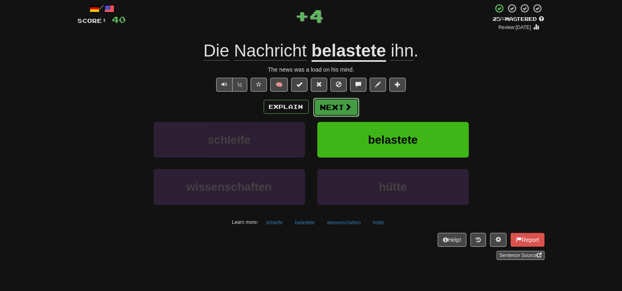
click at [341, 111] on button "Next" at bounding box center [336, 107] width 46 height 19
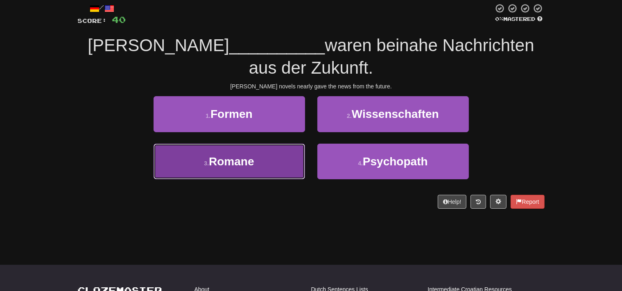
click at [295, 169] on button "3 . Romane" at bounding box center [228, 162] width 151 height 36
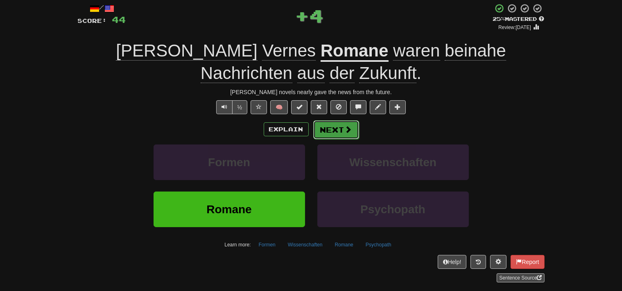
click at [330, 129] on button "Next" at bounding box center [336, 129] width 46 height 19
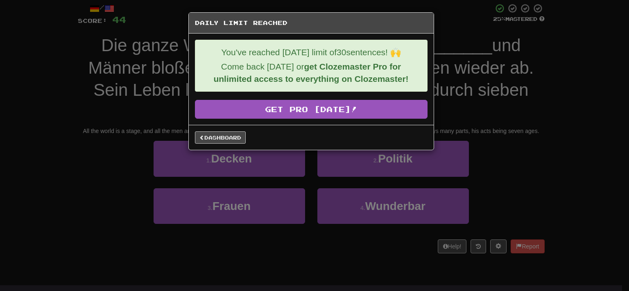
click at [301, 167] on div "Daily Limit Reached You've reached today's limit of 30 sentences! 🙌 Come back t…" at bounding box center [314, 145] width 629 height 291
click at [232, 142] on link "Dashboard" at bounding box center [220, 137] width 51 height 12
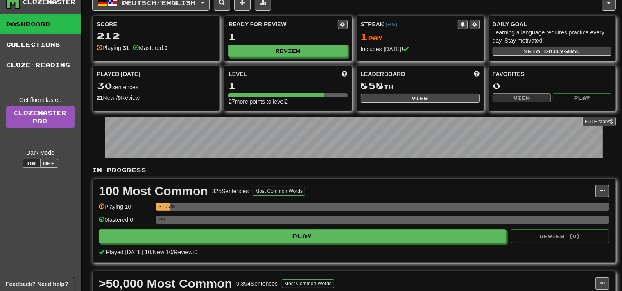
scroll to position [5, 0]
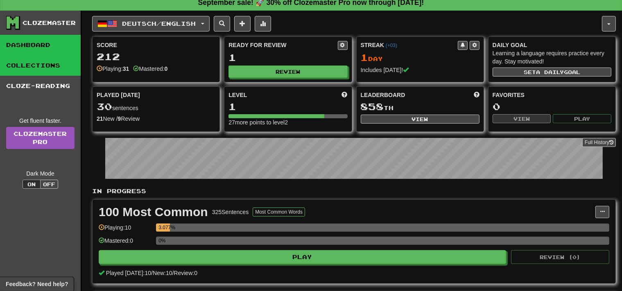
click at [3, 63] on link "Collections" at bounding box center [40, 65] width 81 height 20
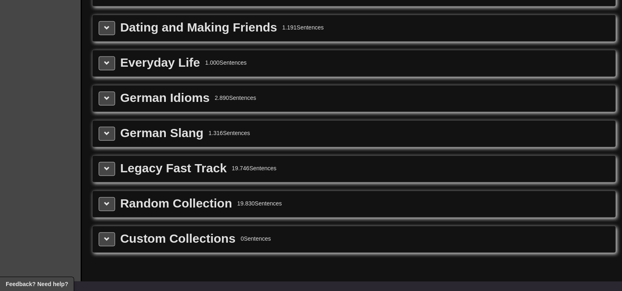
scroll to position [1057, 0]
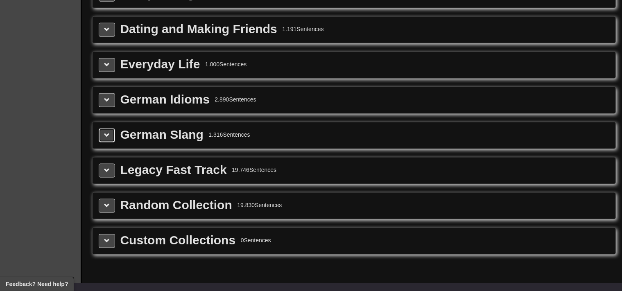
click at [108, 134] on button at bounding box center [107, 135] width 16 height 14
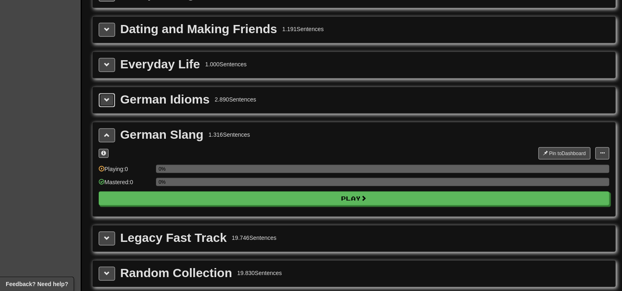
click at [102, 93] on button at bounding box center [107, 100] width 16 height 14
click at [103, 94] on button at bounding box center [107, 100] width 16 height 14
click at [104, 95] on button at bounding box center [107, 100] width 16 height 14
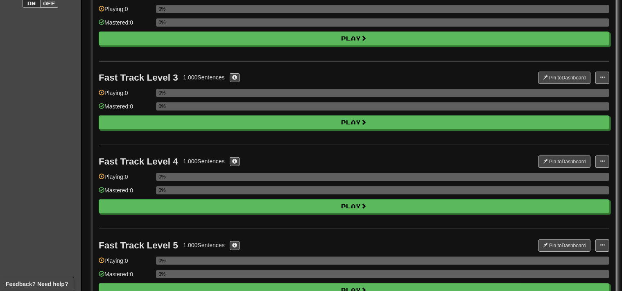
scroll to position [0, 0]
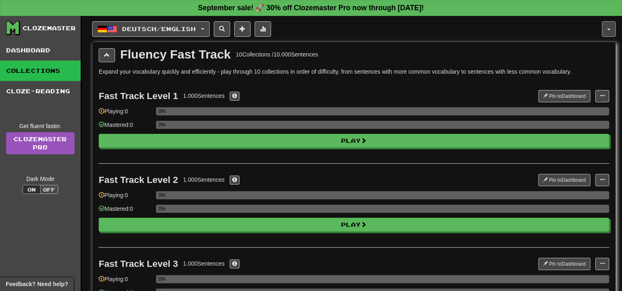
click at [609, 26] on button "button" at bounding box center [609, 29] width 14 height 16
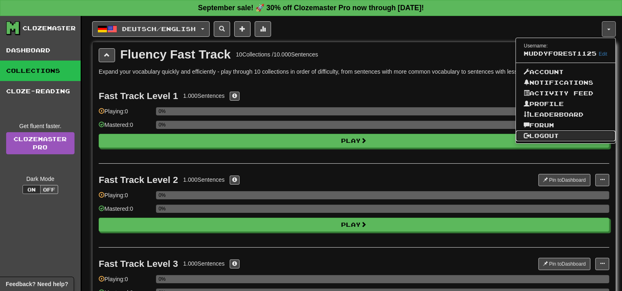
click at [567, 135] on link "Logout" at bounding box center [566, 136] width 100 height 11
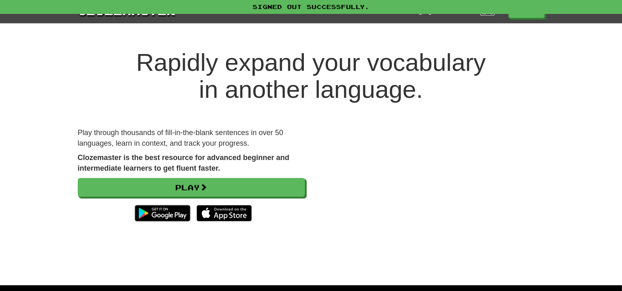
click at [483, 15] on link "Login" at bounding box center [487, 11] width 14 height 8
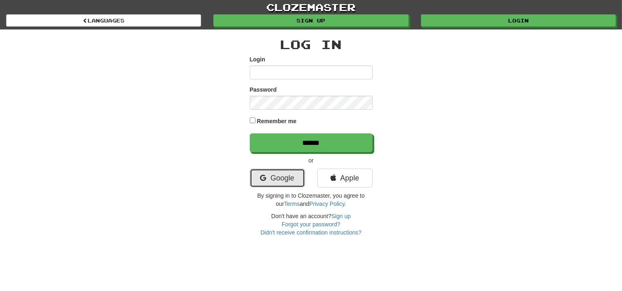
click at [291, 176] on link "Google" at bounding box center [277, 178] width 55 height 19
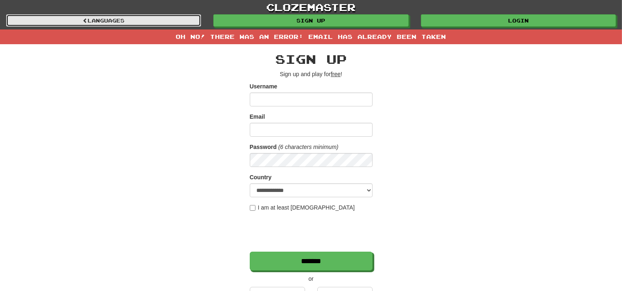
click at [197, 26] on link "Languages" at bounding box center [103, 20] width 195 height 12
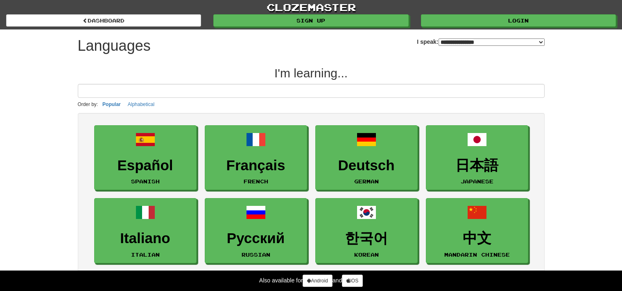
select select "*******"
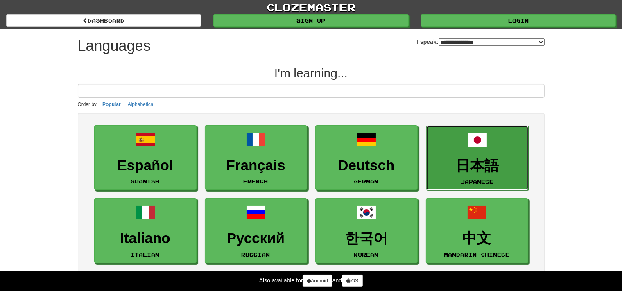
click at [497, 148] on link "日本語 Japanese" at bounding box center [477, 158] width 102 height 65
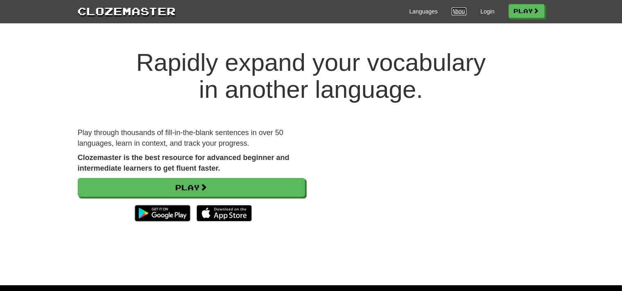
click at [455, 13] on link "About" at bounding box center [458, 11] width 15 height 8
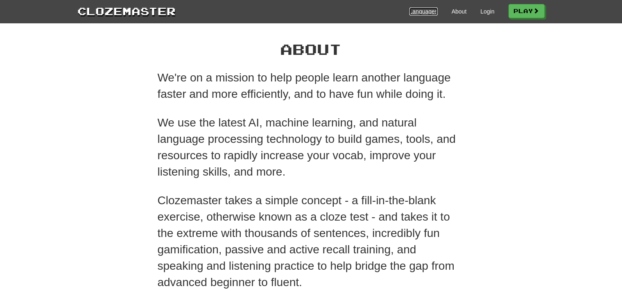
click at [418, 12] on link "Languages" at bounding box center [423, 11] width 28 height 8
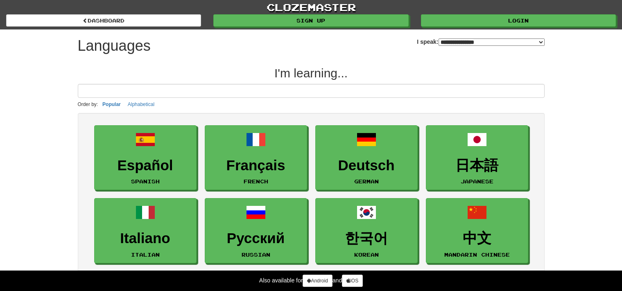
select select "*******"
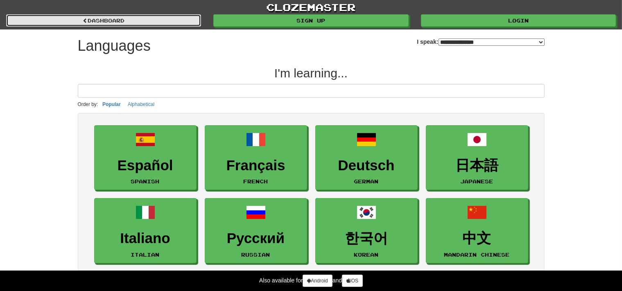
click at [68, 17] on link "dashboard" at bounding box center [103, 20] width 195 height 12
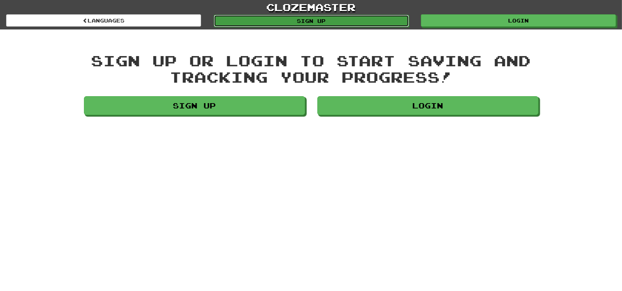
click at [338, 25] on link "Sign up" at bounding box center [311, 21] width 195 height 12
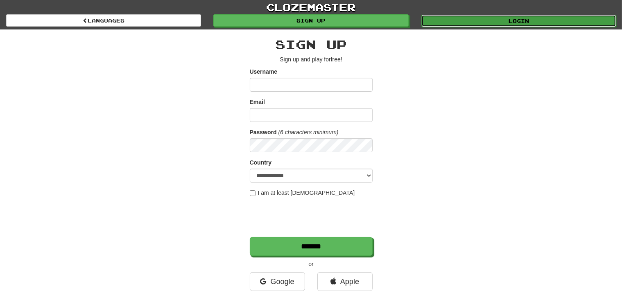
click at [453, 22] on link "Login" at bounding box center [518, 21] width 195 height 12
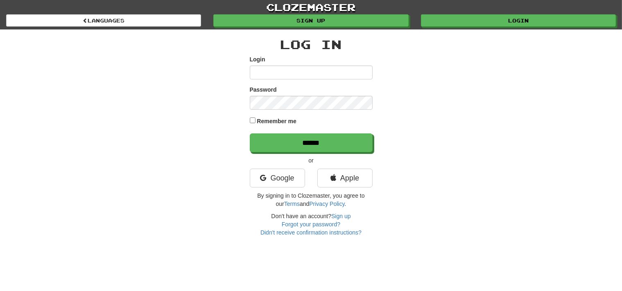
click at [316, 78] on input "Login" at bounding box center [311, 72] width 123 height 14
type input "**********"
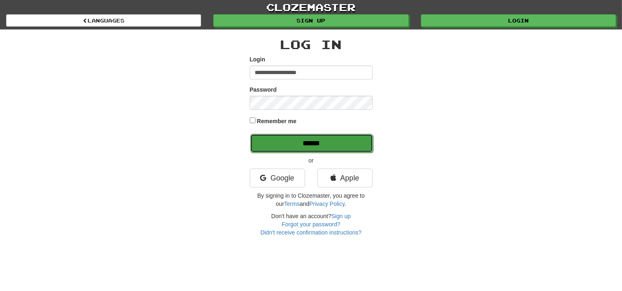
click at [289, 138] on input "******" at bounding box center [311, 143] width 123 height 19
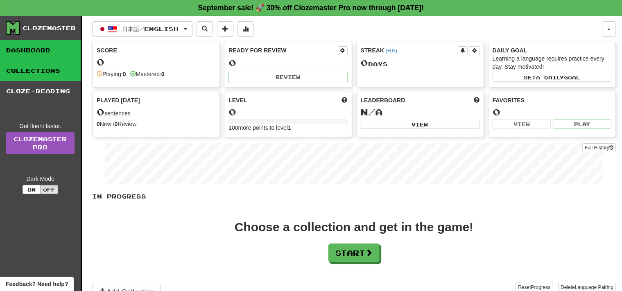
click at [59, 70] on link "Collections" at bounding box center [40, 71] width 81 height 20
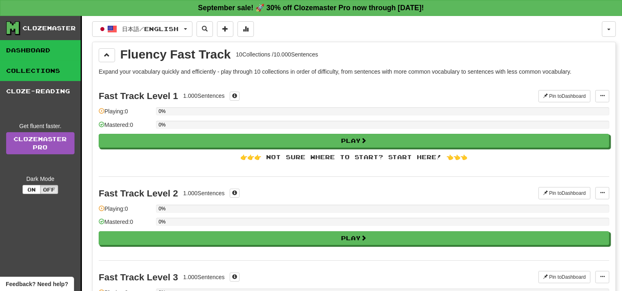
click at [61, 56] on link "Dashboard" at bounding box center [40, 50] width 81 height 20
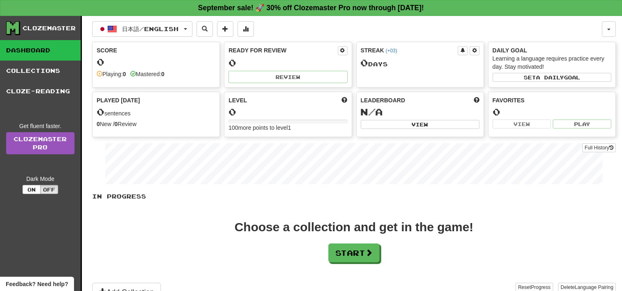
click at [616, 32] on div "Clozemaster Dashboard Collections Cloze-Reading Get fluent faster. Clozemaster …" at bounding box center [311, 159] width 622 height 286
click at [613, 32] on button "button" at bounding box center [609, 29] width 14 height 16
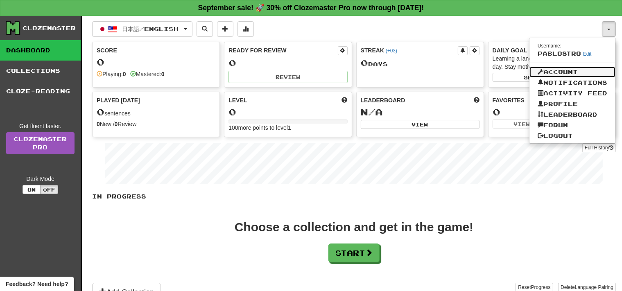
click at [573, 72] on link "Account" at bounding box center [572, 72] width 86 height 11
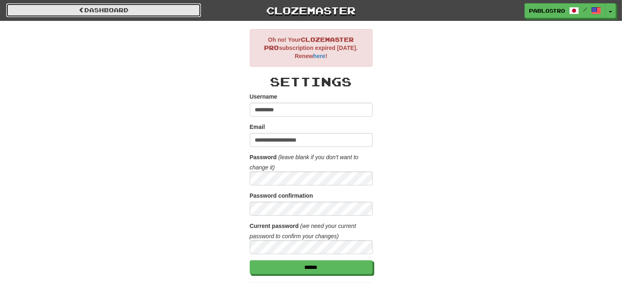
click at [191, 11] on link "Dashboard" at bounding box center [103, 10] width 195 height 14
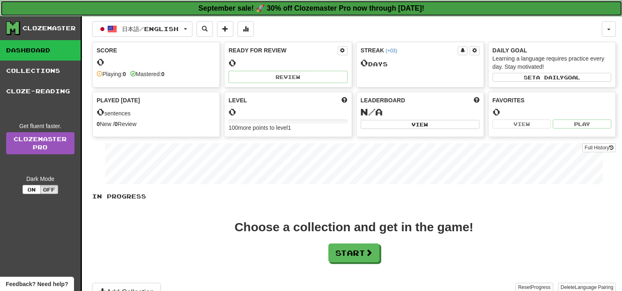
click at [246, 9] on strong "September sale! 🚀 30% off Clozemaster Pro now through [DATE]!" at bounding box center [311, 8] width 226 height 8
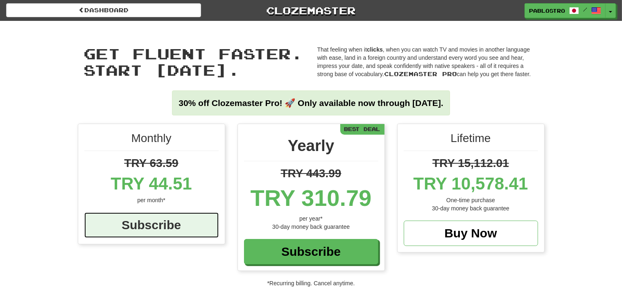
click at [171, 226] on div "Subscribe" at bounding box center [151, 224] width 134 height 25
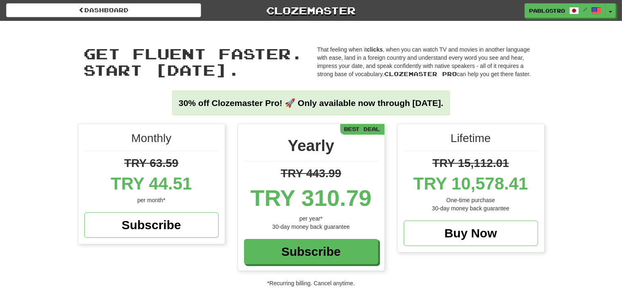
click at [19, 93] on div "Get fluent faster. Start [DATE]. Get fluent faster. Start [DATE]. That feeling …" at bounding box center [311, 72] width 622 height 103
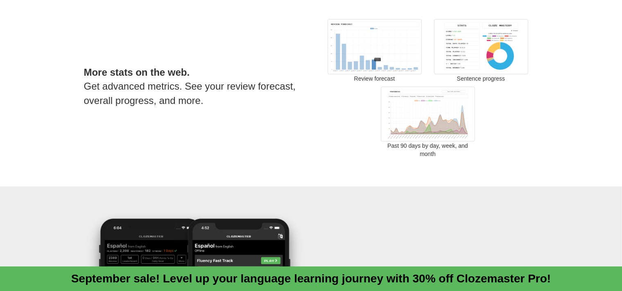
scroll to position [1353, 0]
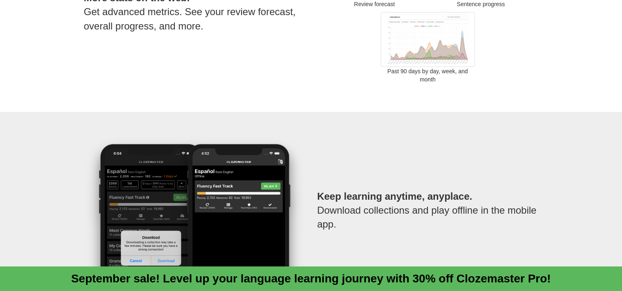
drag, startPoint x: 628, startPoint y: 21, endPoint x: 615, endPoint y: 180, distance: 159.7
click at [615, 180] on div "Keep learning anytime, anyplace. Download collections and play offline in the m…" at bounding box center [311, 212] width 622 height 201
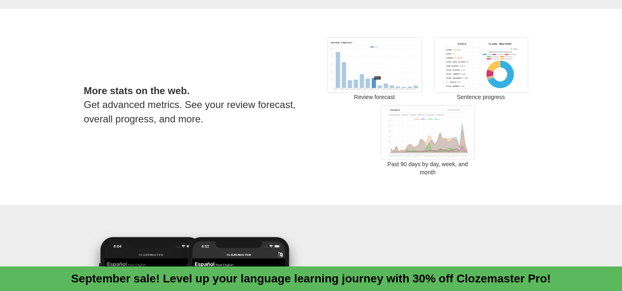
scroll to position [1229, 0]
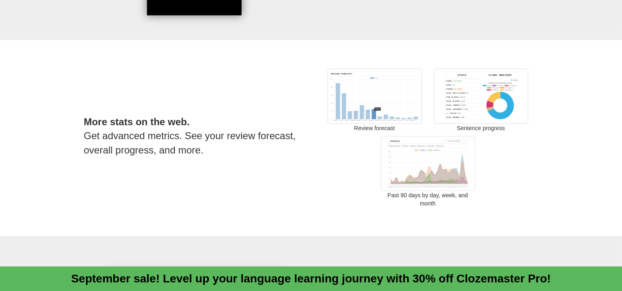
click at [616, 143] on div "More stats on the web. Get advanced metrics. See your review forecast, overall …" at bounding box center [311, 138] width 622 height 196
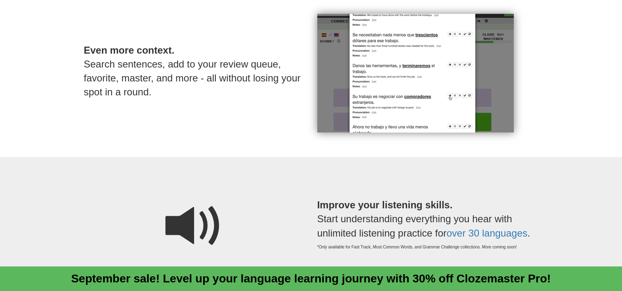
scroll to position [0, 0]
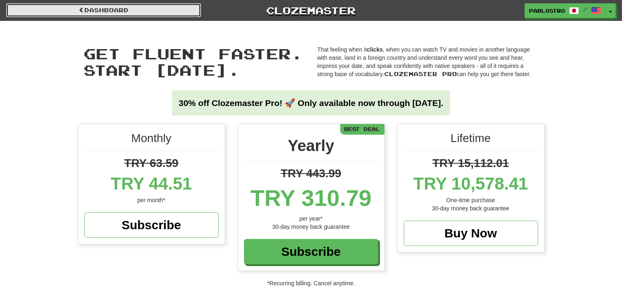
click at [115, 9] on link "Dashboard" at bounding box center [103, 10] width 195 height 14
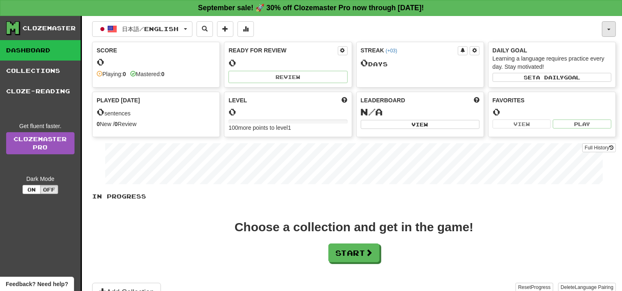
click at [608, 34] on button "button" at bounding box center [609, 29] width 14 height 16
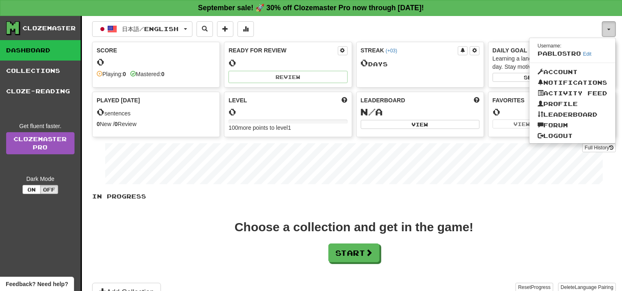
click at [609, 29] on span "button" at bounding box center [608, 30] width 3 height 2
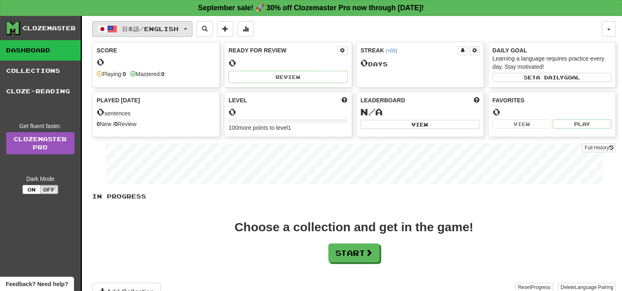
click at [161, 29] on span "日本語 / English" at bounding box center [150, 28] width 56 height 7
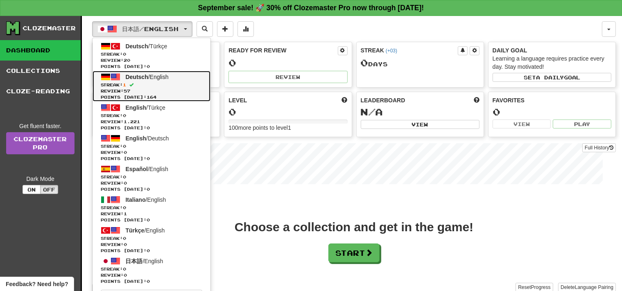
click at [178, 73] on link "Deutsch / English Streak: 1 Review: 57 Points today: 164" at bounding box center [151, 86] width 118 height 31
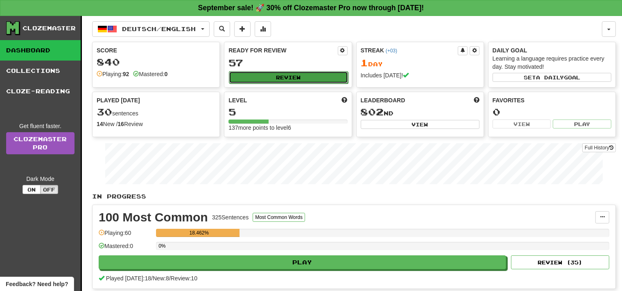
click at [293, 79] on button "Review" at bounding box center [288, 77] width 119 height 12
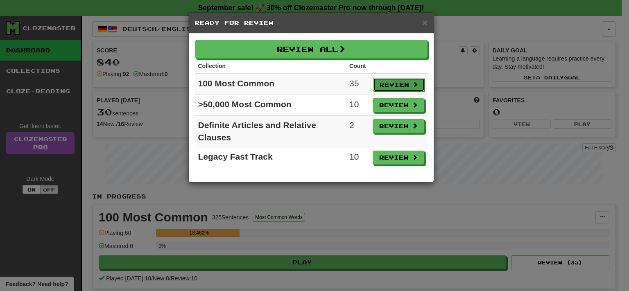
click at [397, 91] on button "Review" at bounding box center [399, 85] width 52 height 14
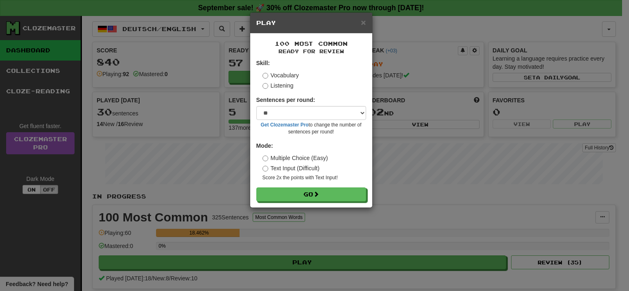
click at [385, 94] on div "× Play 100 Most Common Ready for Review Skill: Vocabulary Listening Sentences p…" at bounding box center [314, 145] width 629 height 291
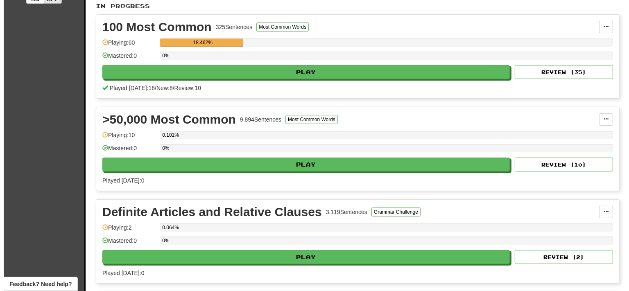
scroll to position [187, 0]
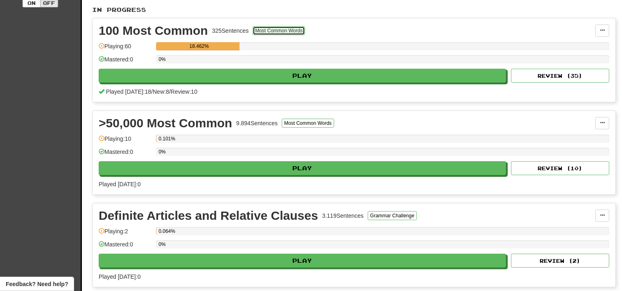
click at [267, 29] on button "Most Common Words" at bounding box center [278, 30] width 52 height 9
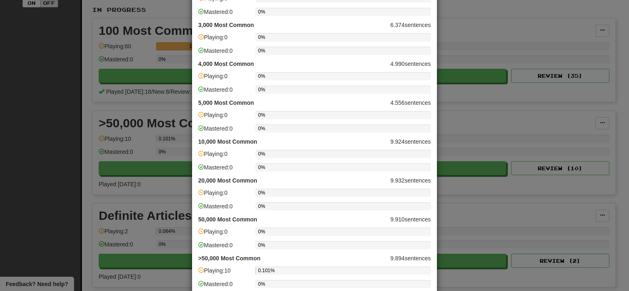
scroll to position [235, 0]
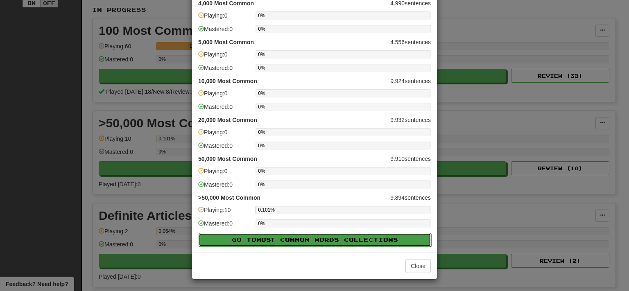
click at [363, 239] on button "Go to Most Common Words Collections" at bounding box center [314, 240] width 232 height 14
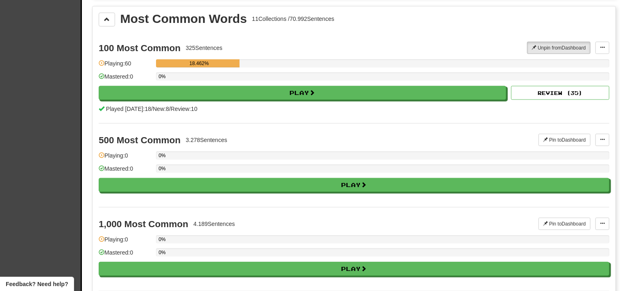
scroll to position [928, 0]
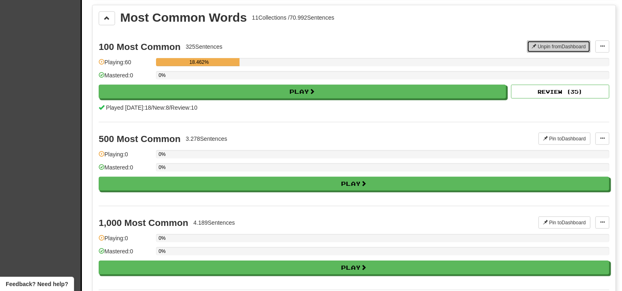
click at [576, 45] on button "Unpin from Dashboard" at bounding box center [558, 47] width 63 height 12
click at [578, 42] on button "Pin to Dashboard" at bounding box center [564, 47] width 52 height 12
click at [603, 44] on span at bounding box center [602, 46] width 5 height 5
click at [590, 60] on link "Manage Sentences" at bounding box center [570, 61] width 77 height 11
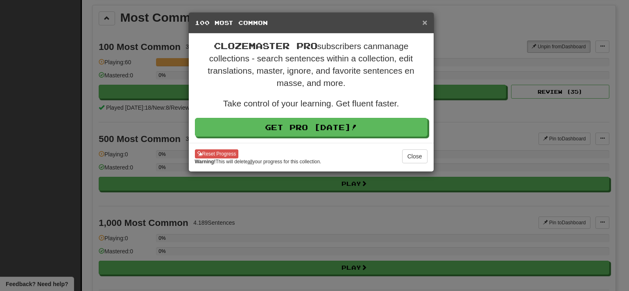
click at [424, 26] on span "×" at bounding box center [424, 22] width 5 height 9
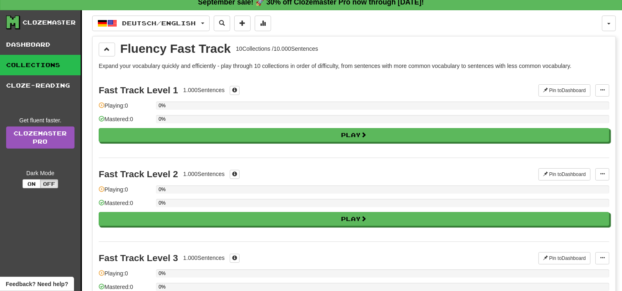
scroll to position [0, 0]
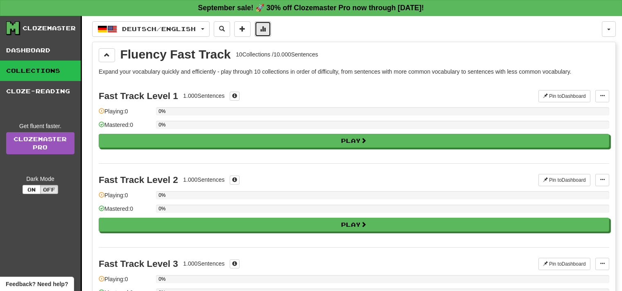
click at [265, 27] on button at bounding box center [263, 29] width 16 height 16
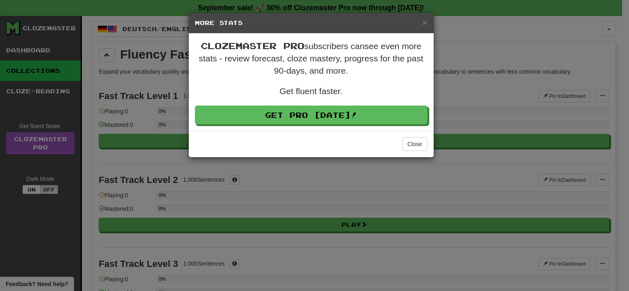
click at [293, 171] on div "× More Stats Clozemaster Pro subscribers can see even more stats - review forec…" at bounding box center [314, 145] width 629 height 291
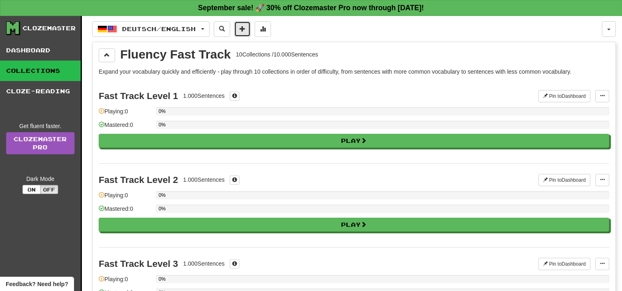
click at [250, 30] on button at bounding box center [242, 29] width 16 height 16
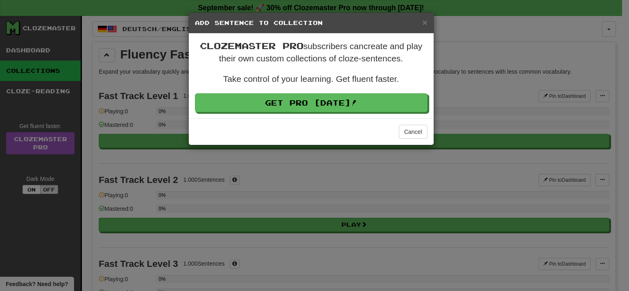
click at [151, 59] on div "× Add Sentence to Collection Clozemaster Pro subscribers can create and play th…" at bounding box center [314, 145] width 629 height 291
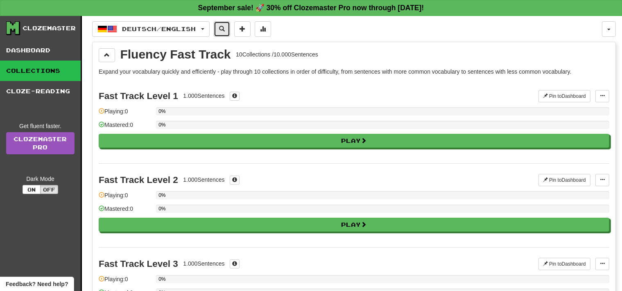
click at [222, 34] on button at bounding box center [222, 29] width 16 height 16
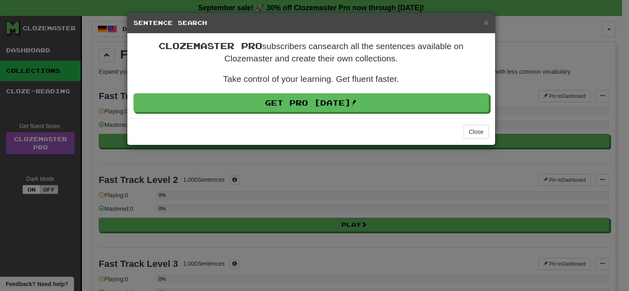
click at [214, 162] on div "× Sentence Search Clozemaster Pro subscribers can search all the sentences avai…" at bounding box center [314, 145] width 629 height 291
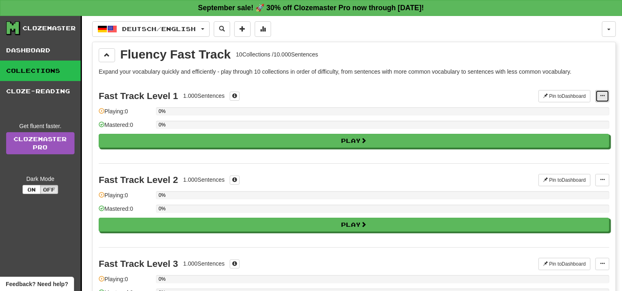
click at [607, 93] on button at bounding box center [602, 96] width 14 height 12
click at [568, 110] on span "Manage Sentences" at bounding box center [576, 111] width 50 height 7
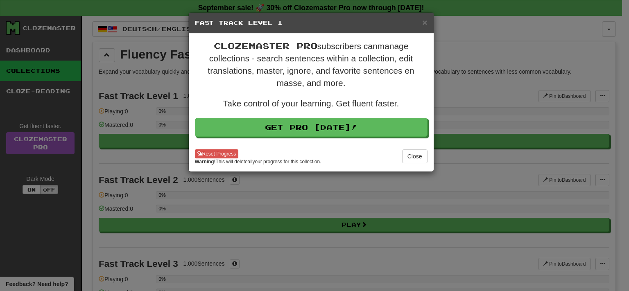
click at [486, 21] on div "× Fast Track Level 1 Clozemaster Pro subscribers can manage collections - searc…" at bounding box center [314, 145] width 629 height 291
click at [524, 31] on div "× Fast Track Level 1 Clozemaster Pro subscribers can manage collections - searc…" at bounding box center [314, 145] width 629 height 291
click at [424, 21] on span "×" at bounding box center [424, 22] width 5 height 9
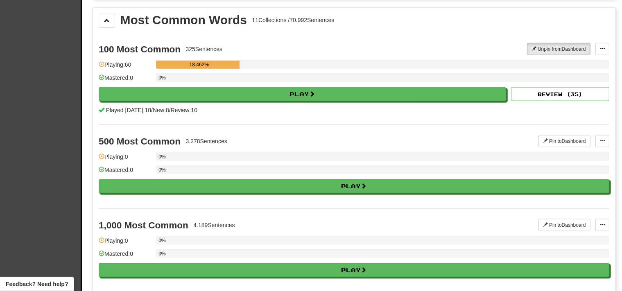
scroll to position [893, 0]
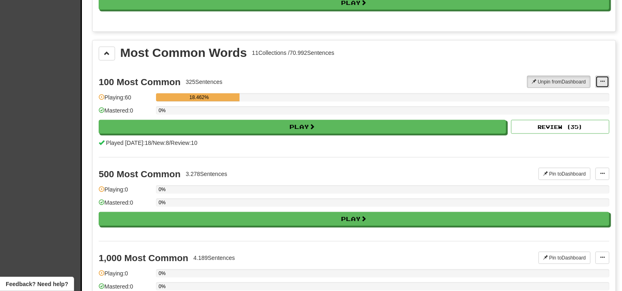
click at [602, 79] on span at bounding box center [602, 81] width 5 height 5
click at [544, 94] on link "Manage Sentences" at bounding box center [570, 96] width 77 height 11
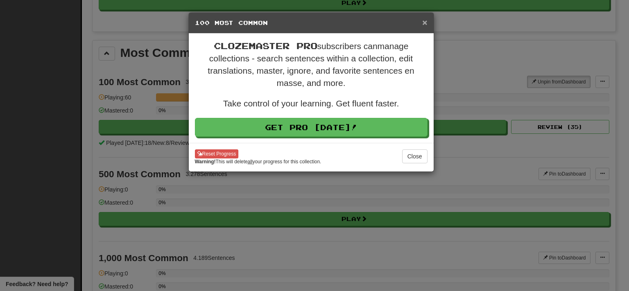
click at [424, 26] on span "×" at bounding box center [424, 22] width 5 height 9
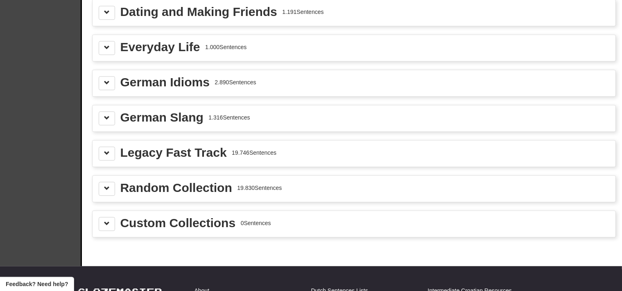
scroll to position [2006, 0]
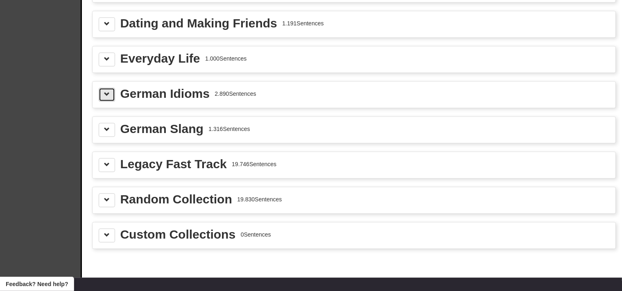
click at [106, 92] on span at bounding box center [107, 95] width 6 height 6
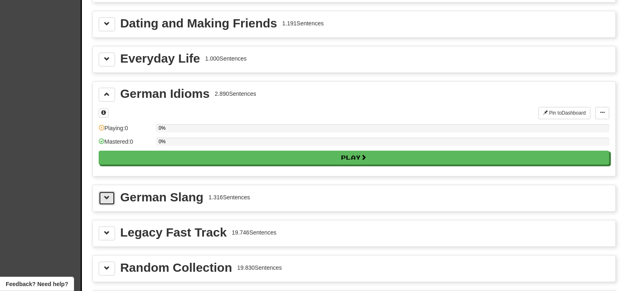
click at [107, 195] on span at bounding box center [107, 198] width 6 height 6
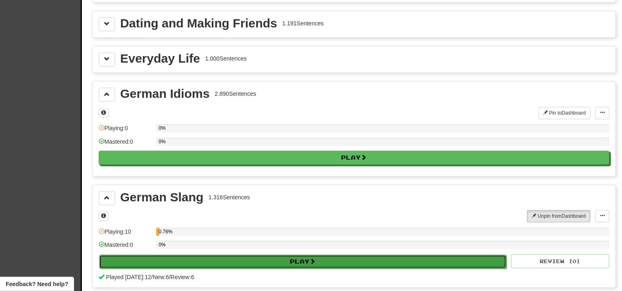
click at [237, 255] on button "Play" at bounding box center [302, 262] width 407 height 14
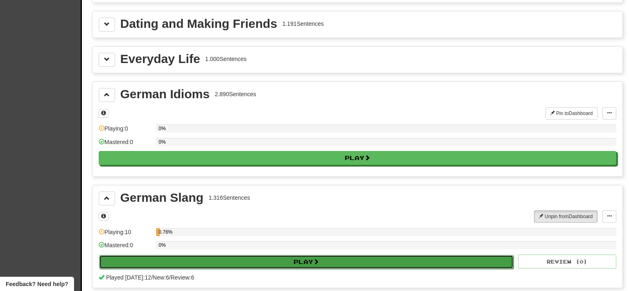
select select "**"
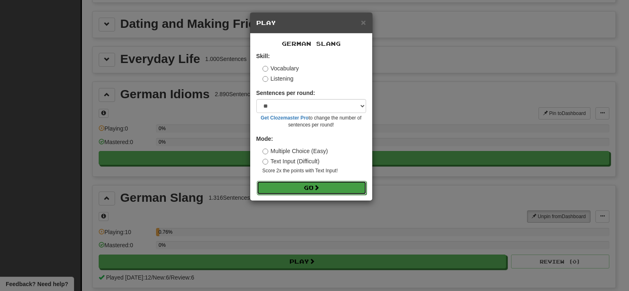
click at [316, 190] on span at bounding box center [316, 188] width 6 height 6
click at [363, 23] on span "×" at bounding box center [363, 22] width 5 height 9
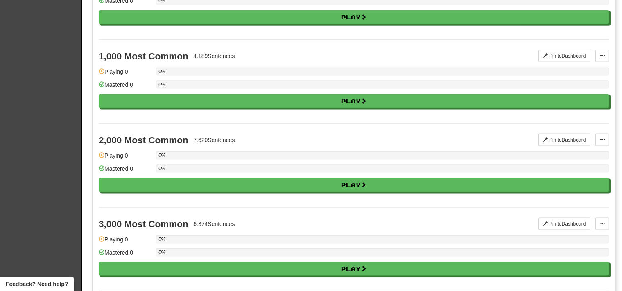
scroll to position [0, 0]
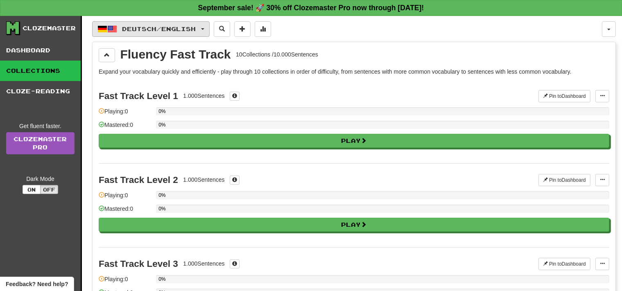
click at [187, 30] on span "Deutsch / English" at bounding box center [159, 28] width 74 height 7
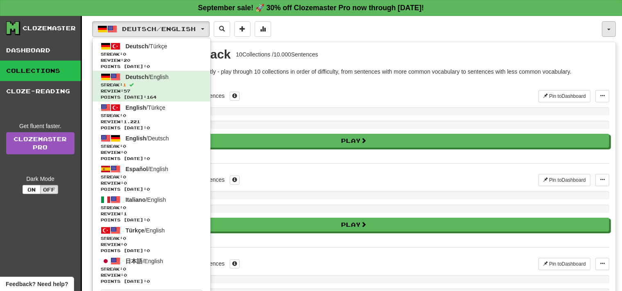
click at [607, 25] on button "button" at bounding box center [609, 29] width 14 height 16
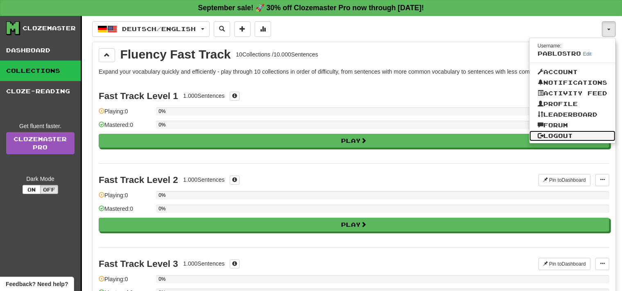
click at [561, 136] on link "Logout" at bounding box center [572, 136] width 86 height 11
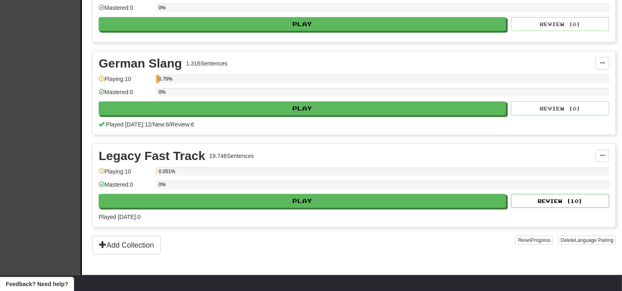
scroll to position [766, 0]
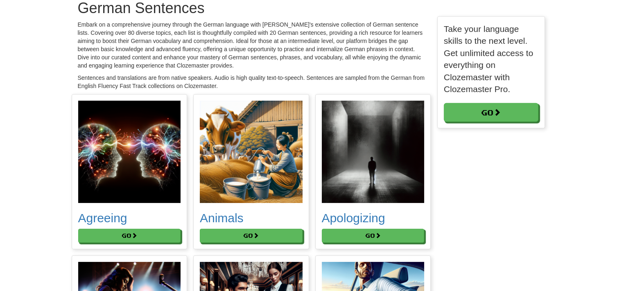
scroll to position [41, 0]
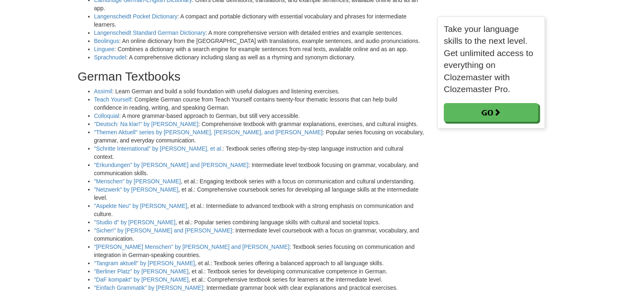
scroll to position [1041, 0]
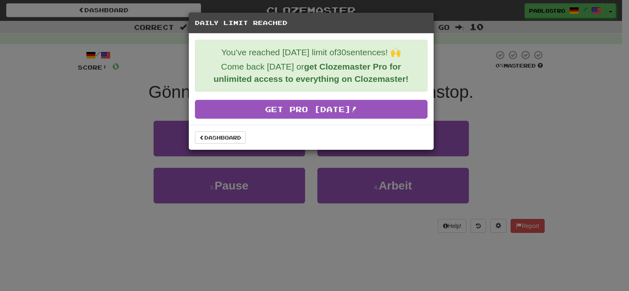
click at [456, 63] on div "Daily Limit Reached You've reached [DATE] limit of 30 sentences! 🙌 Come back [D…" at bounding box center [314, 145] width 629 height 291
click at [548, 81] on div "Daily Limit Reached You've reached [DATE] limit of 30 sentences! 🙌 Come back [D…" at bounding box center [314, 145] width 629 height 291
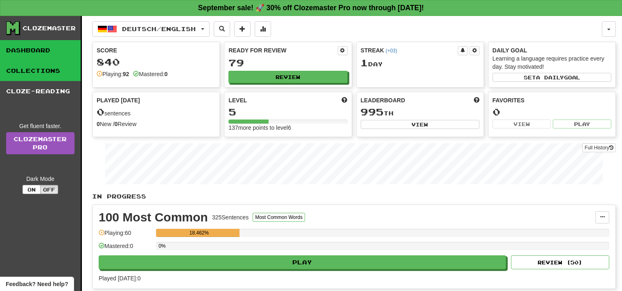
click at [56, 74] on link "Collections" at bounding box center [40, 71] width 81 height 20
